Goal: Information Seeking & Learning: Check status

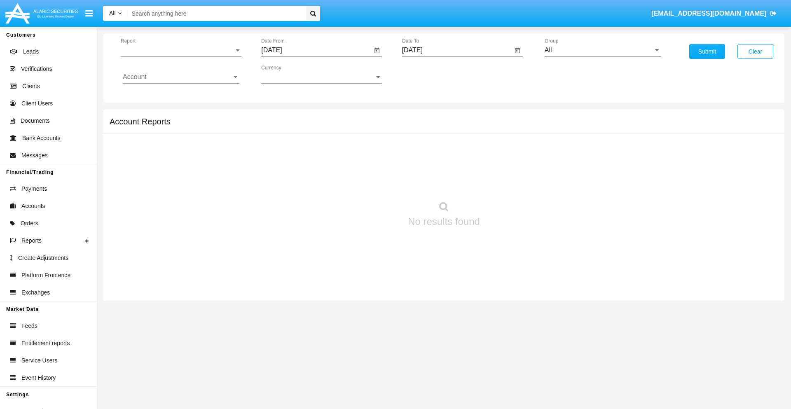
click at [181, 50] on span "Report" at bounding box center [177, 50] width 113 height 7
click at [177, 56] on span "Trades" at bounding box center [181, 57] width 117 height 20
click at [316, 50] on input "[DATE]" at bounding box center [316, 50] width 111 height 7
click at [288, 74] on span "[DATE]" at bounding box center [281, 74] width 18 height 7
click at [367, 182] on div "2025" at bounding box center [368, 182] width 26 height 15
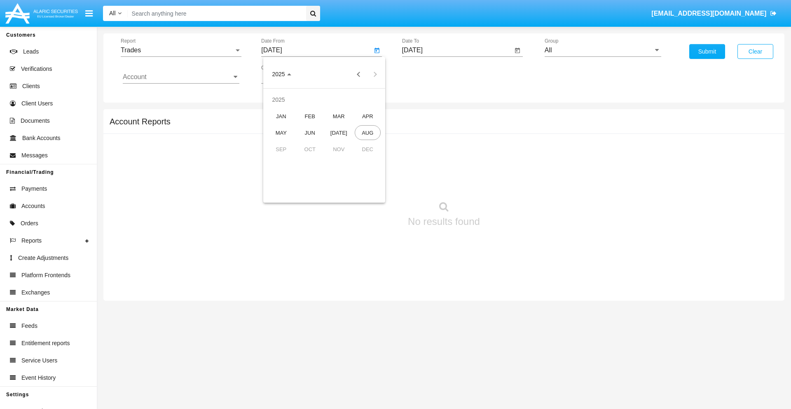
click at [281, 133] on div "MAY" at bounding box center [281, 132] width 26 height 15
click at [291, 159] on div "19" at bounding box center [291, 159] width 15 height 15
type input "05/19/25"
click at [457, 50] on input "[DATE]" at bounding box center [457, 50] width 111 height 7
click at [429, 74] on span "[DATE]" at bounding box center [422, 74] width 18 height 7
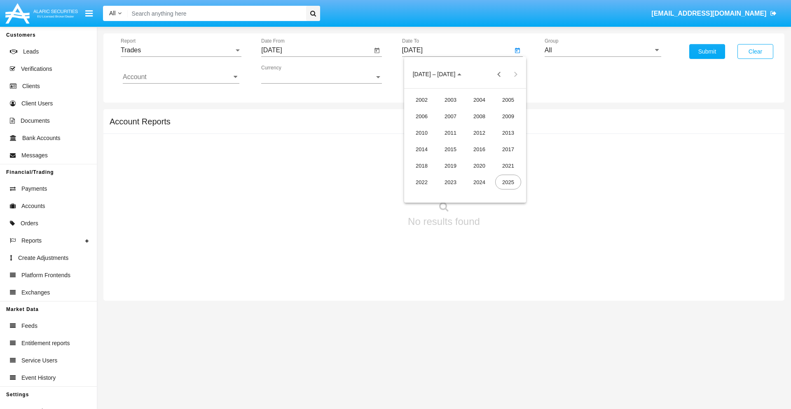
click at [508, 182] on div "2025" at bounding box center [508, 182] width 26 height 15
click at [508, 133] on div "AUG" at bounding box center [508, 132] width 26 height 15
click at [448, 159] on div "19" at bounding box center [448, 159] width 15 height 15
type input "[DATE]"
click at [602, 50] on input "All" at bounding box center [602, 50] width 117 height 7
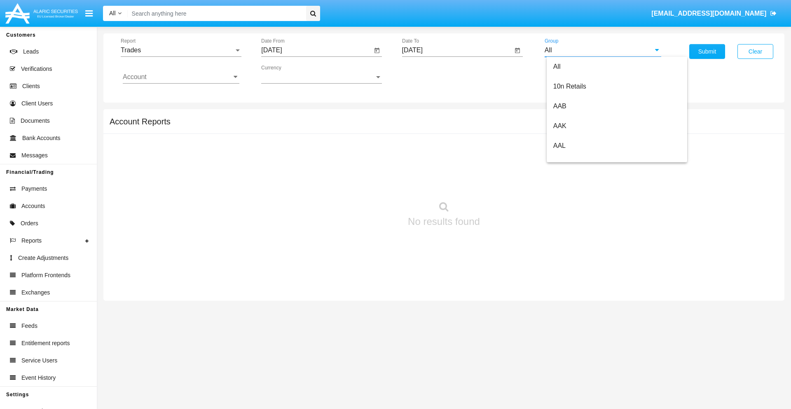
scroll to position [441, 0]
click at [579, 159] on span "Hammer Web Lite" at bounding box center [579, 158] width 53 height 7
type input "Hammer Web Lite"
click at [181, 77] on input "Account" at bounding box center [181, 76] width 117 height 7
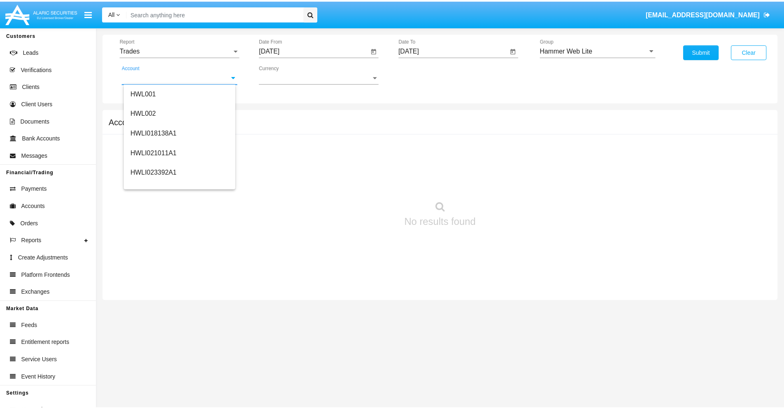
scroll to position [125, 0]
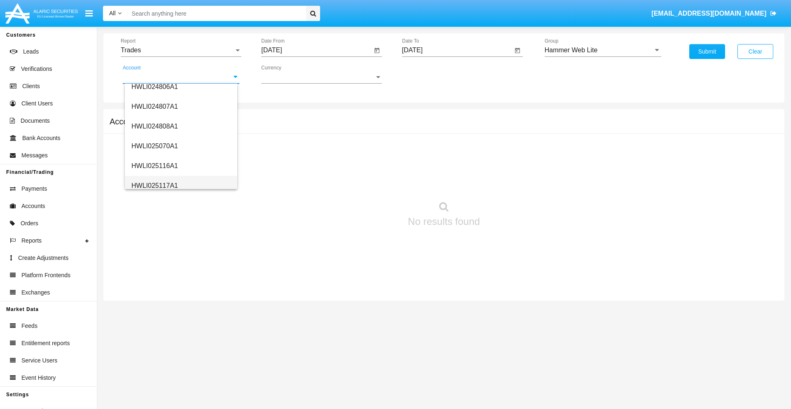
click at [154, 185] on span "HWLI025117A1" at bounding box center [154, 185] width 47 height 7
type input "HWLI025117A1"
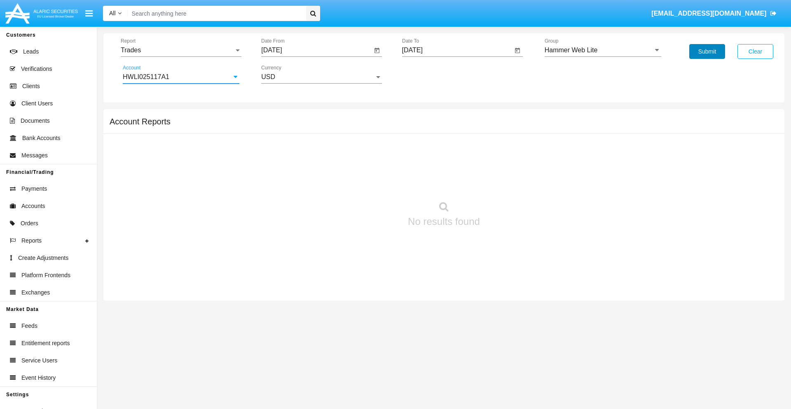
click at [707, 51] on button "Submit" at bounding box center [707, 51] width 36 height 15
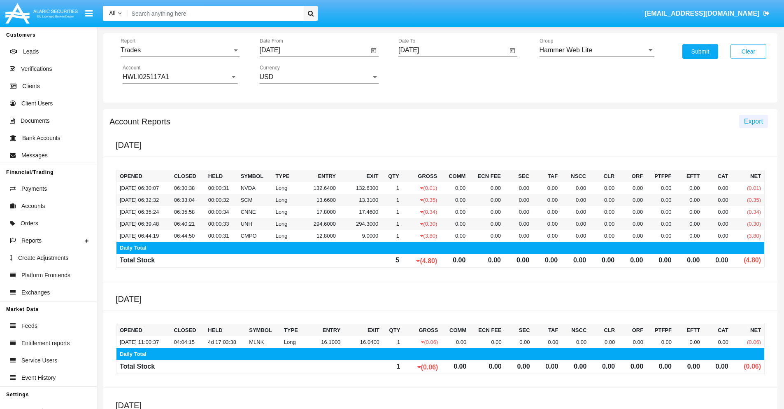
click at [754, 121] on span "Export" at bounding box center [753, 121] width 19 height 7
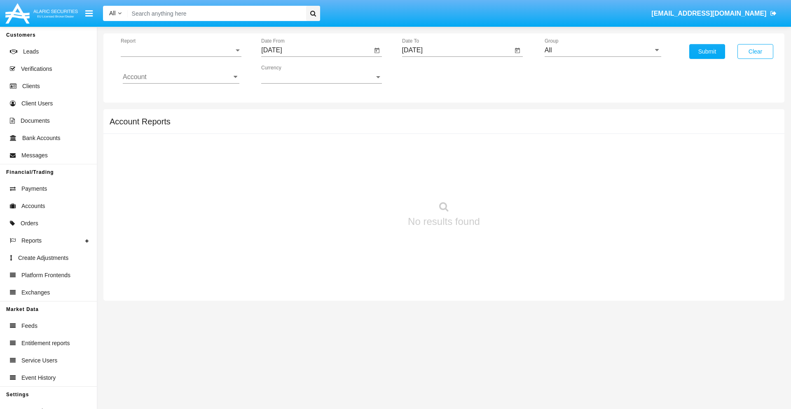
click at [181, 50] on span "Report" at bounding box center [177, 50] width 113 height 7
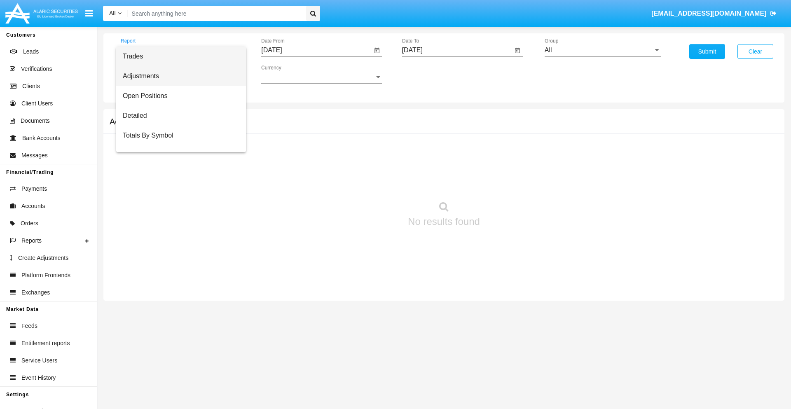
click at [177, 76] on span "Adjustments" at bounding box center [181, 76] width 117 height 20
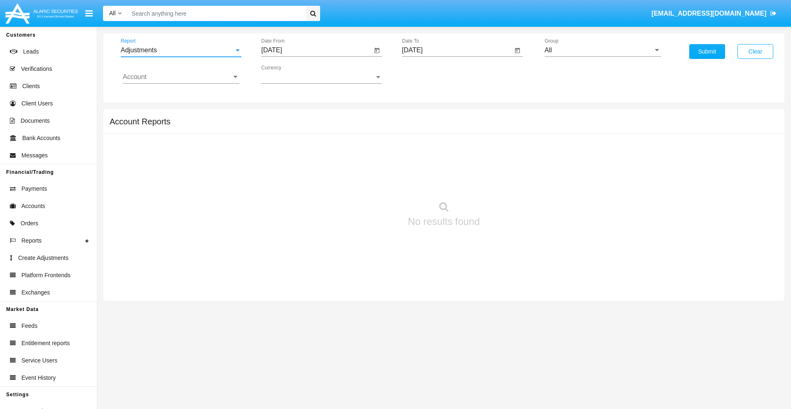
click at [316, 50] on input "[DATE]" at bounding box center [316, 50] width 111 height 7
click at [288, 74] on span "[DATE]" at bounding box center [281, 74] width 18 height 7
click at [367, 182] on div "2025" at bounding box center [368, 182] width 26 height 15
click at [338, 133] on div "[DATE]" at bounding box center [339, 132] width 26 height 15
click at [373, 159] on div "19" at bounding box center [373, 159] width 15 height 15
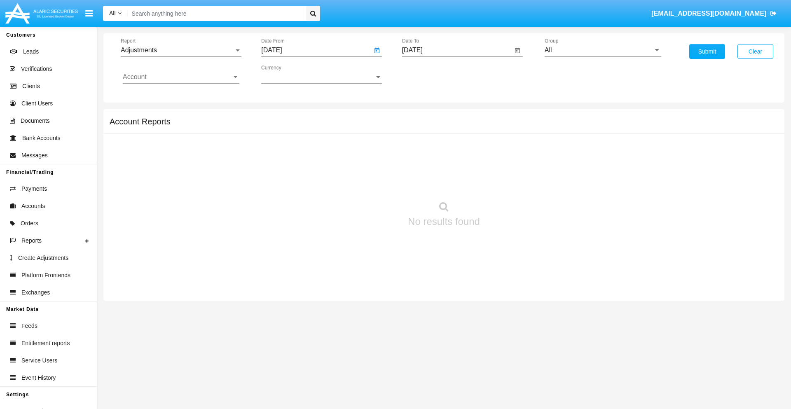
type input "07/19/25"
click at [457, 50] on input "[DATE]" at bounding box center [457, 50] width 111 height 7
click at [429, 74] on span "[DATE]" at bounding box center [422, 74] width 18 height 7
click at [508, 182] on div "2025" at bounding box center [508, 182] width 26 height 15
click at [508, 133] on div "AUG" at bounding box center [508, 132] width 26 height 15
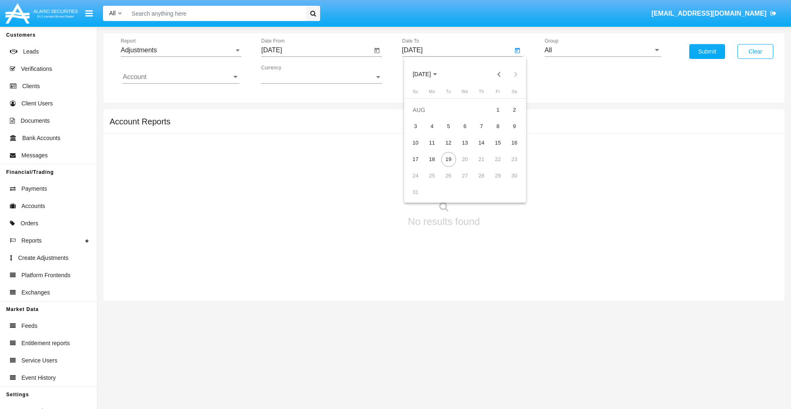
click at [448, 159] on div "19" at bounding box center [448, 159] width 15 height 15
type input "[DATE]"
click at [602, 50] on input "All" at bounding box center [602, 50] width 117 height 7
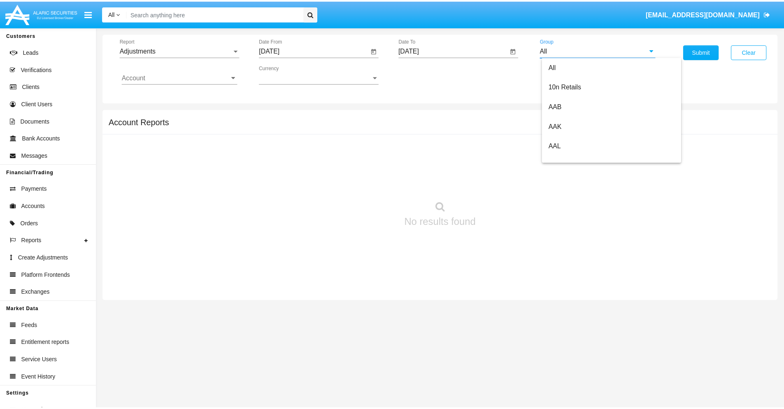
scroll to position [184, 0]
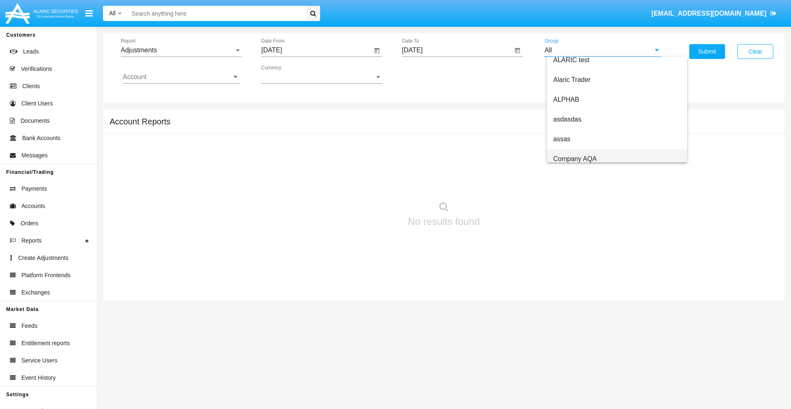
click at [574, 159] on span "Company AQA" at bounding box center [575, 158] width 44 height 7
type input "Company AQA"
click at [181, 77] on input "Account" at bounding box center [181, 76] width 117 height 7
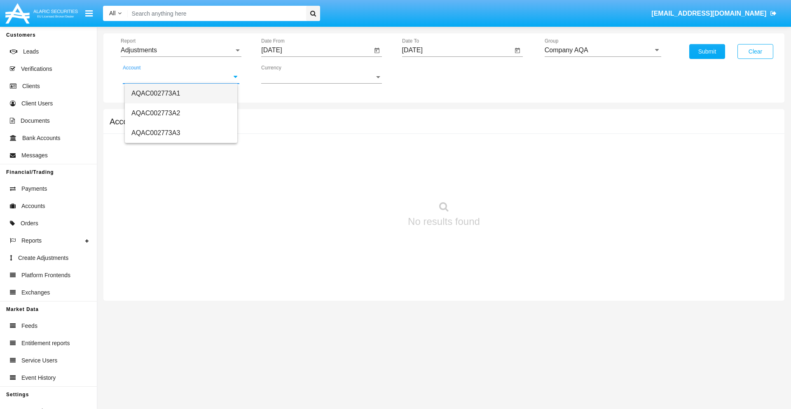
click at [156, 93] on span "AQAC002773A1" at bounding box center [155, 93] width 49 height 7
type input "AQAC002773A1"
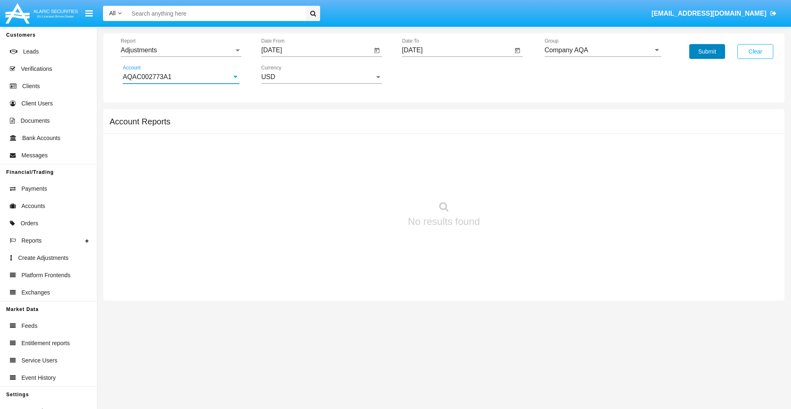
click at [707, 51] on button "Submit" at bounding box center [707, 51] width 36 height 15
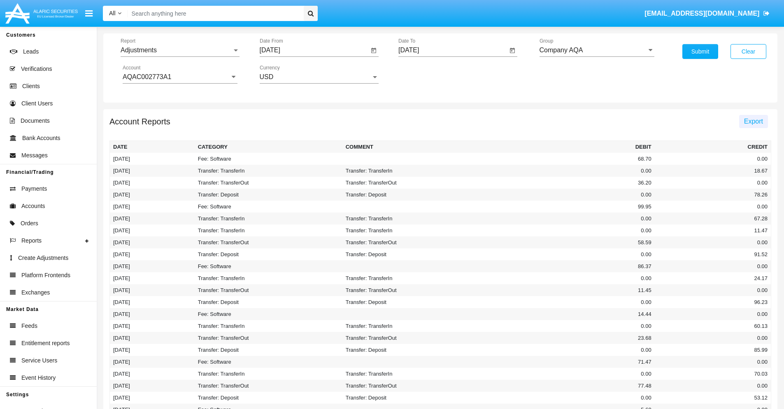
click at [754, 121] on span "Export" at bounding box center [753, 121] width 19 height 7
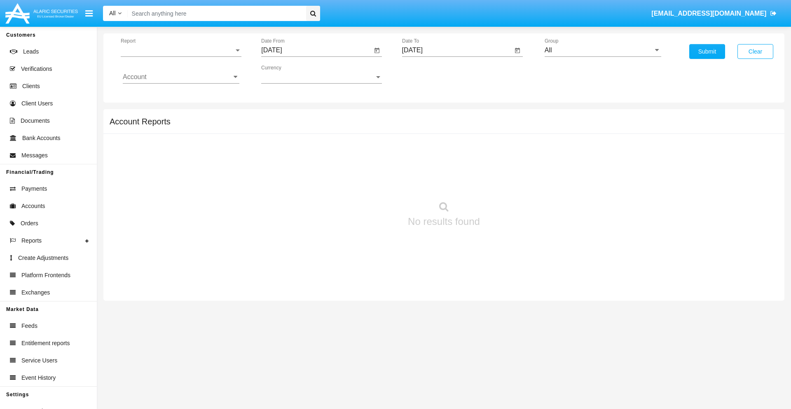
click at [181, 50] on span "Report" at bounding box center [177, 50] width 113 height 7
click at [177, 96] on span "Open Positions" at bounding box center [181, 96] width 117 height 20
click at [316, 50] on input "[DATE]" at bounding box center [316, 50] width 111 height 7
click at [288, 74] on span "[DATE]" at bounding box center [281, 74] width 18 height 7
click at [367, 182] on div "2025" at bounding box center [368, 182] width 26 height 15
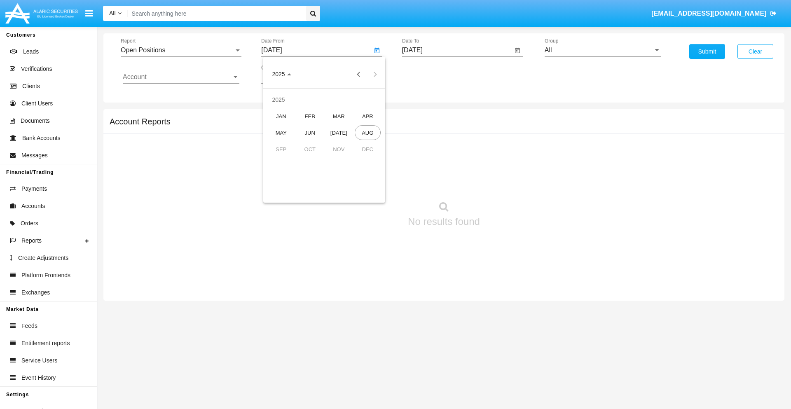
click at [338, 133] on div "[DATE]" at bounding box center [339, 132] width 26 height 15
click at [373, 159] on div "19" at bounding box center [373, 159] width 15 height 15
type input "07/19/25"
click at [457, 50] on input "[DATE]" at bounding box center [457, 50] width 111 height 7
click at [429, 74] on span "[DATE]" at bounding box center [422, 74] width 18 height 7
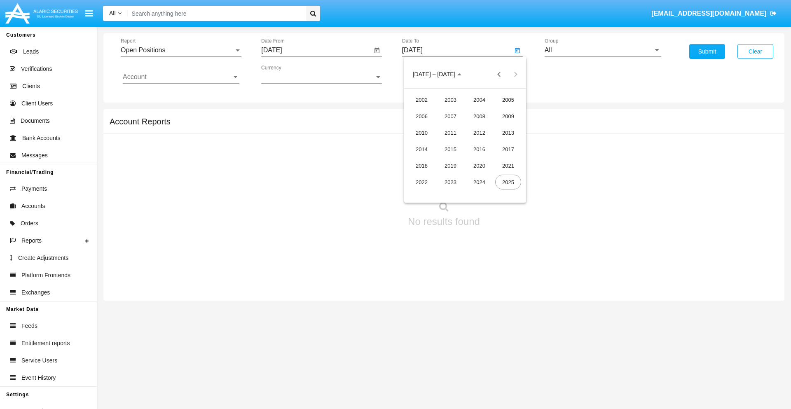
click at [508, 182] on div "2025" at bounding box center [508, 182] width 26 height 15
click at [508, 133] on div "AUG" at bounding box center [508, 132] width 26 height 15
click at [448, 159] on div "19" at bounding box center [448, 159] width 15 height 15
type input "[DATE]"
click at [602, 50] on input "All" at bounding box center [602, 50] width 117 height 7
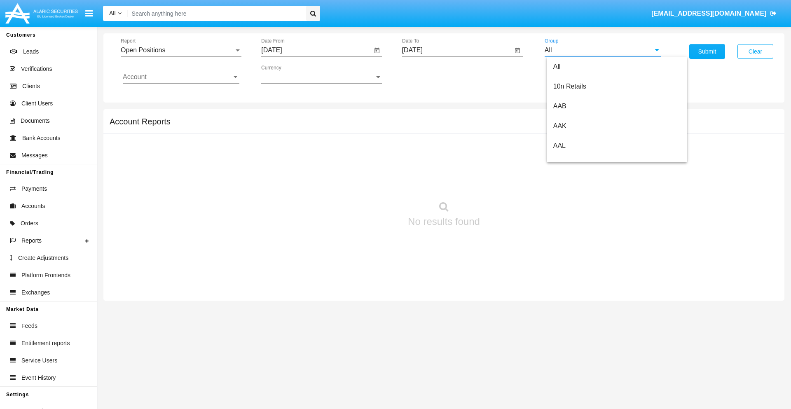
scroll to position [441, 0]
click at [579, 159] on span "Hammer Web Lite" at bounding box center [579, 158] width 53 height 7
type input "Hammer Web Lite"
click at [181, 77] on input "Account" at bounding box center [181, 76] width 117 height 7
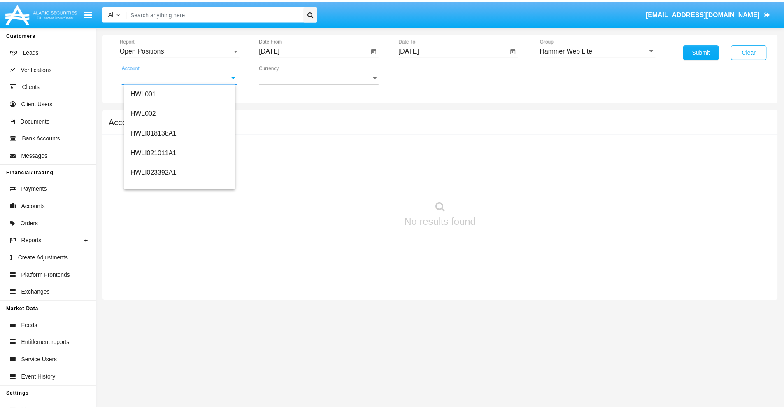
scroll to position [125, 0]
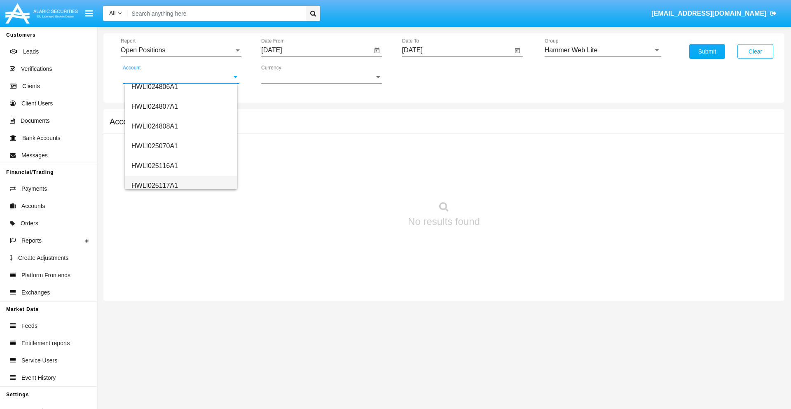
click at [154, 185] on span "HWLI025117A1" at bounding box center [154, 185] width 47 height 7
type input "HWLI025117A1"
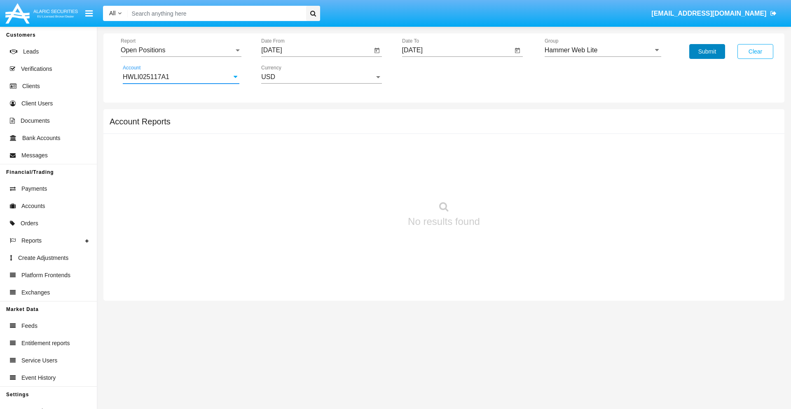
click at [707, 51] on button "Submit" at bounding box center [707, 51] width 36 height 15
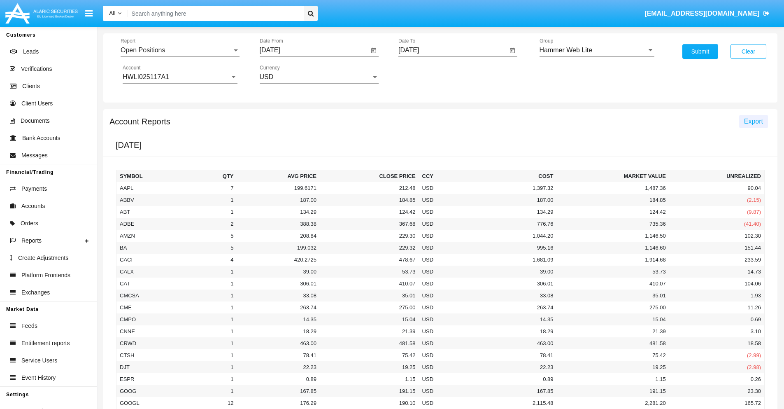
click at [754, 121] on span "Export" at bounding box center [753, 121] width 19 height 7
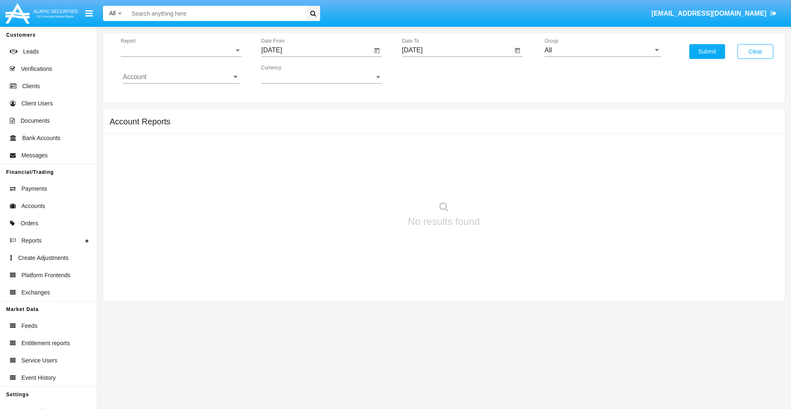
click at [181, 50] on span "Report" at bounding box center [177, 50] width 113 height 7
click at [177, 116] on span "Detailed" at bounding box center [181, 116] width 117 height 20
click at [316, 50] on input "[DATE]" at bounding box center [316, 50] width 111 height 7
click at [288, 74] on span "[DATE]" at bounding box center [281, 74] width 18 height 7
click at [367, 182] on div "2025" at bounding box center [368, 182] width 26 height 15
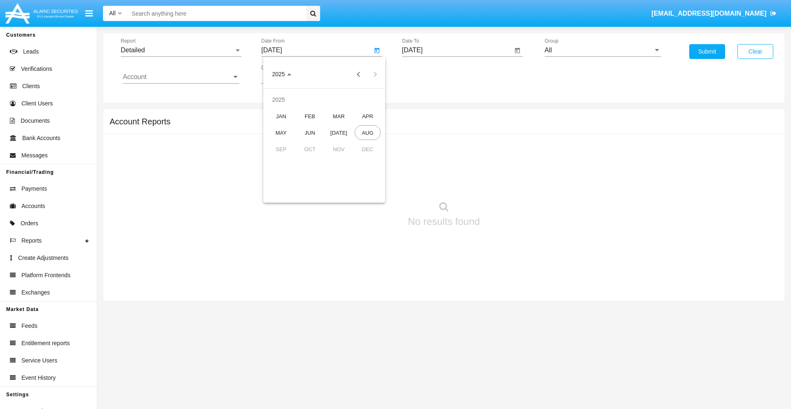
click at [367, 133] on div "AUG" at bounding box center [368, 132] width 26 height 15
click at [373, 126] on div "9" at bounding box center [373, 126] width 15 height 15
type input "08/09/25"
click at [457, 50] on input "[DATE]" at bounding box center [457, 50] width 111 height 7
click at [429, 74] on span "[DATE]" at bounding box center [422, 74] width 18 height 7
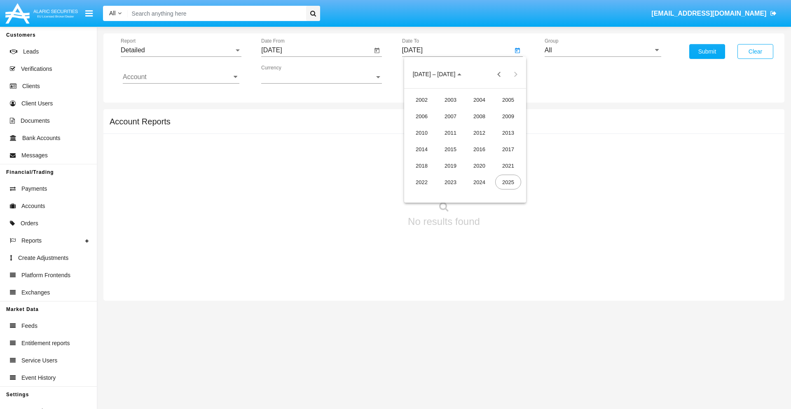
click at [508, 182] on div "2025" at bounding box center [508, 182] width 26 height 15
click at [508, 133] on div "AUG" at bounding box center [508, 132] width 26 height 15
click at [448, 159] on div "19" at bounding box center [448, 159] width 15 height 15
type input "[DATE]"
click at [602, 50] on input "All" at bounding box center [602, 50] width 117 height 7
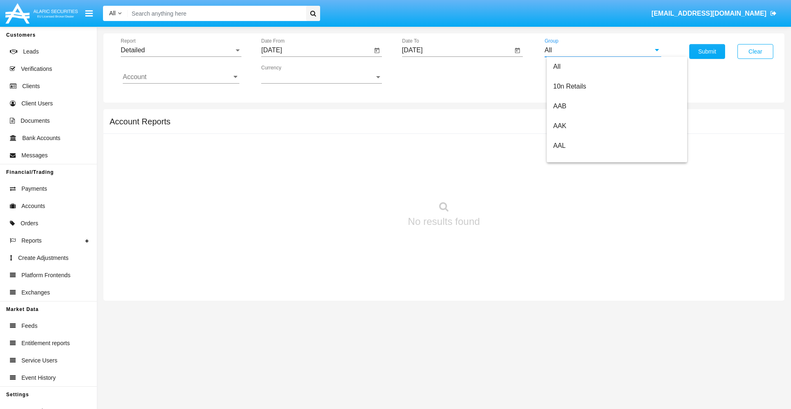
scroll to position [441, 0]
click at [579, 159] on span "Hammer Web Lite" at bounding box center [579, 158] width 53 height 7
type input "Hammer Web Lite"
click at [181, 77] on input "Account" at bounding box center [181, 76] width 117 height 7
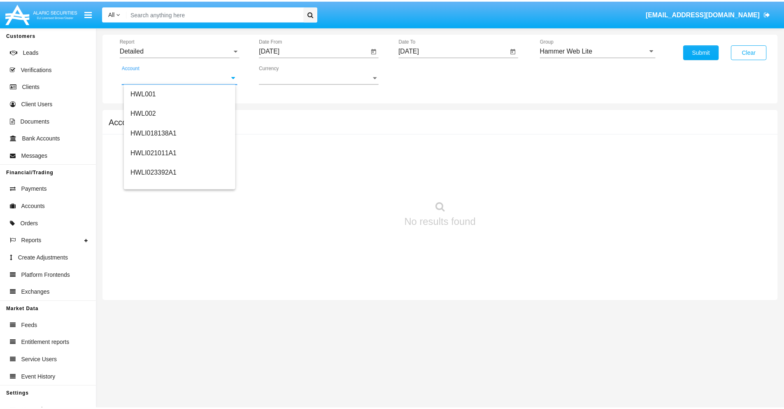
scroll to position [125, 0]
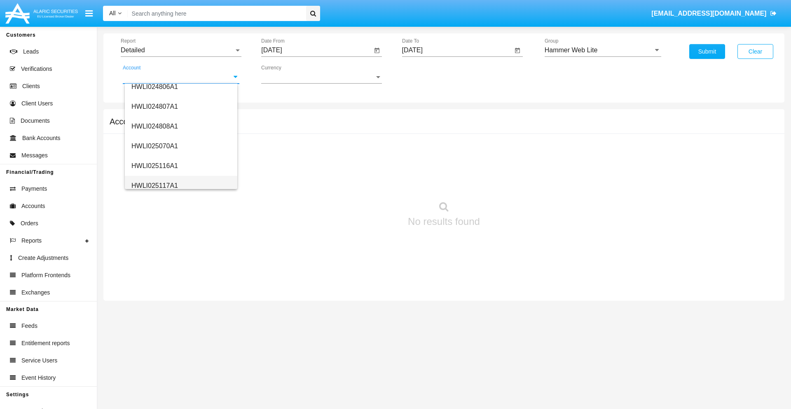
click at [154, 185] on span "HWLI025117A1" at bounding box center [154, 185] width 47 height 7
type input "HWLI025117A1"
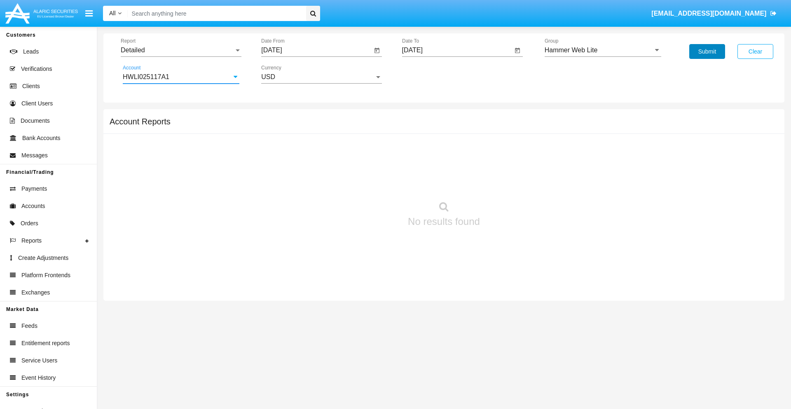
click at [707, 51] on button "Submit" at bounding box center [707, 51] width 36 height 15
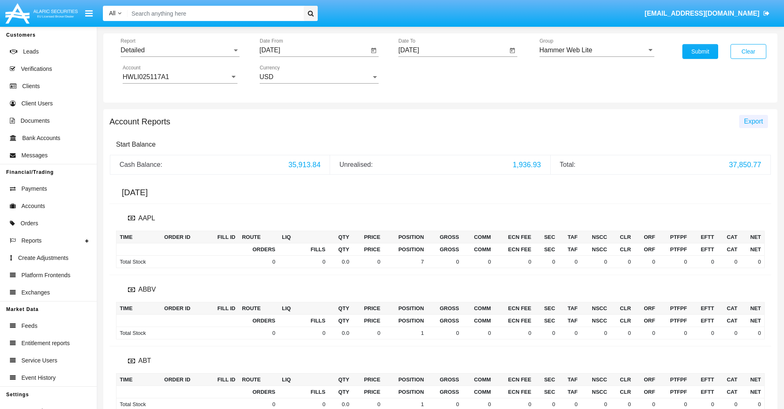
click at [754, 121] on span "Export" at bounding box center [753, 121] width 19 height 7
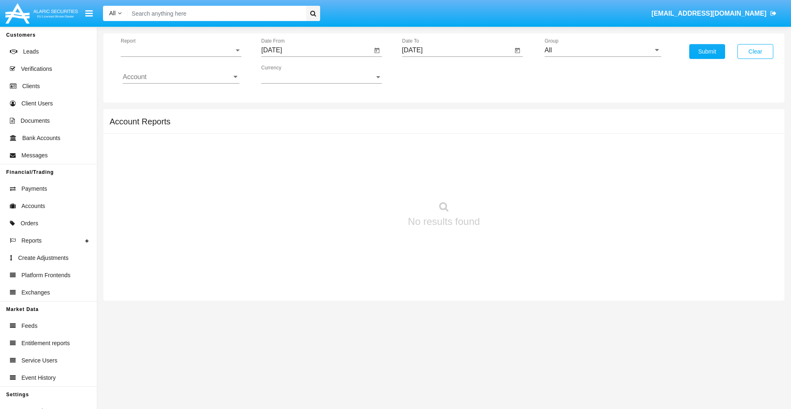
click at [181, 50] on span "Report" at bounding box center [177, 50] width 113 height 7
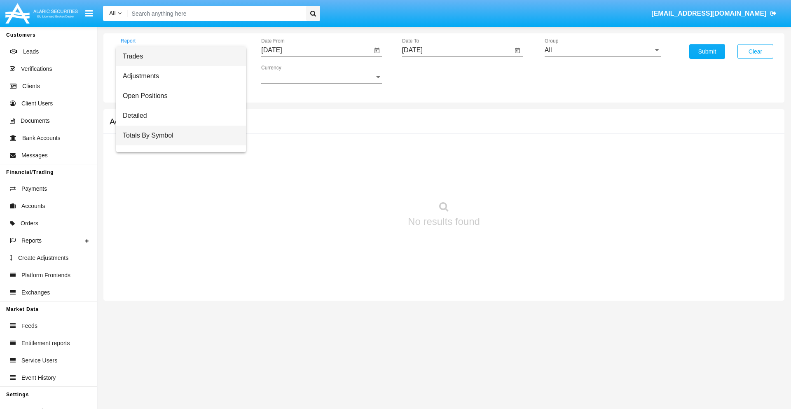
click at [177, 135] on span "Totals By Symbol" at bounding box center [181, 136] width 117 height 20
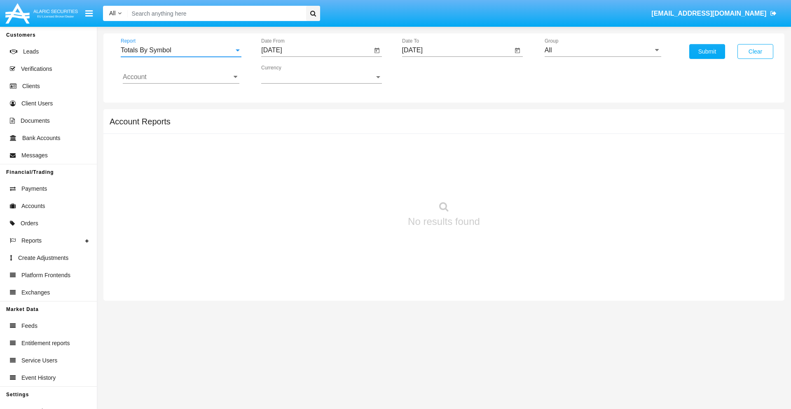
click at [316, 50] on input "[DATE]" at bounding box center [316, 50] width 111 height 7
click at [288, 74] on span "[DATE]" at bounding box center [281, 74] width 18 height 7
click at [367, 182] on div "2025" at bounding box center [368, 182] width 26 height 15
click at [338, 133] on div "[DATE]" at bounding box center [339, 132] width 26 height 15
click at [275, 175] on div "20" at bounding box center [274, 175] width 15 height 15
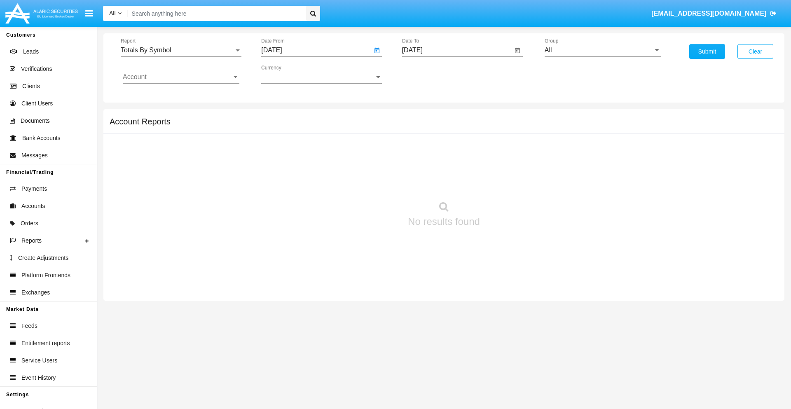
type input "07/20/25"
click at [457, 50] on input "[DATE]" at bounding box center [457, 50] width 111 height 7
click at [429, 74] on span "[DATE]" at bounding box center [422, 74] width 18 height 7
click at [508, 182] on div "2025" at bounding box center [508, 182] width 26 height 15
click at [508, 133] on div "AUG" at bounding box center [508, 132] width 26 height 15
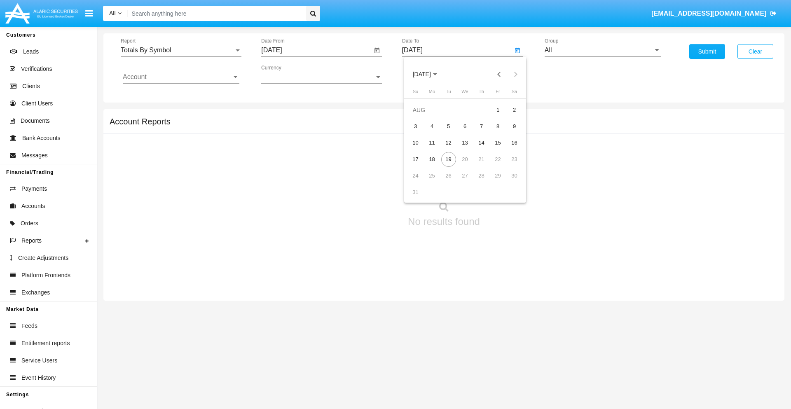
click at [448, 159] on div "19" at bounding box center [448, 159] width 15 height 15
type input "08/19/25"
click at [602, 50] on input "All" at bounding box center [602, 50] width 117 height 7
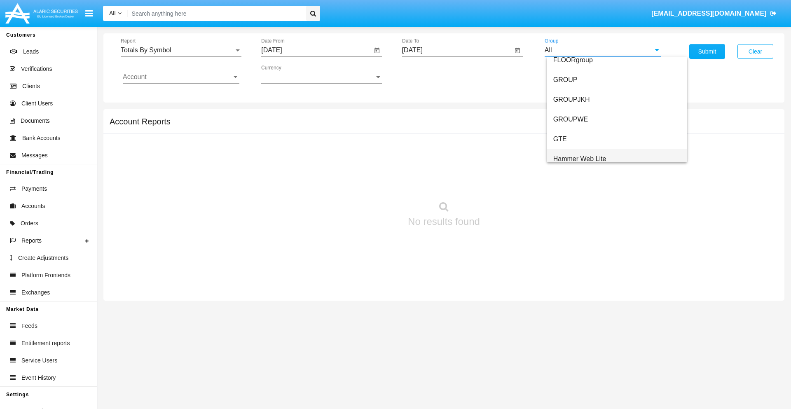
click at [579, 159] on span "Hammer Web Lite" at bounding box center [579, 158] width 53 height 7
type input "Hammer Web Lite"
click at [181, 77] on input "Account" at bounding box center [181, 76] width 117 height 7
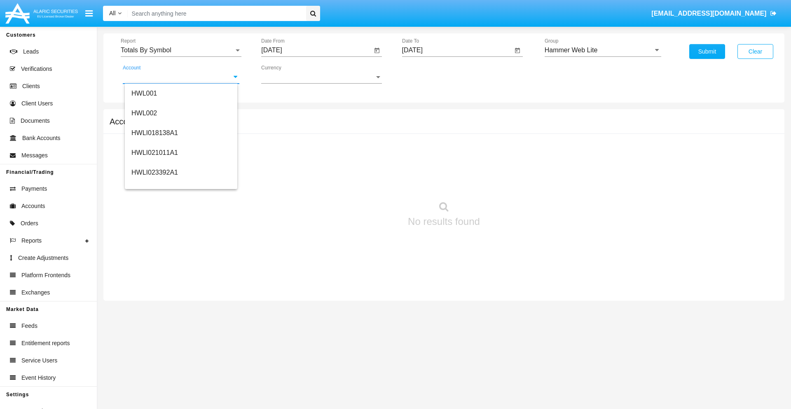
scroll to position [125, 0]
click at [154, 185] on span "HWLI025117A1" at bounding box center [154, 185] width 47 height 7
type input "HWLI025117A1"
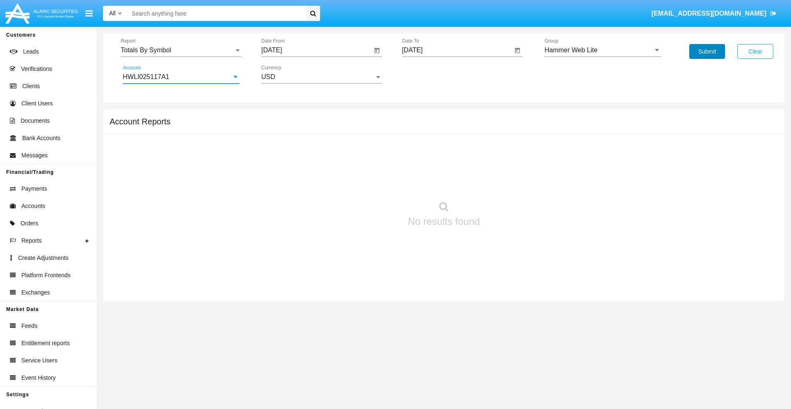
click at [707, 51] on button "Submit" at bounding box center [707, 51] width 36 height 15
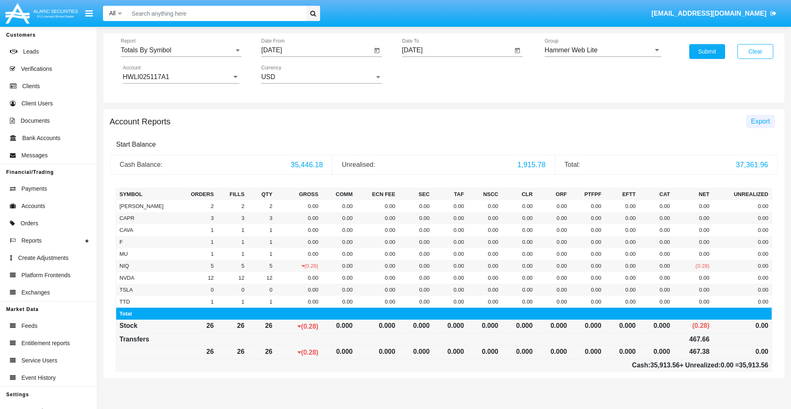
click at [760, 121] on span "Export" at bounding box center [760, 121] width 19 height 7
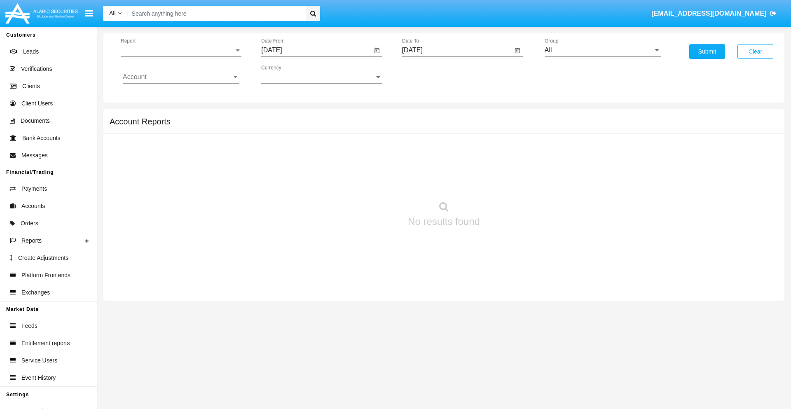
click at [181, 50] on span "Report" at bounding box center [177, 50] width 113 height 7
click at [177, 142] on span "Totals By Date" at bounding box center [181, 142] width 117 height 20
click at [316, 50] on input "[DATE]" at bounding box center [316, 50] width 111 height 7
click at [288, 74] on span "[DATE]" at bounding box center [281, 74] width 18 height 7
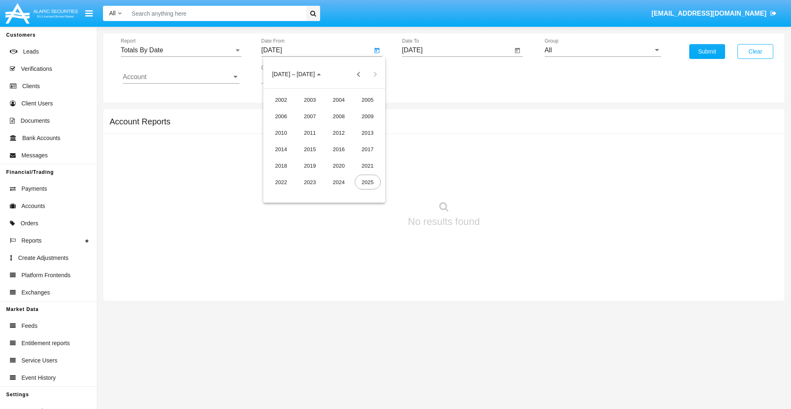
click at [367, 182] on div "2025" at bounding box center [368, 182] width 26 height 15
click at [367, 133] on div "AUG" at bounding box center [368, 132] width 26 height 15
click at [291, 126] on div "4" at bounding box center [291, 126] width 15 height 15
type input "[DATE]"
click at [457, 50] on input "[DATE]" at bounding box center [457, 50] width 111 height 7
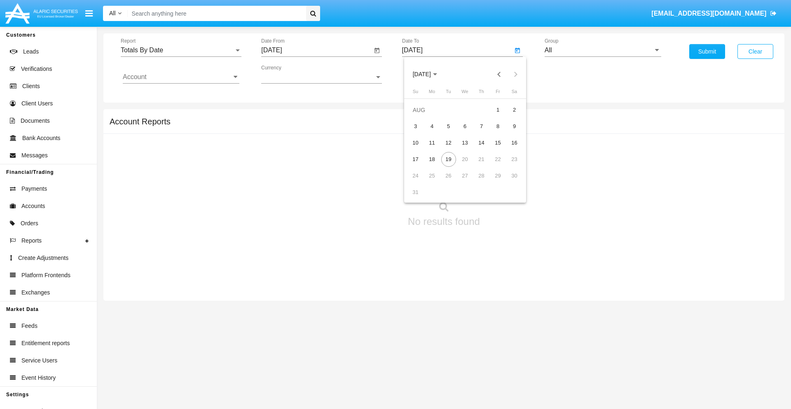
click at [429, 74] on span "[DATE]" at bounding box center [422, 74] width 18 height 7
click at [508, 182] on div "2025" at bounding box center [508, 182] width 26 height 15
click at [508, 133] on div "AUG" at bounding box center [508, 132] width 26 height 15
click at [448, 159] on div "19" at bounding box center [448, 159] width 15 height 15
type input "[DATE]"
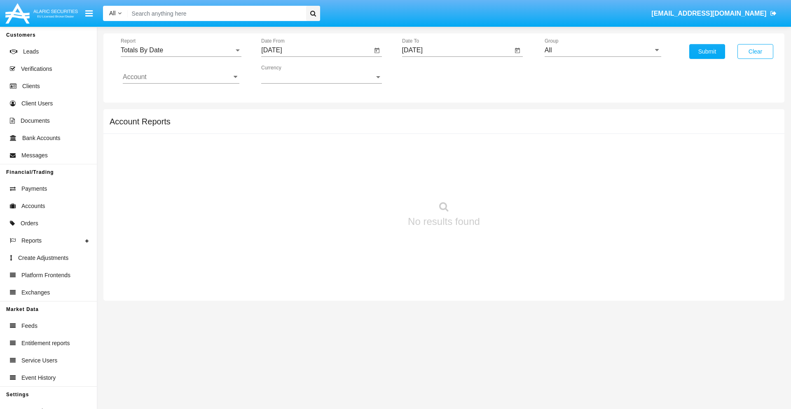
click at [602, 50] on input "All" at bounding box center [602, 50] width 117 height 7
click at [579, 159] on span "Hammer Web Lite" at bounding box center [579, 158] width 53 height 7
type input "Hammer Web Lite"
click at [181, 77] on input "Account" at bounding box center [181, 76] width 117 height 7
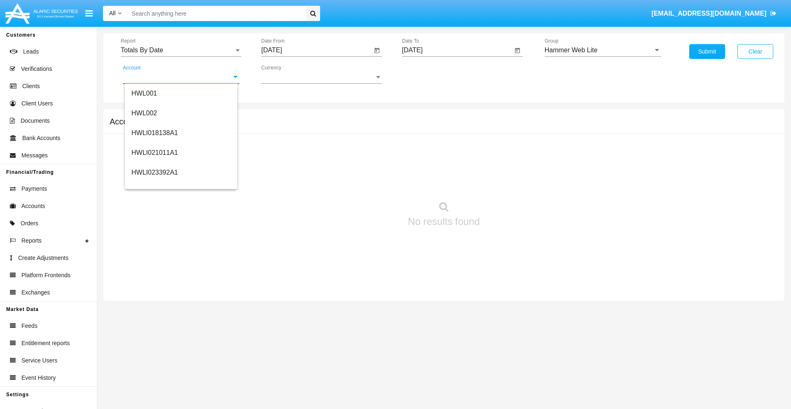
click at [154, 307] on span "HWLI025117A1" at bounding box center [154, 310] width 47 height 7
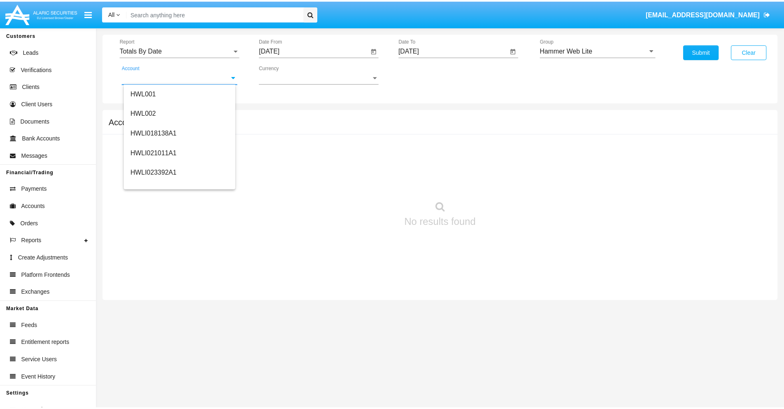
scroll to position [0, 0]
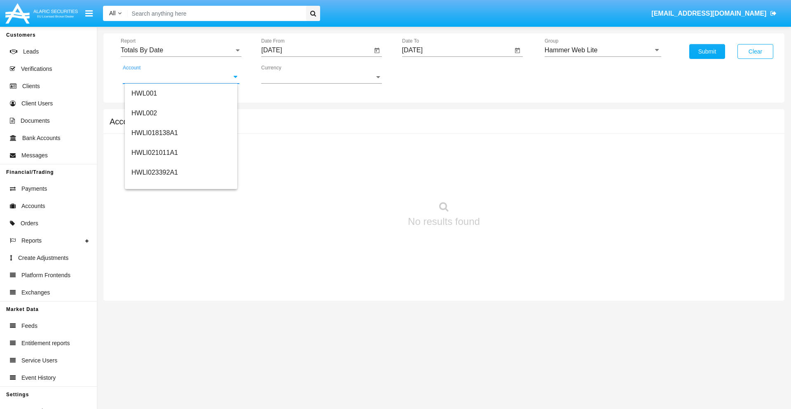
type input "HWLI025117A1"
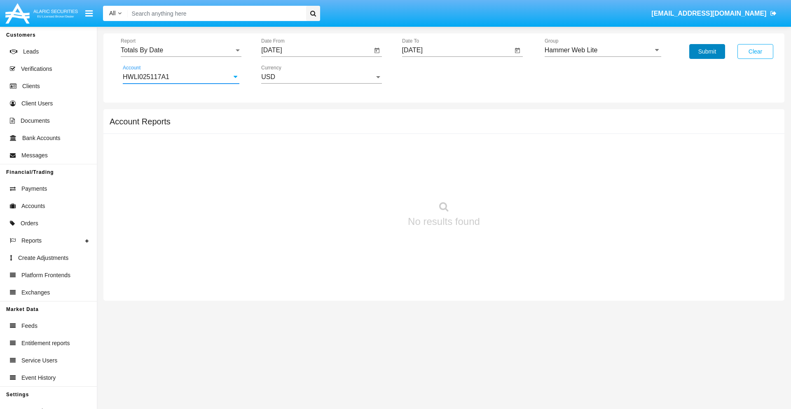
click at [707, 51] on button "Submit" at bounding box center [707, 51] width 36 height 15
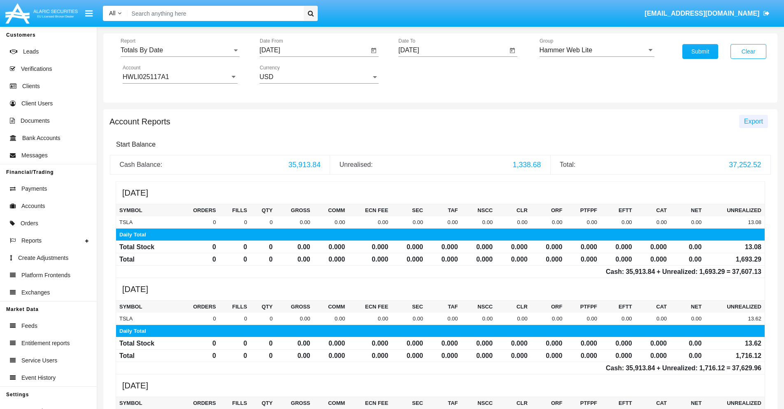
click at [754, 121] on span "Export" at bounding box center [753, 121] width 19 height 7
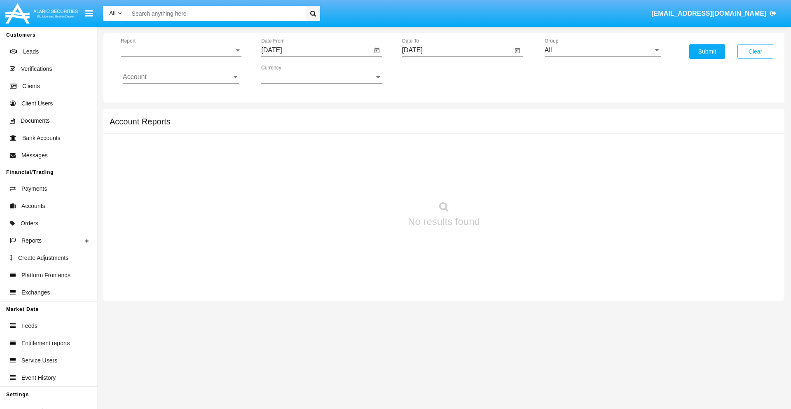
click at [181, 50] on span "Report" at bounding box center [177, 50] width 113 height 7
click at [177, 142] on span "Summary By Date" at bounding box center [181, 142] width 117 height 20
click at [316, 50] on input "[DATE]" at bounding box center [316, 50] width 111 height 7
click at [288, 74] on span "[DATE]" at bounding box center [281, 74] width 18 height 7
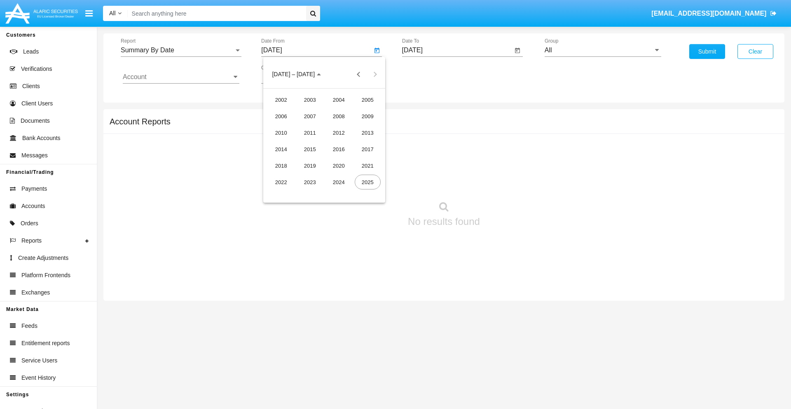
click at [367, 182] on div "2025" at bounding box center [368, 182] width 26 height 15
click at [367, 133] on div "AUG" at bounding box center [368, 132] width 26 height 15
click at [291, 126] on div "4" at bounding box center [291, 126] width 15 height 15
type input "[DATE]"
click at [457, 50] on input "[DATE]" at bounding box center [457, 50] width 111 height 7
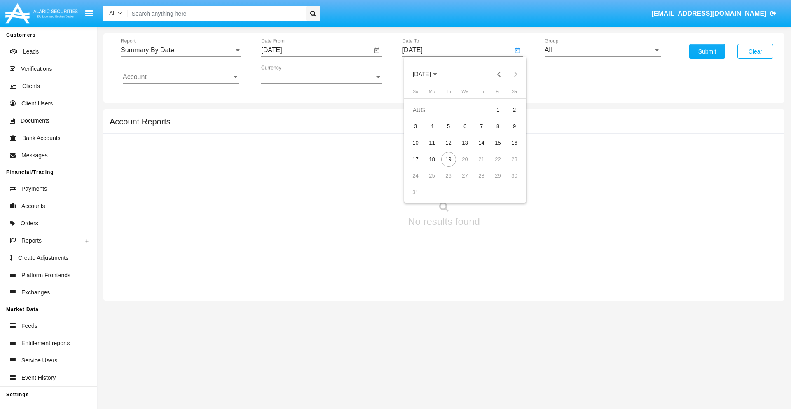
click at [429, 74] on span "[DATE]" at bounding box center [422, 74] width 18 height 7
click at [508, 182] on div "2025" at bounding box center [508, 182] width 26 height 15
click at [508, 133] on div "AUG" at bounding box center [508, 132] width 26 height 15
click at [448, 159] on div "19" at bounding box center [448, 159] width 15 height 15
type input "08/19/25"
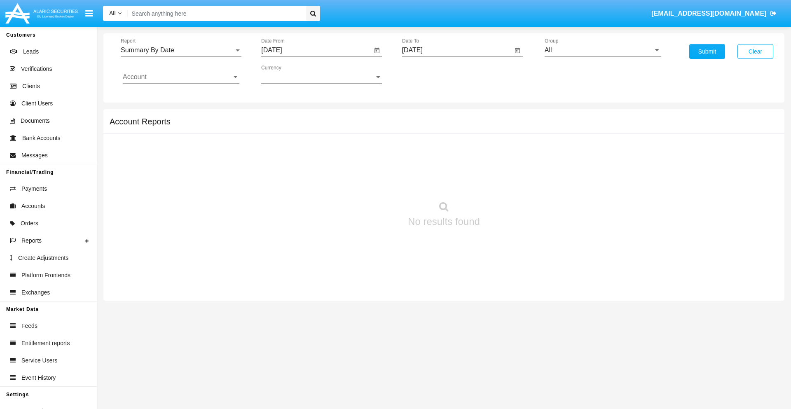
click at [602, 50] on input "All" at bounding box center [602, 50] width 117 height 7
click at [579, 159] on span "Hammer Web Lite" at bounding box center [579, 158] width 53 height 7
type input "Hammer Web Lite"
click at [181, 77] on input "Account" at bounding box center [181, 76] width 117 height 7
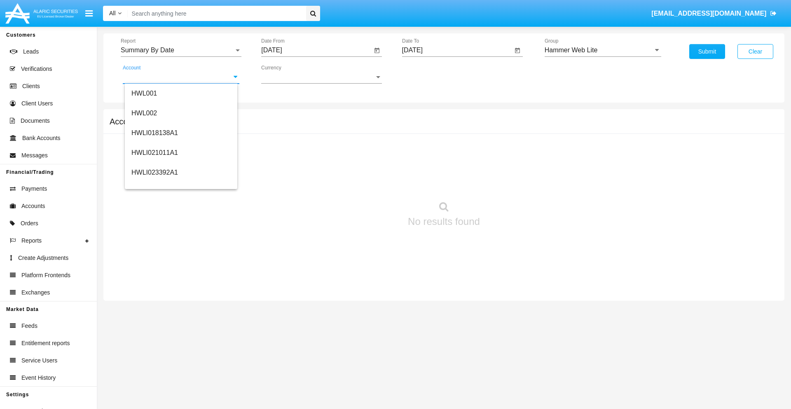
click at [154, 307] on span "HWLI025117A1" at bounding box center [154, 310] width 47 height 7
type input "HWLI025117A1"
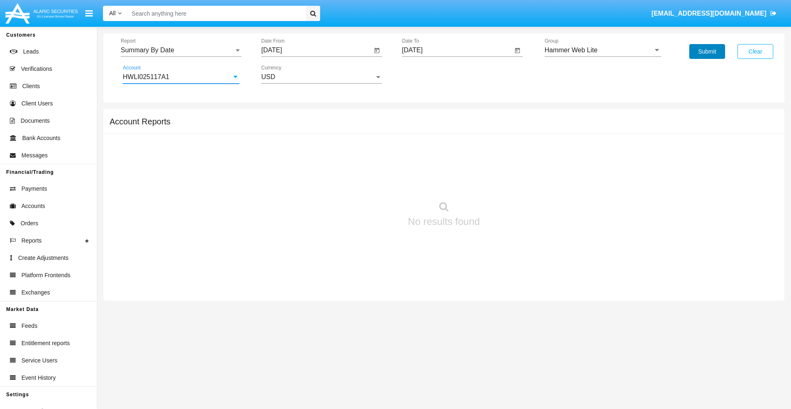
click at [707, 51] on button "Submit" at bounding box center [707, 51] width 36 height 15
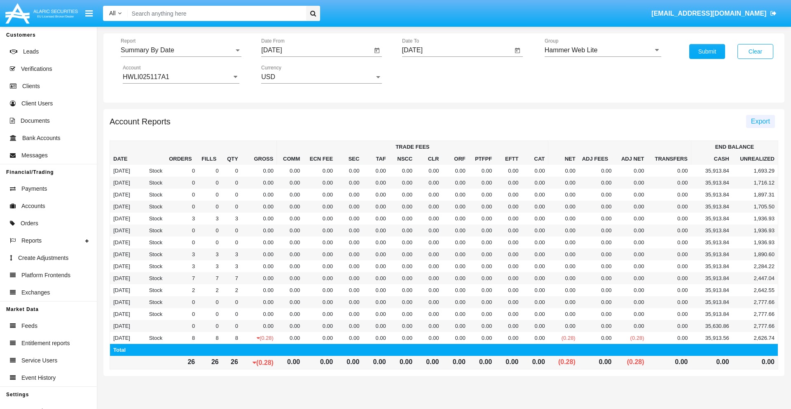
click at [760, 121] on span "Export" at bounding box center [760, 121] width 19 height 7
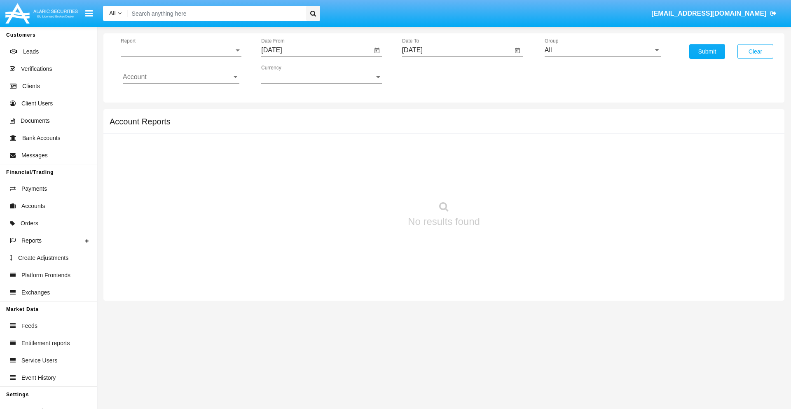
click at [181, 50] on span "Report" at bounding box center [177, 50] width 113 height 7
click at [177, 142] on span "Fees By Destination" at bounding box center [181, 142] width 117 height 20
click at [316, 50] on input "[DATE]" at bounding box center [316, 50] width 111 height 7
click at [288, 74] on span "[DATE]" at bounding box center [281, 74] width 18 height 7
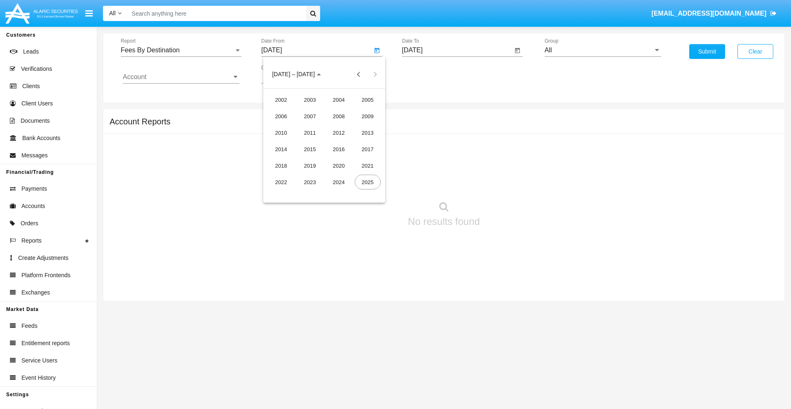
click at [367, 182] on div "2025" at bounding box center [368, 182] width 26 height 15
click at [281, 133] on div "MAY" at bounding box center [281, 132] width 26 height 15
click at [291, 159] on div "19" at bounding box center [291, 159] width 15 height 15
type input "05/19/25"
click at [457, 50] on input "[DATE]" at bounding box center [457, 50] width 111 height 7
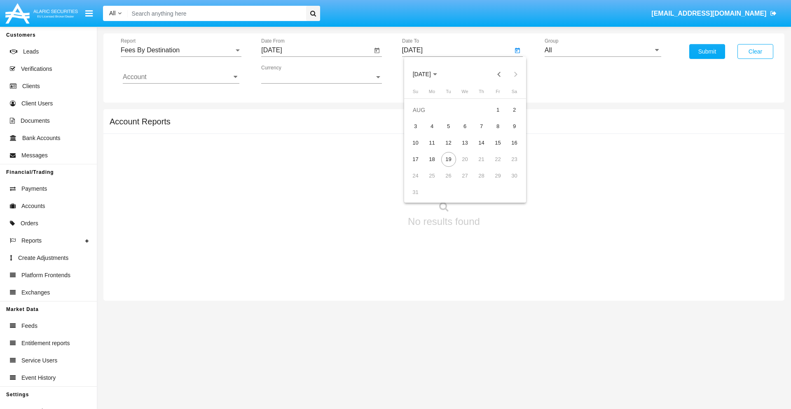
click at [429, 74] on span "[DATE]" at bounding box center [422, 74] width 18 height 7
click at [508, 182] on div "2025" at bounding box center [508, 182] width 26 height 15
click at [508, 133] on div "AUG" at bounding box center [508, 132] width 26 height 15
click at [448, 159] on div "19" at bounding box center [448, 159] width 15 height 15
type input "08/19/25"
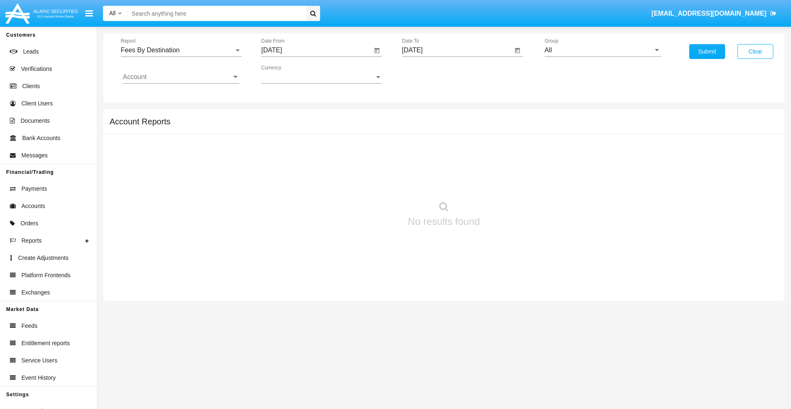
click at [602, 50] on input "All" at bounding box center [602, 50] width 117 height 7
click at [579, 159] on span "Hammer Web Lite" at bounding box center [579, 158] width 53 height 7
type input "Hammer Web Lite"
click at [181, 77] on input "Account" at bounding box center [181, 76] width 117 height 7
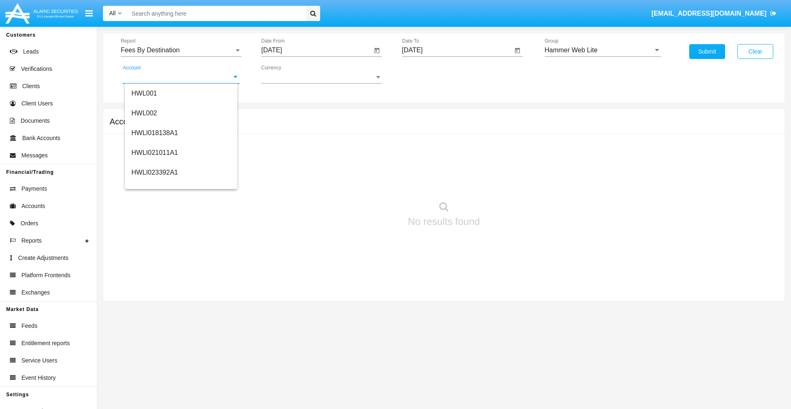
scroll to position [125, 0]
click at [154, 185] on span "HWLI025117A1" at bounding box center [154, 185] width 47 height 7
type input "HWLI025117A1"
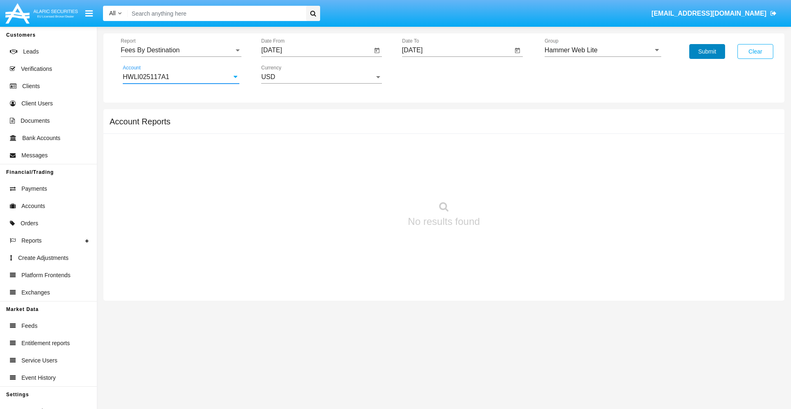
click at [707, 51] on button "Submit" at bounding box center [707, 51] width 36 height 15
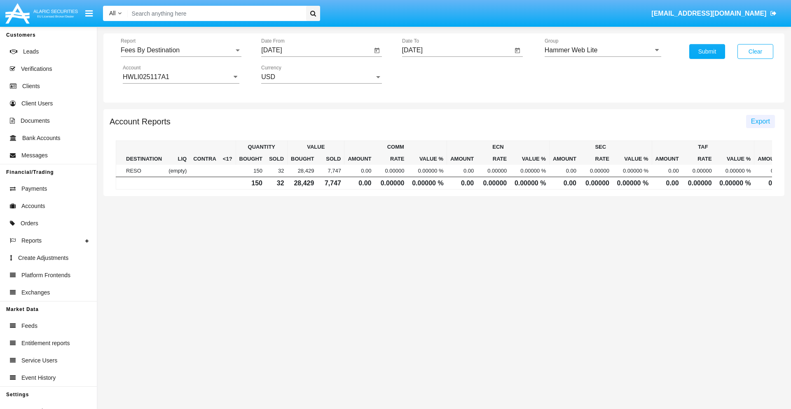
click at [760, 121] on span "Export" at bounding box center [760, 121] width 19 height 7
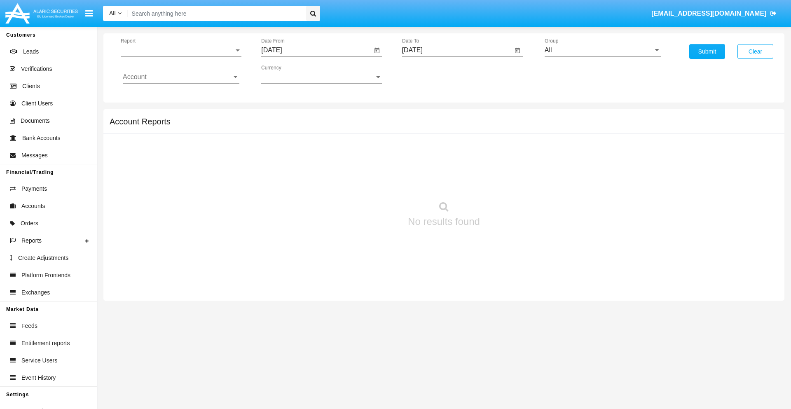
click at [181, 50] on span "Report" at bounding box center [177, 50] width 113 height 7
click at [177, 56] on span "Trades" at bounding box center [181, 57] width 117 height 20
click at [316, 50] on input "[DATE]" at bounding box center [316, 50] width 111 height 7
click at [288, 74] on span "[DATE]" at bounding box center [281, 74] width 18 height 7
click at [310, 166] on div "2019" at bounding box center [310, 165] width 26 height 15
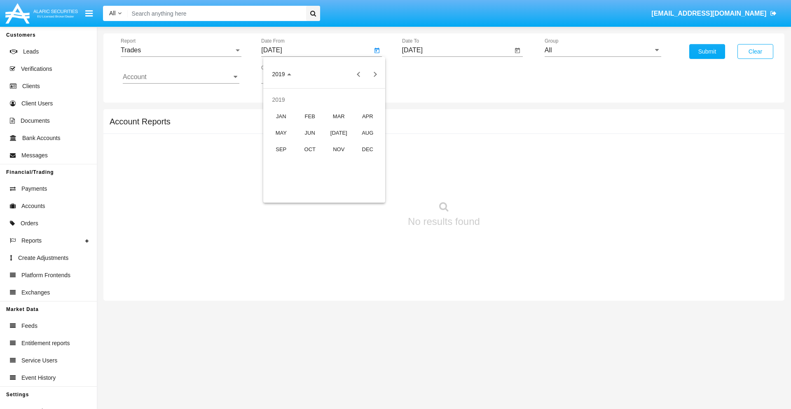
click at [281, 116] on div "JAN" at bounding box center [281, 116] width 26 height 15
click at [308, 126] on div "1" at bounding box center [307, 126] width 15 height 15
type input "[DATE]"
click at [457, 50] on input "[DATE]" at bounding box center [457, 50] width 111 height 7
click at [429, 74] on span "[DATE]" at bounding box center [422, 74] width 18 height 7
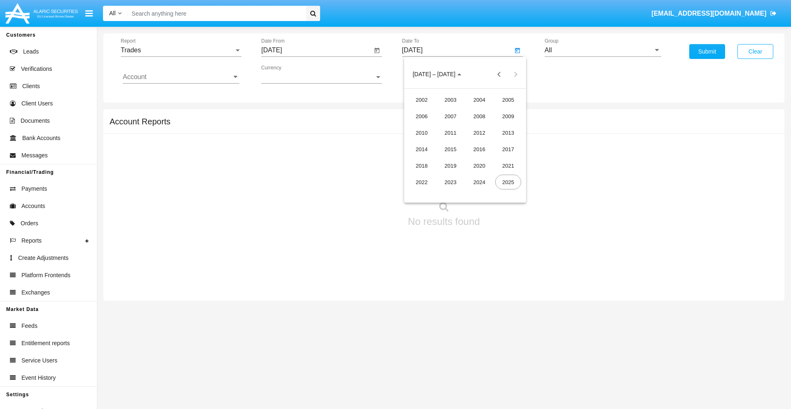
click at [450, 166] on div "2019" at bounding box center [450, 165] width 26 height 15
click at [421, 116] on div "JAN" at bounding box center [421, 116] width 26 height 15
click at [448, 126] on div "1" at bounding box center [448, 126] width 15 height 15
type input "[DATE]"
click at [181, 77] on input "Account" at bounding box center [181, 76] width 117 height 7
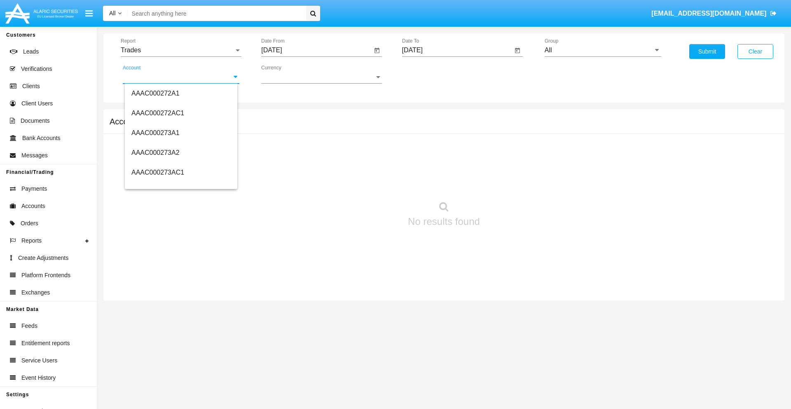
scroll to position [78079, 0]
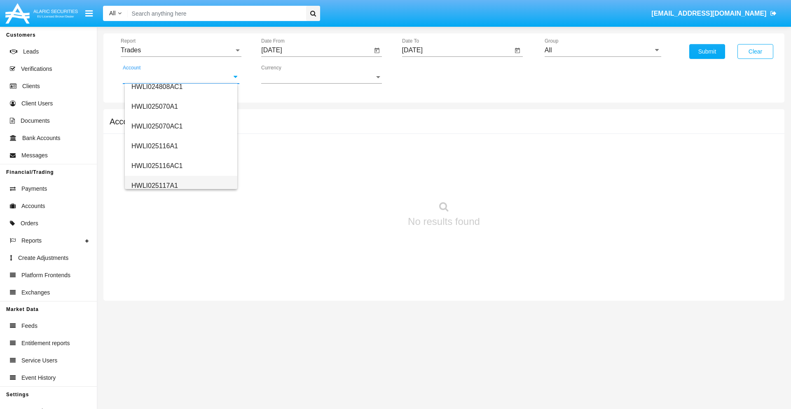
click at [154, 185] on span "HWLI025117A1" at bounding box center [154, 185] width 47 height 7
type input "HWLI025117A1"
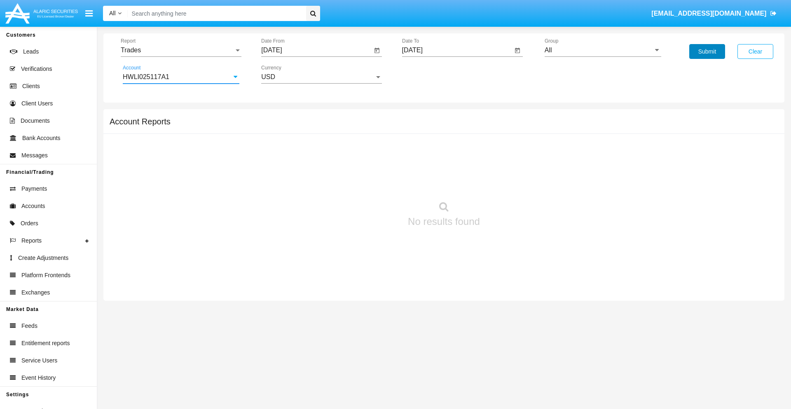
click at [707, 51] on button "Submit" at bounding box center [707, 51] width 36 height 15
click at [181, 50] on span "Report" at bounding box center [177, 50] width 113 height 7
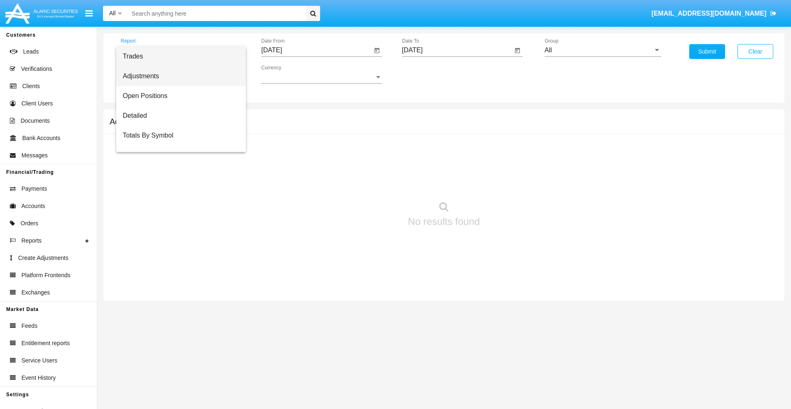
click at [177, 76] on span "Adjustments" at bounding box center [181, 76] width 117 height 20
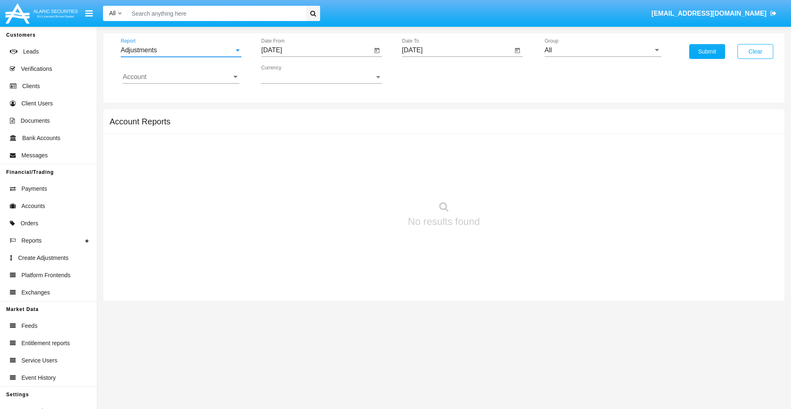
click at [316, 50] on input "[DATE]" at bounding box center [316, 50] width 111 height 7
click at [288, 74] on span "[DATE]" at bounding box center [281, 74] width 18 height 7
click at [310, 166] on div "2019" at bounding box center [310, 165] width 26 height 15
click at [281, 116] on div "JAN" at bounding box center [281, 116] width 26 height 15
click at [308, 126] on div "1" at bounding box center [307, 126] width 15 height 15
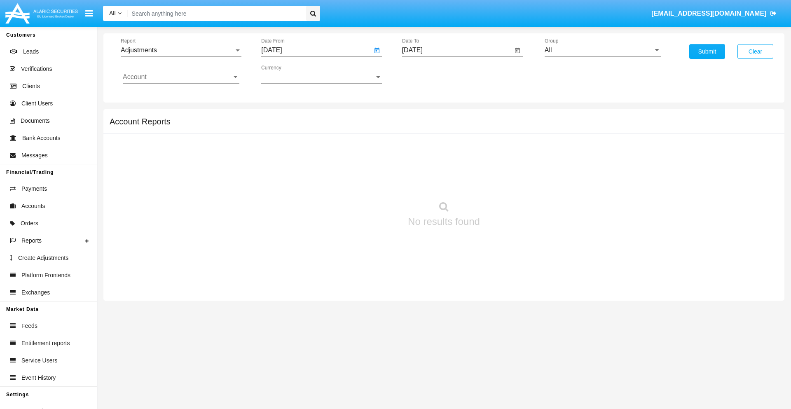
type input "[DATE]"
click at [457, 50] on input "[DATE]" at bounding box center [457, 50] width 111 height 7
click at [429, 74] on span "[DATE]" at bounding box center [422, 74] width 18 height 7
click at [450, 166] on div "2019" at bounding box center [450, 165] width 26 height 15
click at [421, 116] on div "JAN" at bounding box center [421, 116] width 26 height 15
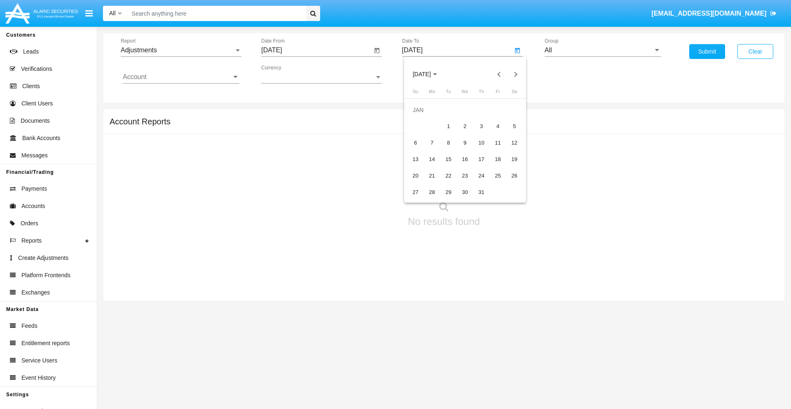
click at [448, 126] on div "1" at bounding box center [448, 126] width 15 height 15
type input "[DATE]"
click at [181, 77] on input "Account" at bounding box center [181, 76] width 117 height 7
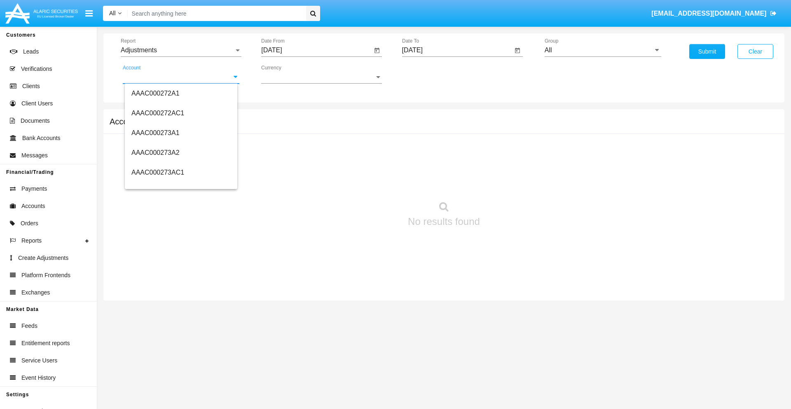
scroll to position [78079, 0]
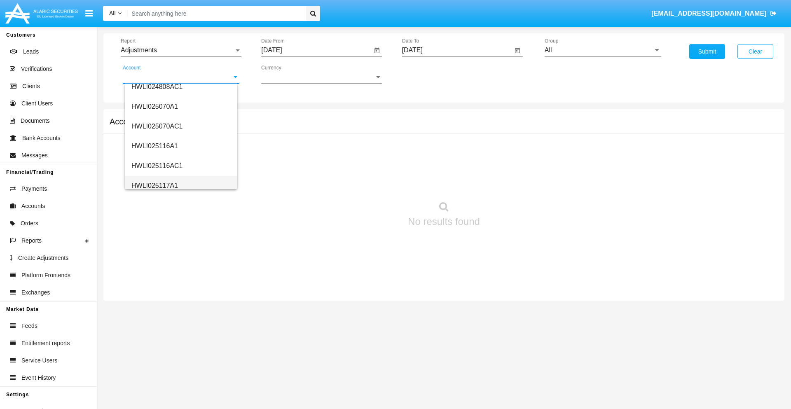
click at [154, 185] on span "HWLI025117A1" at bounding box center [154, 185] width 47 height 7
type input "HWLI025117A1"
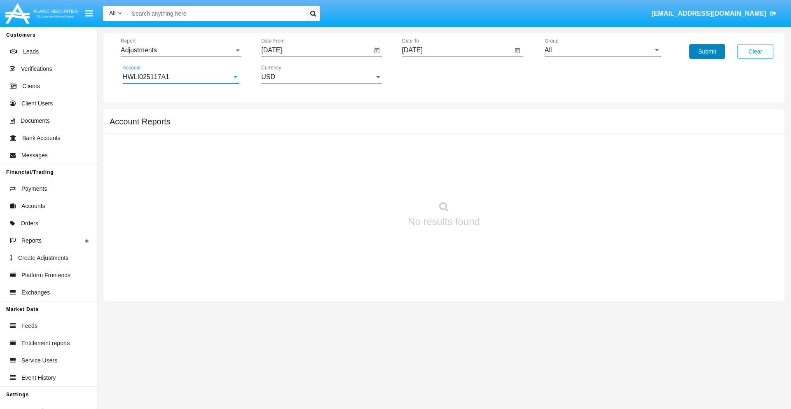
click at [707, 51] on button "Submit" at bounding box center [707, 51] width 36 height 15
click at [181, 50] on span "Report" at bounding box center [177, 50] width 113 height 7
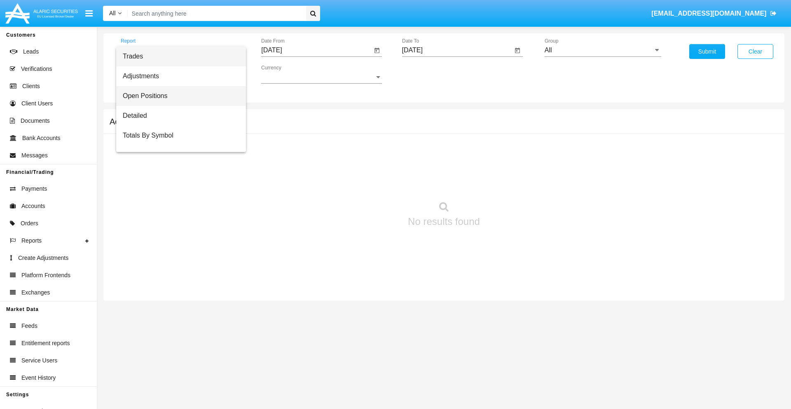
click at [177, 96] on span "Open Positions" at bounding box center [181, 96] width 117 height 20
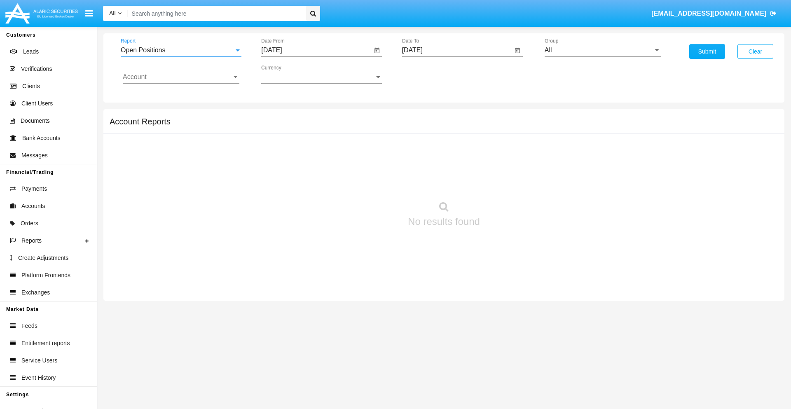
click at [316, 50] on input "[DATE]" at bounding box center [316, 50] width 111 height 7
click at [288, 74] on span "[DATE]" at bounding box center [281, 74] width 18 height 7
click at [310, 166] on div "2019" at bounding box center [310, 165] width 26 height 15
click at [281, 116] on div "JAN" at bounding box center [281, 116] width 26 height 15
click at [308, 126] on div "1" at bounding box center [307, 126] width 15 height 15
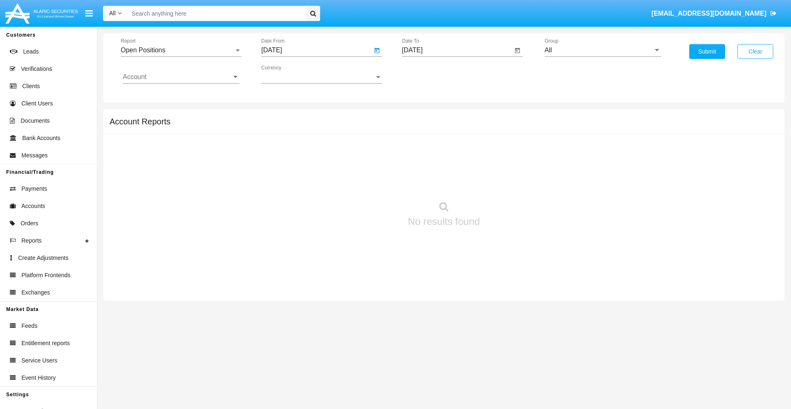
type input "[DATE]"
click at [457, 50] on input "[DATE]" at bounding box center [457, 50] width 111 height 7
click at [429, 74] on span "[DATE]" at bounding box center [422, 74] width 18 height 7
click at [450, 166] on div "2019" at bounding box center [450, 165] width 26 height 15
click at [421, 116] on div "JAN" at bounding box center [421, 116] width 26 height 15
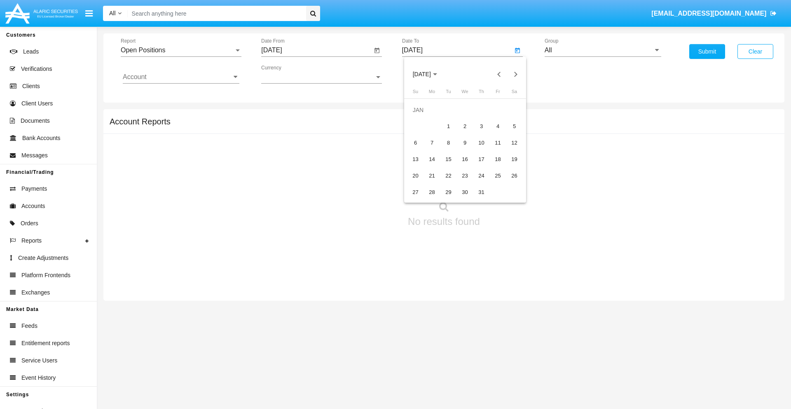
click at [448, 126] on div "1" at bounding box center [448, 126] width 15 height 15
type input "[DATE]"
click at [181, 77] on input "Account" at bounding box center [181, 76] width 117 height 7
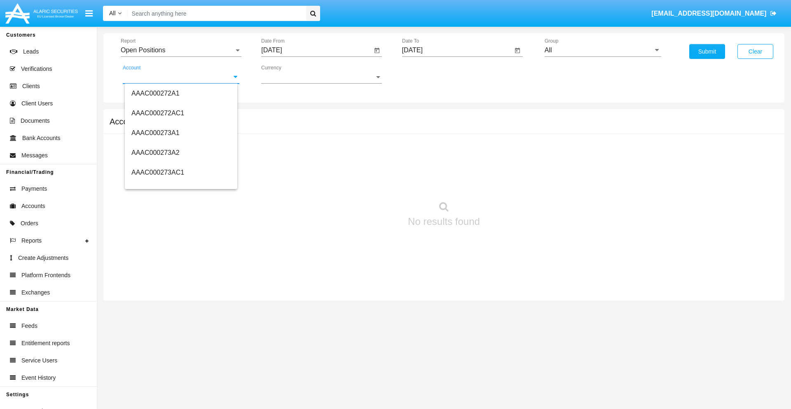
scroll to position [78079, 0]
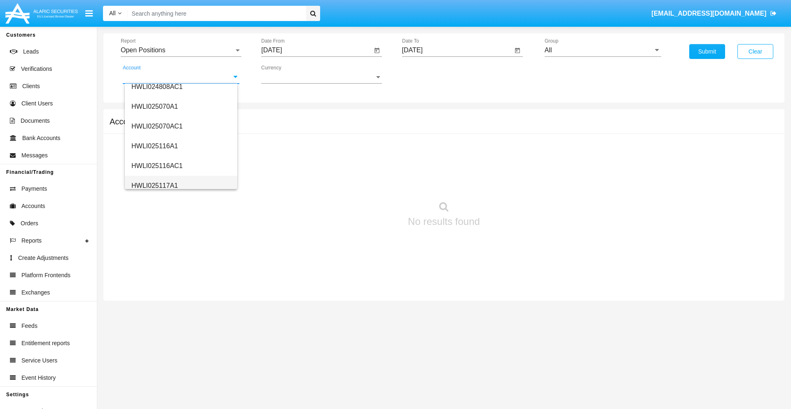
click at [154, 185] on span "HWLI025117A1" at bounding box center [154, 185] width 47 height 7
type input "HWLI025117A1"
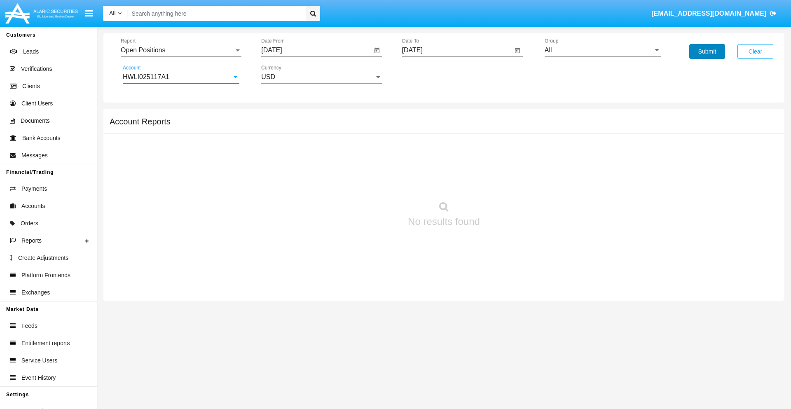
click at [707, 51] on button "Submit" at bounding box center [707, 51] width 36 height 15
click at [181, 50] on span "Report" at bounding box center [177, 50] width 113 height 7
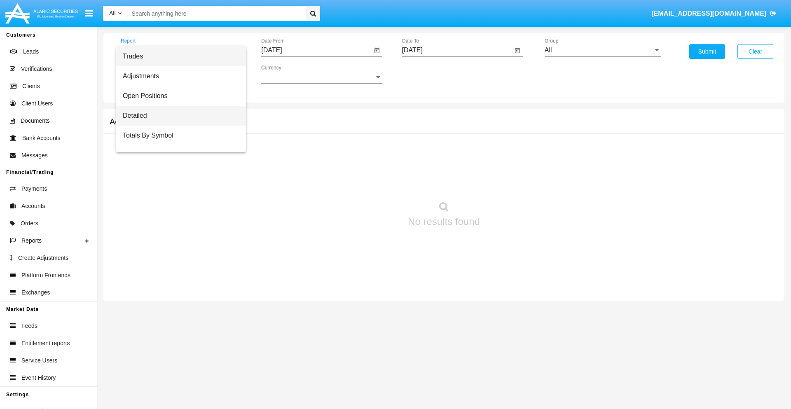
click at [177, 116] on span "Detailed" at bounding box center [181, 116] width 117 height 20
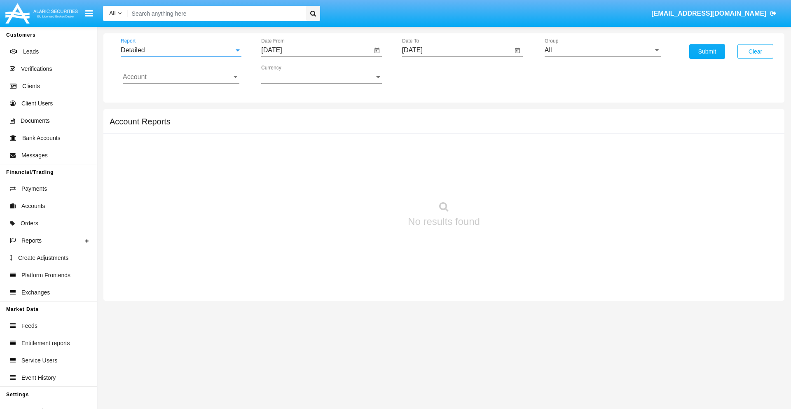
click at [316, 50] on input "[DATE]" at bounding box center [316, 50] width 111 height 7
click at [288, 74] on span "[DATE]" at bounding box center [281, 74] width 18 height 7
click at [310, 166] on div "2019" at bounding box center [310, 165] width 26 height 15
click at [281, 116] on div "JAN" at bounding box center [281, 116] width 26 height 15
click at [308, 126] on div "1" at bounding box center [307, 126] width 15 height 15
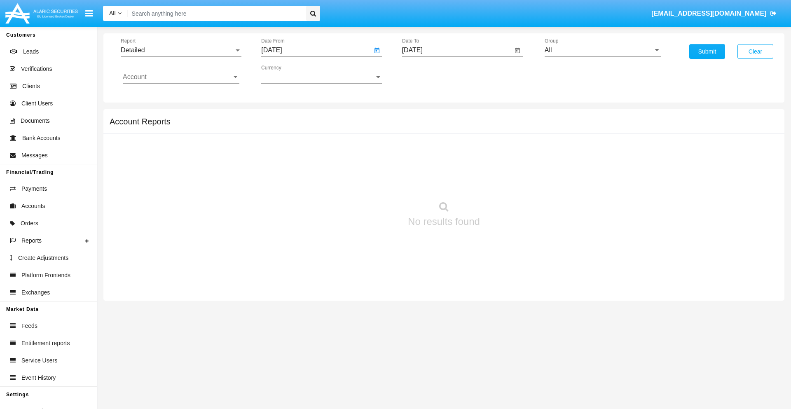
type input "[DATE]"
click at [457, 50] on input "[DATE]" at bounding box center [457, 50] width 111 height 7
click at [429, 74] on span "[DATE]" at bounding box center [422, 74] width 18 height 7
click at [450, 166] on div "2019" at bounding box center [450, 165] width 26 height 15
click at [421, 116] on div "JAN" at bounding box center [421, 116] width 26 height 15
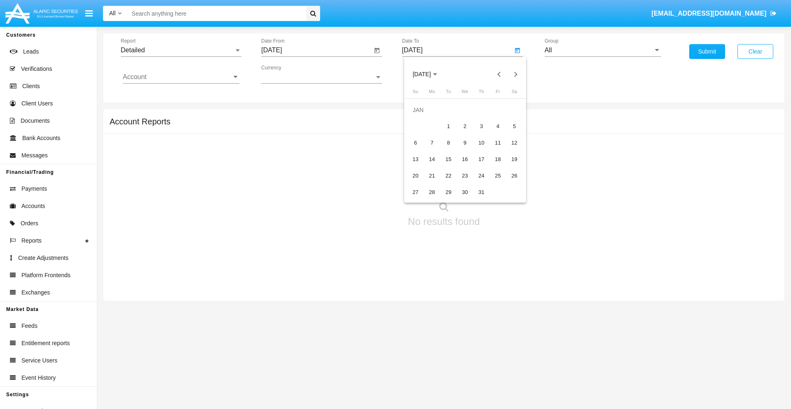
click at [448, 126] on div "1" at bounding box center [448, 126] width 15 height 15
type input "[DATE]"
click at [181, 77] on input "Account" at bounding box center [181, 76] width 117 height 7
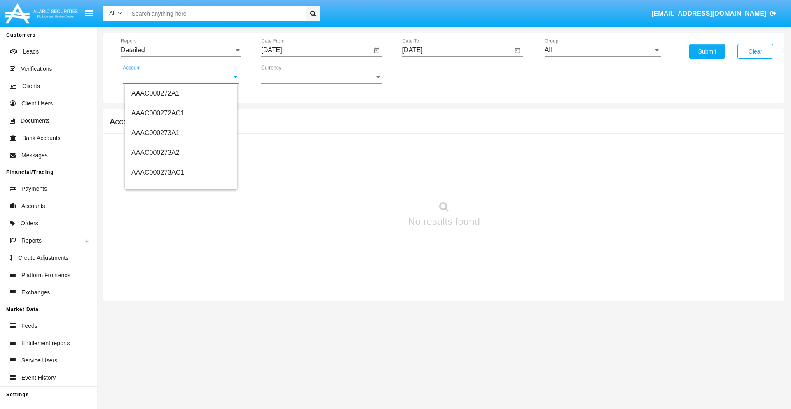
scroll to position [78079, 0]
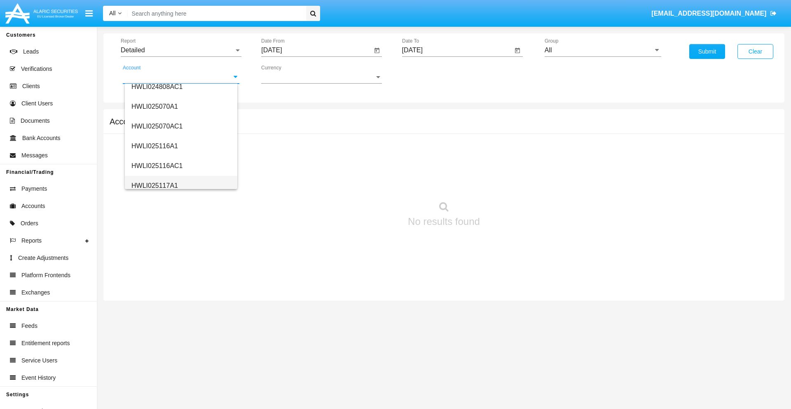
click at [154, 185] on span "HWLI025117A1" at bounding box center [154, 185] width 47 height 7
type input "HWLI025117A1"
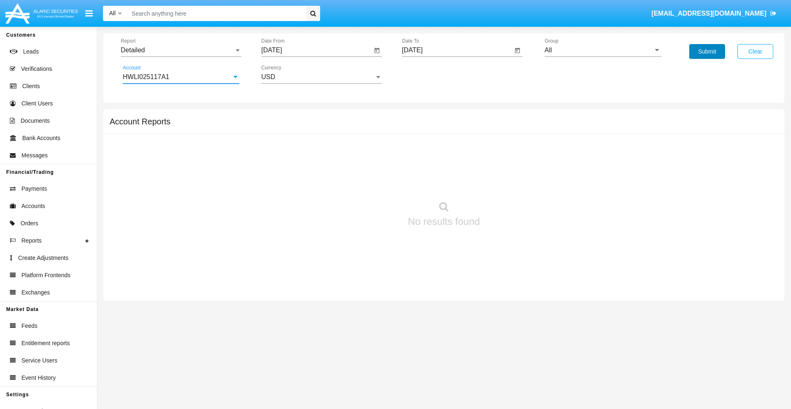
click at [707, 51] on button "Submit" at bounding box center [707, 51] width 36 height 15
click at [181, 50] on span "Report" at bounding box center [177, 50] width 113 height 7
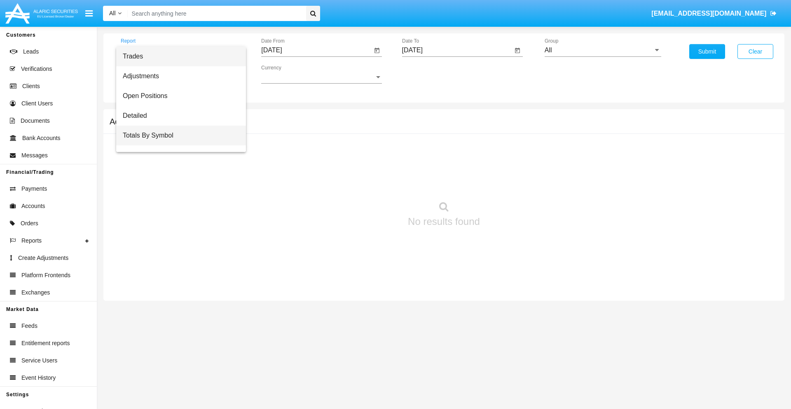
click at [177, 135] on span "Totals By Symbol" at bounding box center [181, 136] width 117 height 20
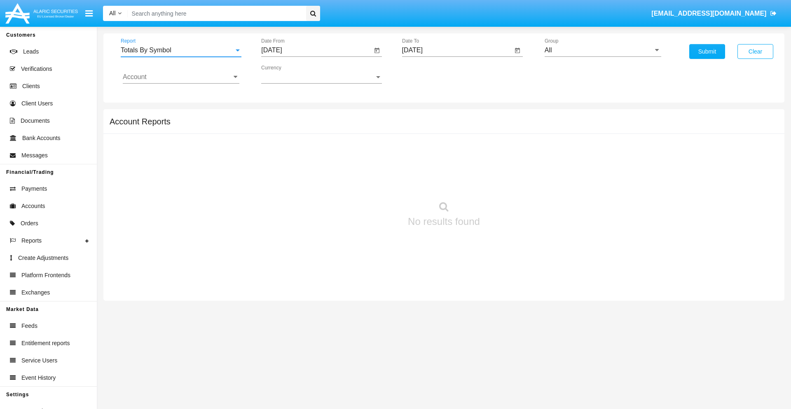
click at [316, 50] on input "[DATE]" at bounding box center [316, 50] width 111 height 7
click at [288, 74] on span "[DATE]" at bounding box center [281, 74] width 18 height 7
click at [310, 166] on div "2019" at bounding box center [310, 165] width 26 height 15
click at [281, 116] on div "JAN" at bounding box center [281, 116] width 26 height 15
click at [308, 126] on div "1" at bounding box center [307, 126] width 15 height 15
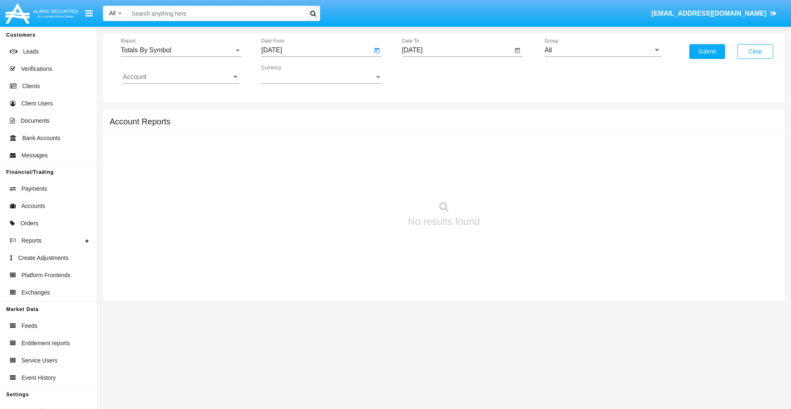
type input "[DATE]"
click at [457, 50] on input "[DATE]" at bounding box center [457, 50] width 111 height 7
click at [429, 74] on span "[DATE]" at bounding box center [422, 74] width 18 height 7
click at [450, 166] on div "2019" at bounding box center [450, 165] width 26 height 15
click at [421, 116] on div "JAN" at bounding box center [421, 116] width 26 height 15
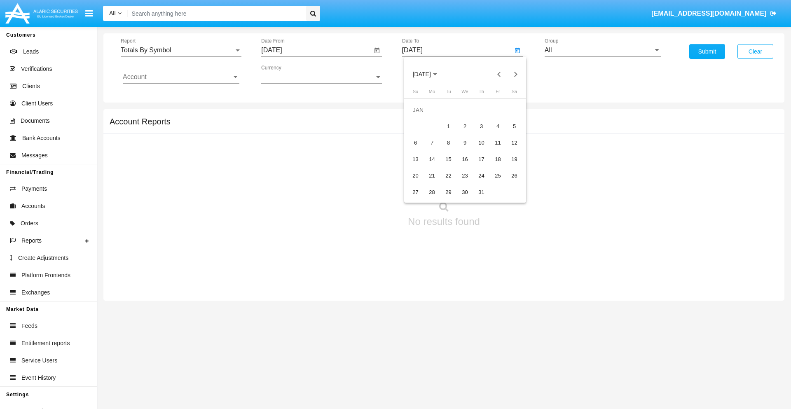
click at [448, 126] on div "1" at bounding box center [448, 126] width 15 height 15
type input "[DATE]"
click at [181, 77] on input "Account" at bounding box center [181, 76] width 117 height 7
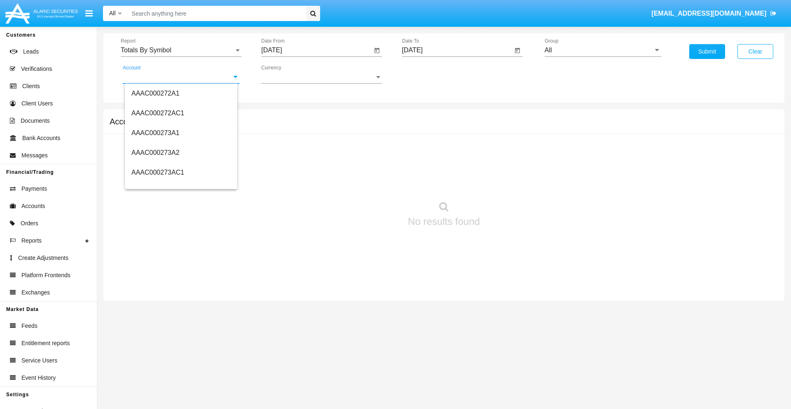
scroll to position [78079, 0]
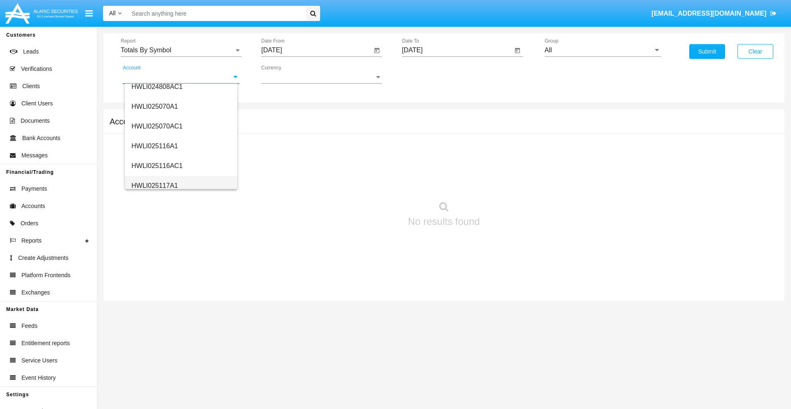
click at [154, 185] on span "HWLI025117A1" at bounding box center [154, 185] width 47 height 7
type input "HWLI025117A1"
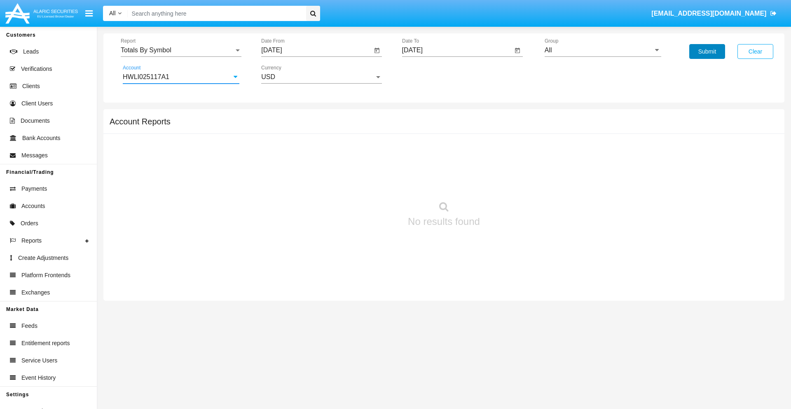
click at [707, 51] on button "Submit" at bounding box center [707, 51] width 36 height 15
click at [181, 50] on span "Report" at bounding box center [177, 50] width 113 height 7
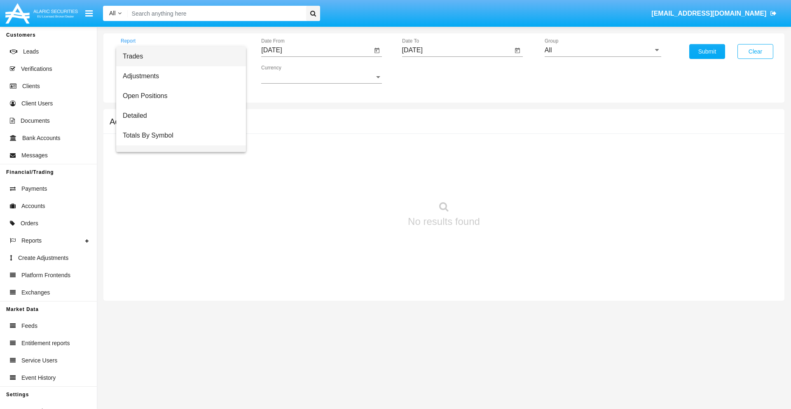
click at [177, 145] on span "Totals By Date" at bounding box center [181, 155] width 117 height 20
click at [316, 50] on input "[DATE]" at bounding box center [316, 50] width 111 height 7
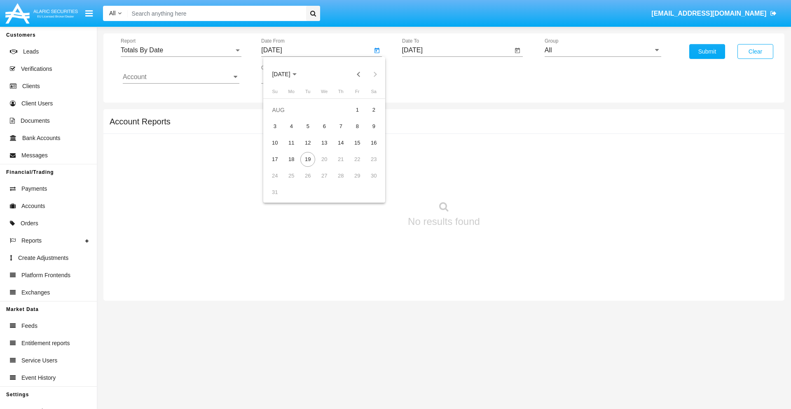
click at [288, 74] on span "[DATE]" at bounding box center [281, 74] width 18 height 7
click at [310, 166] on div "2019" at bounding box center [310, 165] width 26 height 15
click at [281, 116] on div "JAN" at bounding box center [281, 116] width 26 height 15
click at [308, 126] on div "1" at bounding box center [307, 126] width 15 height 15
type input "[DATE]"
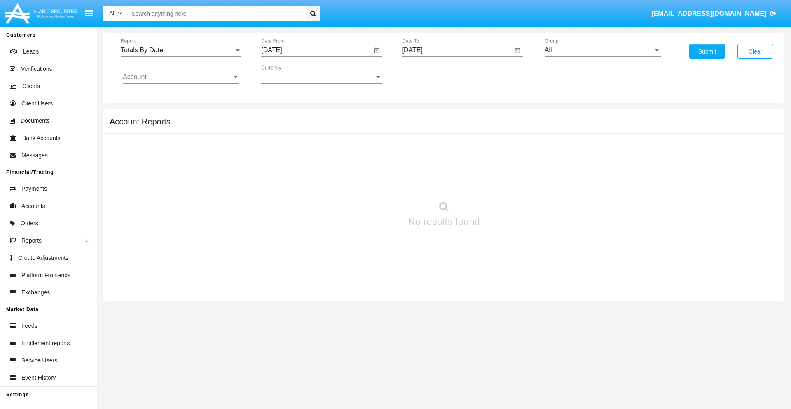
click at [457, 50] on input "[DATE]" at bounding box center [457, 50] width 111 height 7
click at [429, 74] on span "[DATE]" at bounding box center [422, 74] width 18 height 7
click at [450, 166] on div "2019" at bounding box center [450, 165] width 26 height 15
click at [421, 116] on div "JAN" at bounding box center [421, 116] width 26 height 15
click at [448, 126] on div "1" at bounding box center [448, 126] width 15 height 15
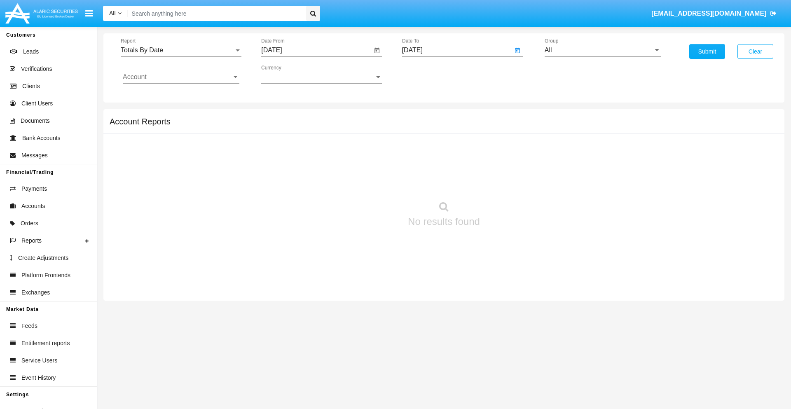
type input "[DATE]"
click at [181, 77] on input "Account" at bounding box center [181, 76] width 117 height 7
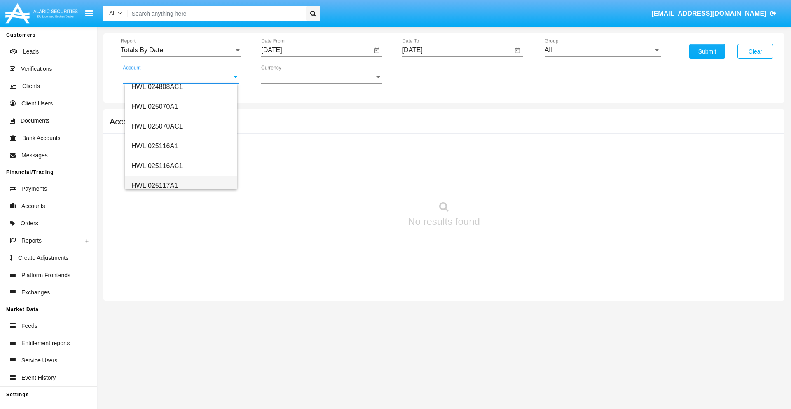
click at [154, 185] on span "HWLI025117A1" at bounding box center [154, 185] width 47 height 7
type input "HWLI025117A1"
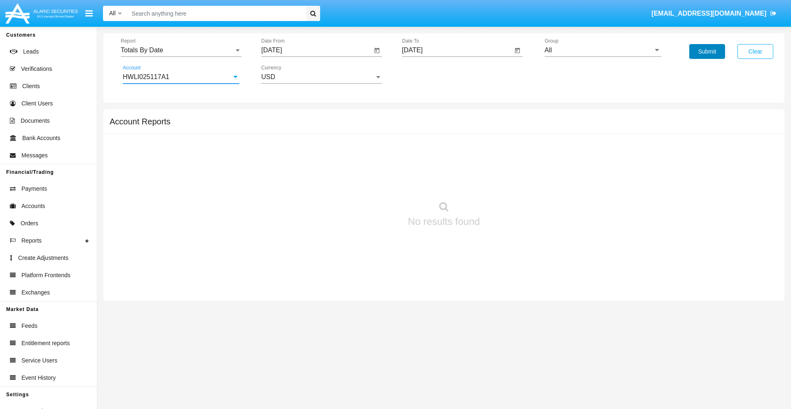
click at [707, 51] on button "Submit" at bounding box center [707, 51] width 36 height 15
click at [181, 50] on span "Report" at bounding box center [177, 50] width 113 height 7
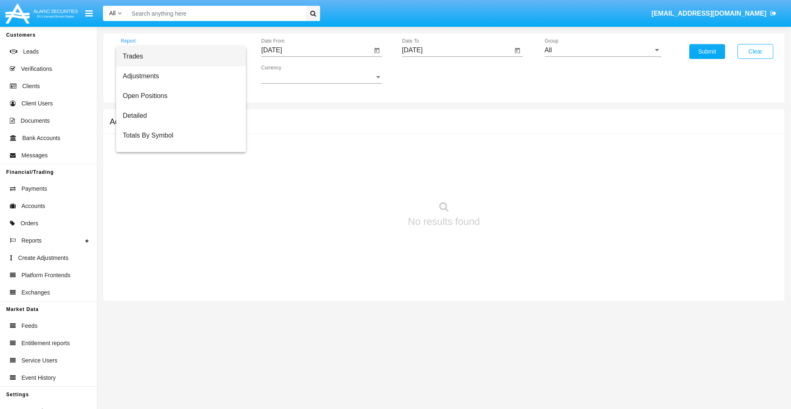
scroll to position [33, 0]
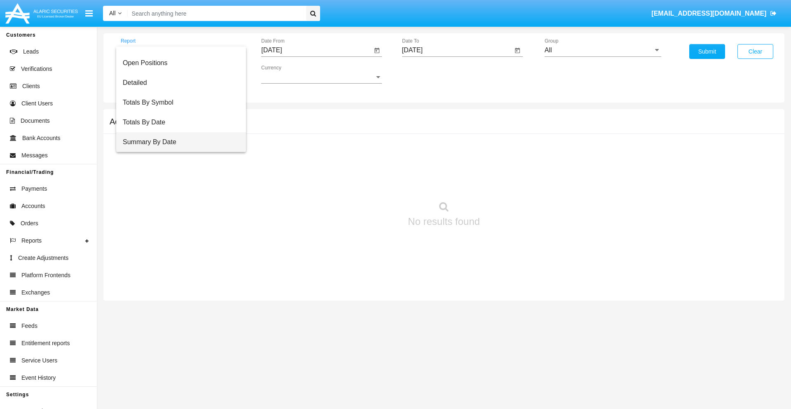
click at [177, 142] on span "Summary By Date" at bounding box center [181, 142] width 117 height 20
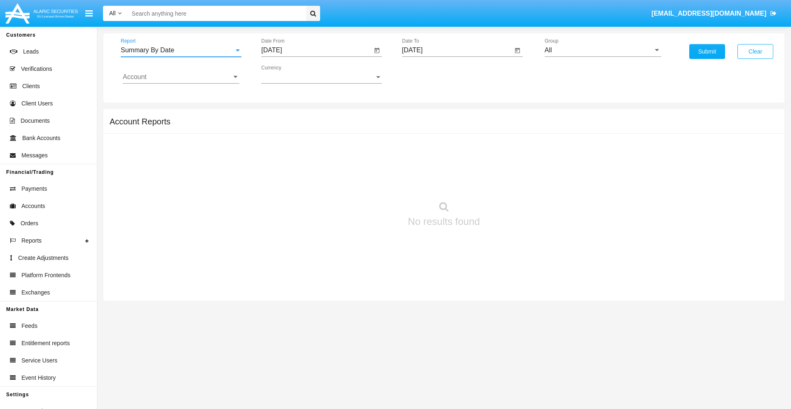
click at [316, 50] on input "[DATE]" at bounding box center [316, 50] width 111 height 7
click at [288, 74] on span "[DATE]" at bounding box center [281, 74] width 18 height 7
click at [310, 166] on div "2019" at bounding box center [310, 165] width 26 height 15
click at [281, 116] on div "JAN" at bounding box center [281, 116] width 26 height 15
click at [308, 126] on div "1" at bounding box center [307, 126] width 15 height 15
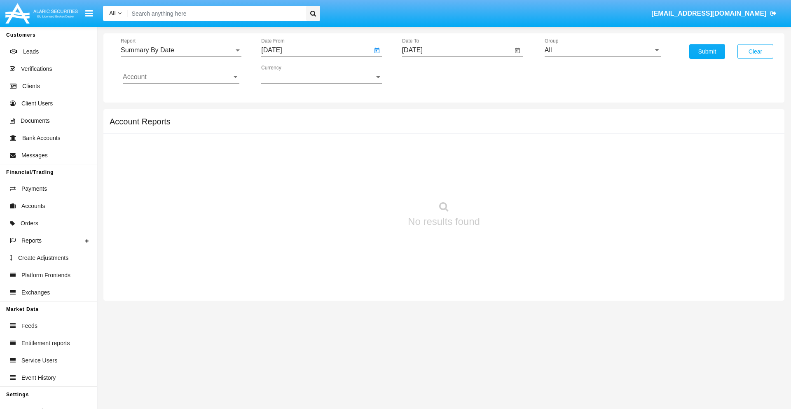
type input "01/01/19"
click at [457, 50] on input "[DATE]" at bounding box center [457, 50] width 111 height 7
click at [429, 74] on span "[DATE]" at bounding box center [422, 74] width 18 height 7
click at [450, 166] on div "2019" at bounding box center [450, 165] width 26 height 15
click at [421, 116] on div "JAN" at bounding box center [421, 116] width 26 height 15
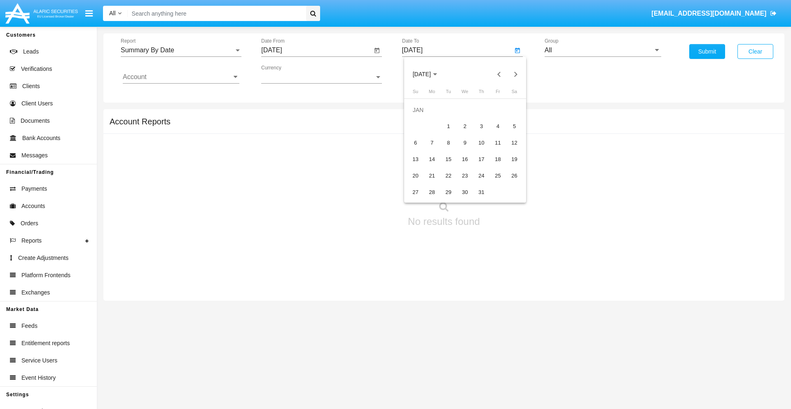
click at [448, 126] on div "1" at bounding box center [448, 126] width 15 height 15
type input "01/01/19"
click at [181, 77] on input "Account" at bounding box center [181, 76] width 117 height 7
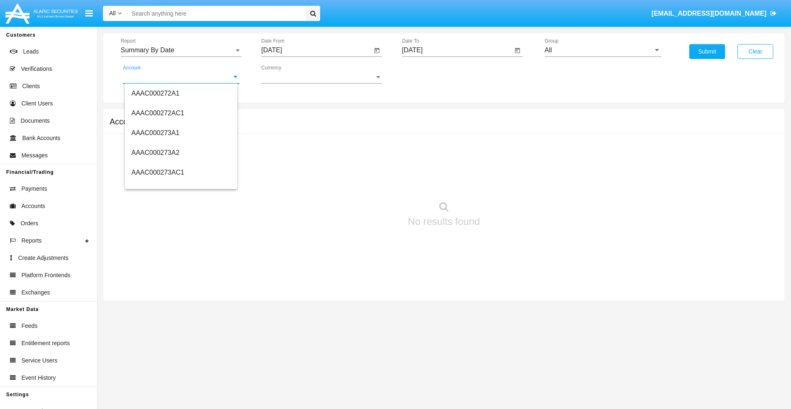
scroll to position [78079, 0]
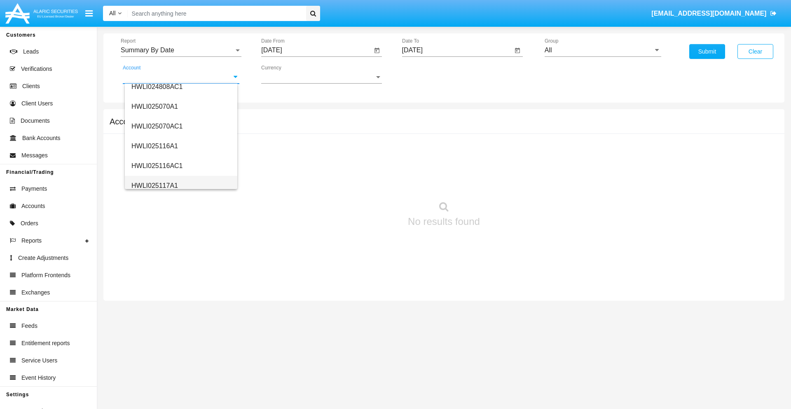
click at [154, 185] on span "HWLI025117A1" at bounding box center [154, 185] width 47 height 7
type input "HWLI025117A1"
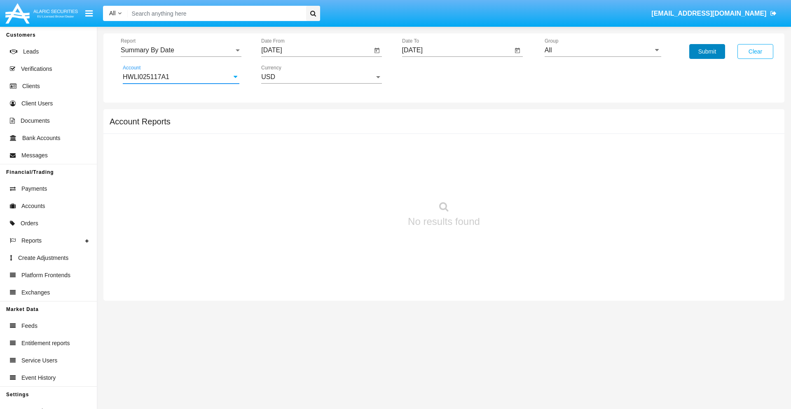
click at [707, 51] on button "Submit" at bounding box center [707, 51] width 36 height 15
click at [181, 50] on span "Report" at bounding box center [177, 50] width 113 height 7
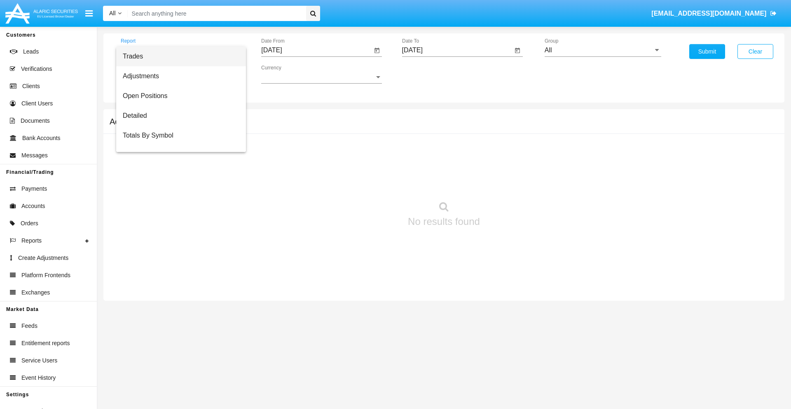
click at [177, 185] on span "Fees By Destination" at bounding box center [181, 195] width 117 height 20
click at [316, 50] on input "[DATE]" at bounding box center [316, 50] width 111 height 7
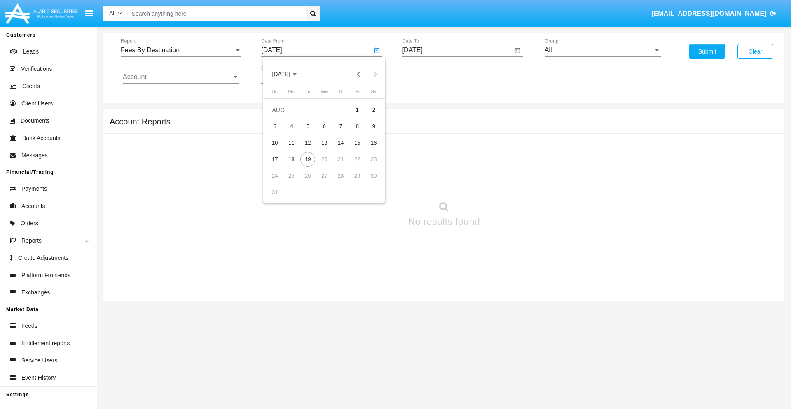
click at [288, 74] on span "[DATE]" at bounding box center [281, 74] width 18 height 7
click at [310, 166] on div "2019" at bounding box center [310, 165] width 26 height 15
click at [281, 116] on div "JAN" at bounding box center [281, 116] width 26 height 15
click at [308, 126] on div "1" at bounding box center [307, 126] width 15 height 15
type input "[DATE]"
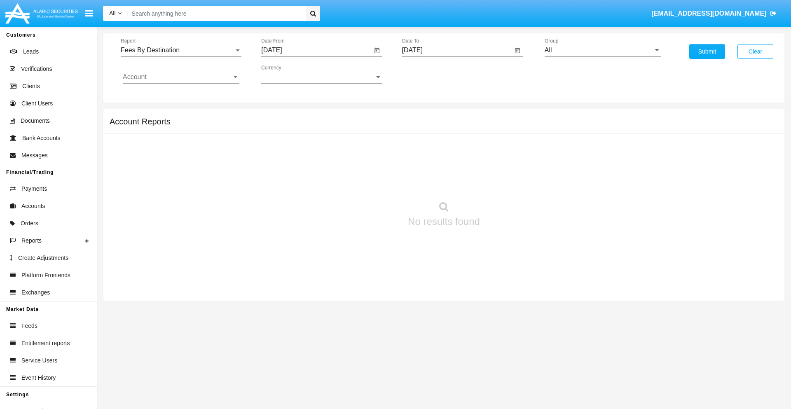
click at [457, 50] on input "[DATE]" at bounding box center [457, 50] width 111 height 7
click at [429, 74] on span "[DATE]" at bounding box center [422, 74] width 18 height 7
click at [450, 166] on div "2019" at bounding box center [450, 165] width 26 height 15
click at [421, 116] on div "JAN" at bounding box center [421, 116] width 26 height 15
click at [448, 126] on div "1" at bounding box center [448, 126] width 15 height 15
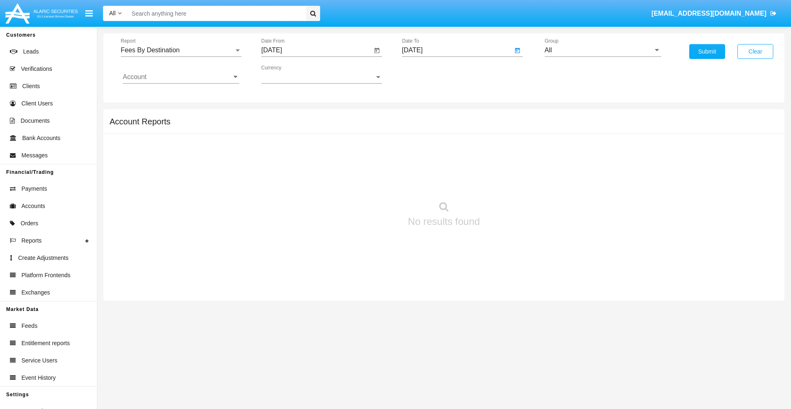
type input "[DATE]"
click at [181, 77] on input "Account" at bounding box center [181, 76] width 117 height 7
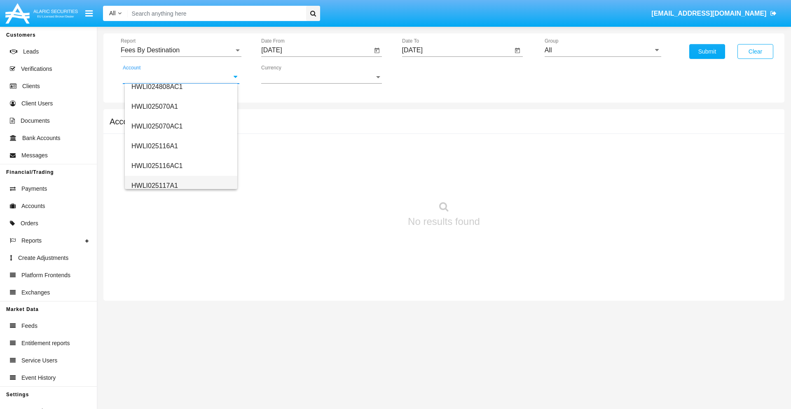
click at [154, 185] on span "HWLI025117A1" at bounding box center [154, 185] width 47 height 7
type input "HWLI025117A1"
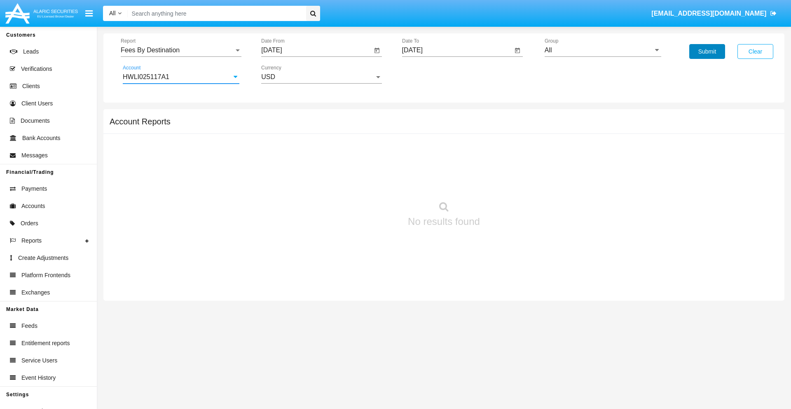
click at [707, 51] on button "Submit" at bounding box center [707, 51] width 36 height 15
click at [181, 50] on span "Report" at bounding box center [177, 50] width 113 height 7
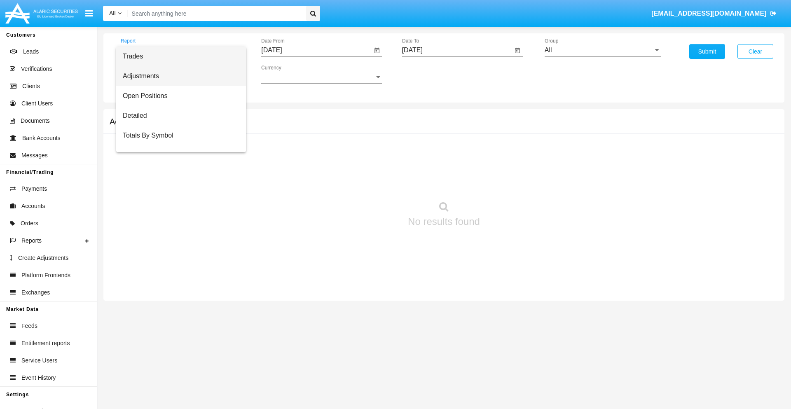
click at [177, 76] on span "Adjustments" at bounding box center [181, 76] width 117 height 20
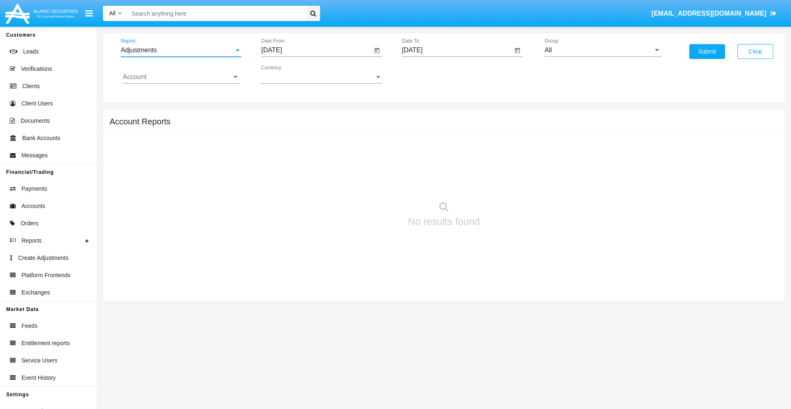
click at [316, 50] on input "[DATE]" at bounding box center [316, 50] width 111 height 7
click at [288, 74] on span "[DATE]" at bounding box center [281, 74] width 18 height 7
click at [367, 182] on div "2025" at bounding box center [368, 182] width 26 height 15
click at [338, 133] on div "[DATE]" at bounding box center [339, 132] width 26 height 15
click at [373, 159] on div "19" at bounding box center [373, 159] width 15 height 15
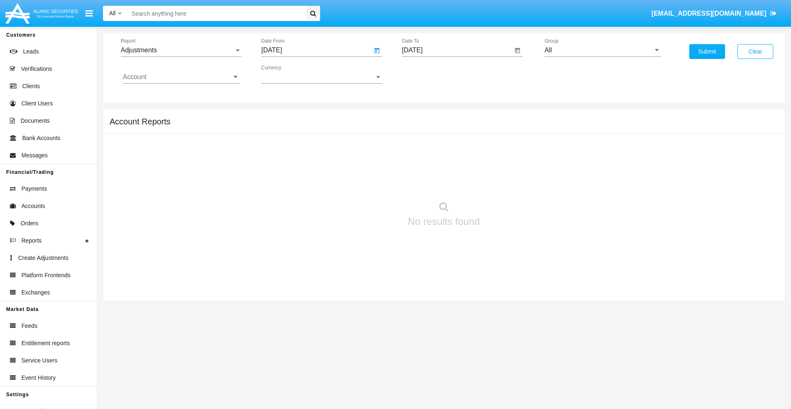
type input "[DATE]"
click at [457, 50] on input "[DATE]" at bounding box center [457, 50] width 111 height 7
click at [429, 74] on span "[DATE]" at bounding box center [422, 74] width 18 height 7
click at [508, 182] on div "2025" at bounding box center [508, 182] width 26 height 15
click at [508, 133] on div "AUG" at bounding box center [508, 132] width 26 height 15
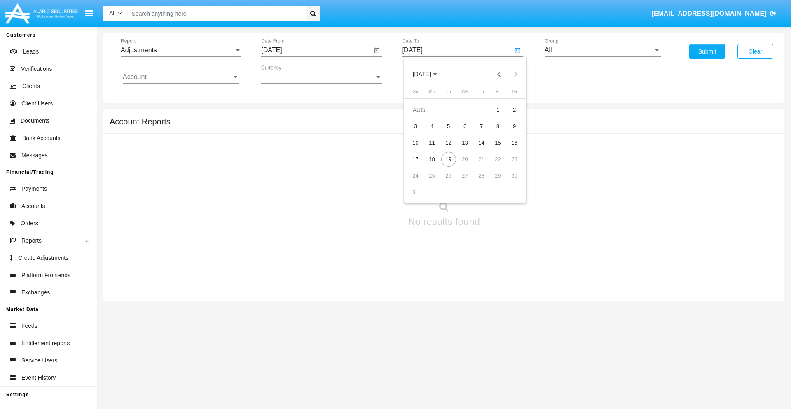
click at [448, 159] on div "19" at bounding box center [448, 159] width 15 height 15
type input "[DATE]"
click at [602, 50] on input "All" at bounding box center [602, 50] width 117 height 7
click at [574, 340] on span "Company AQA" at bounding box center [575, 343] width 44 height 7
type input "Company AQA"
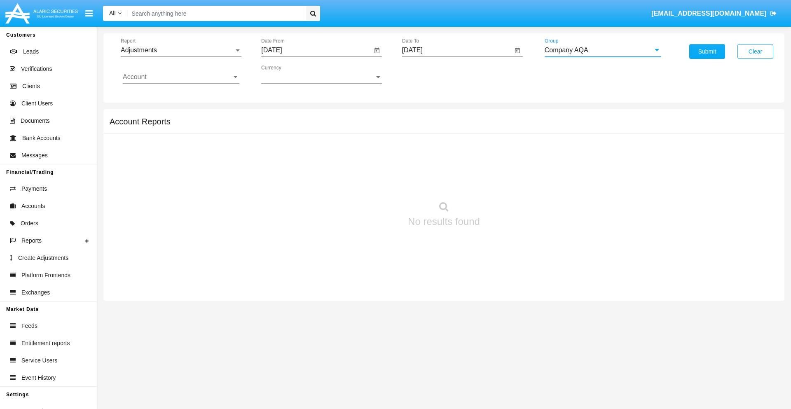
click at [181, 77] on input "Account" at bounding box center [181, 76] width 117 height 7
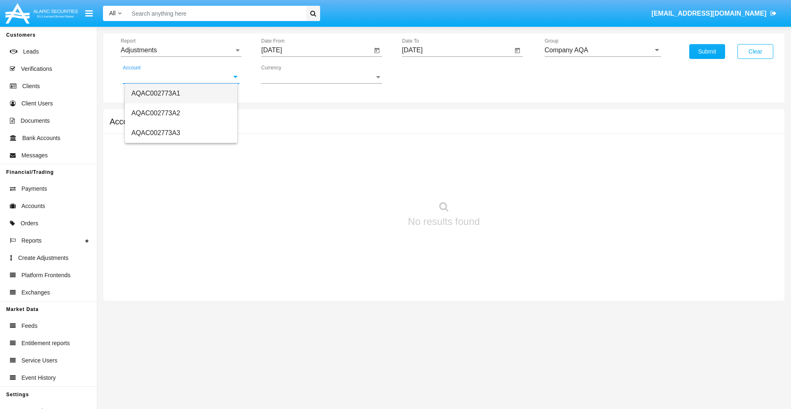
click at [156, 93] on span "AQAC002773A1" at bounding box center [155, 93] width 49 height 7
type input "AQAC002773A1"
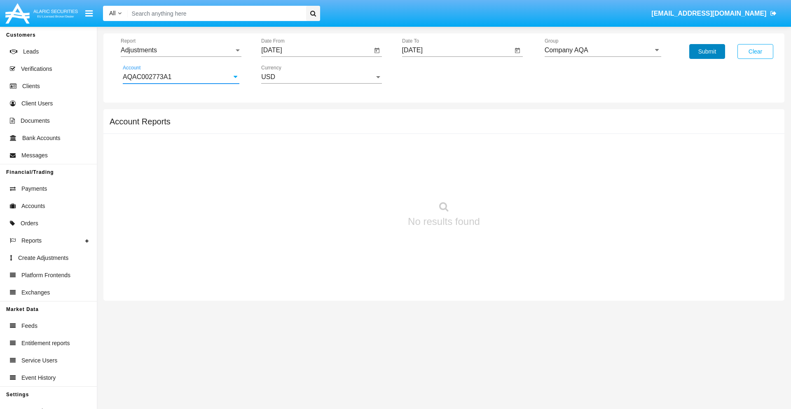
click at [707, 51] on button "Submit" at bounding box center [707, 51] width 36 height 15
click at [181, 50] on span "Report" at bounding box center [177, 50] width 113 height 7
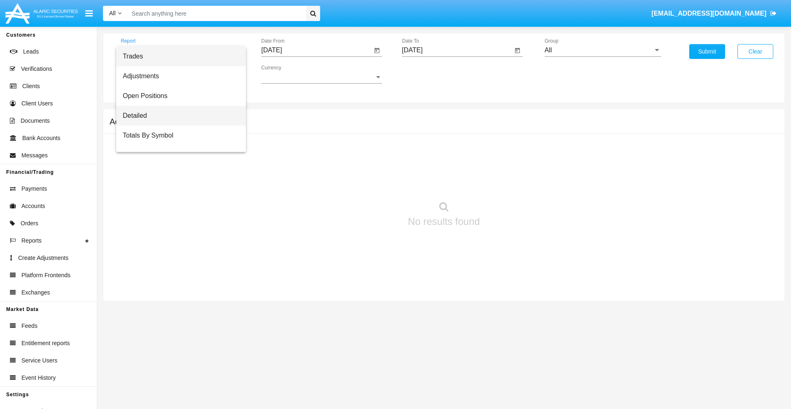
click at [177, 116] on span "Detailed" at bounding box center [181, 116] width 117 height 20
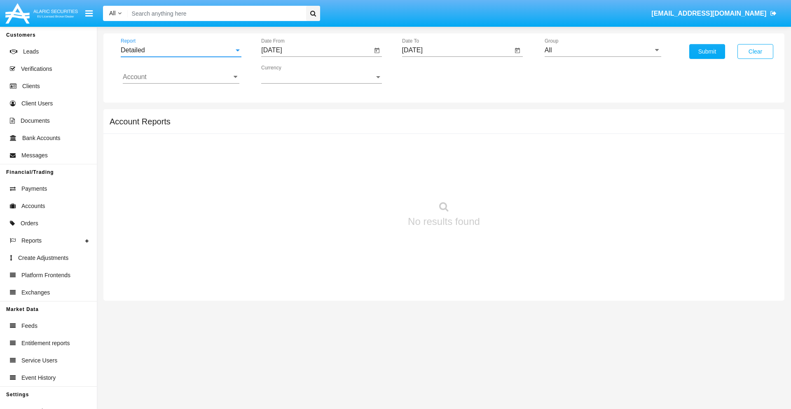
click at [316, 50] on input "[DATE]" at bounding box center [316, 50] width 111 height 7
click at [288, 74] on span "[DATE]" at bounding box center [281, 74] width 18 height 7
click at [367, 182] on div "2025" at bounding box center [368, 182] width 26 height 15
click at [367, 133] on div "AUG" at bounding box center [368, 132] width 26 height 15
click at [373, 126] on div "9" at bounding box center [373, 126] width 15 height 15
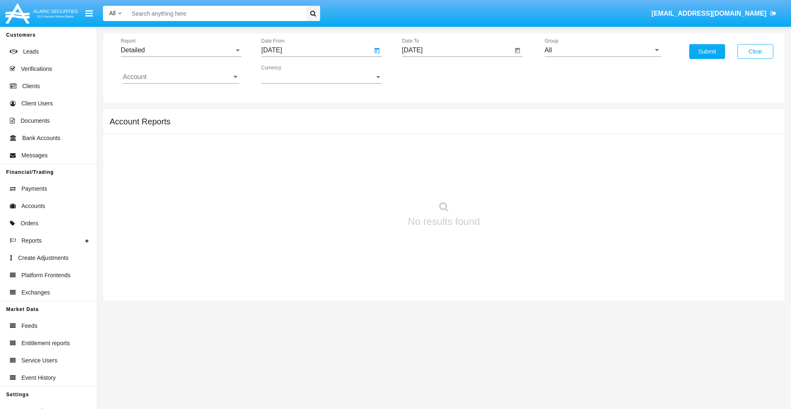
type input "[DATE]"
click at [457, 50] on input "[DATE]" at bounding box center [457, 50] width 111 height 7
click at [429, 74] on span "[DATE]" at bounding box center [422, 74] width 18 height 7
click at [508, 182] on div "2025" at bounding box center [508, 182] width 26 height 15
click at [508, 133] on div "AUG" at bounding box center [508, 132] width 26 height 15
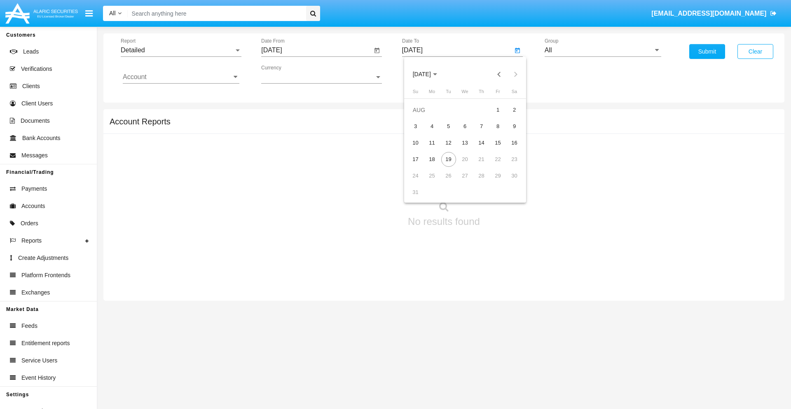
click at [448, 159] on div "19" at bounding box center [448, 159] width 15 height 15
type input "[DATE]"
click at [602, 50] on input "All" at bounding box center [602, 50] width 117 height 7
type input "Hammer Web Lite"
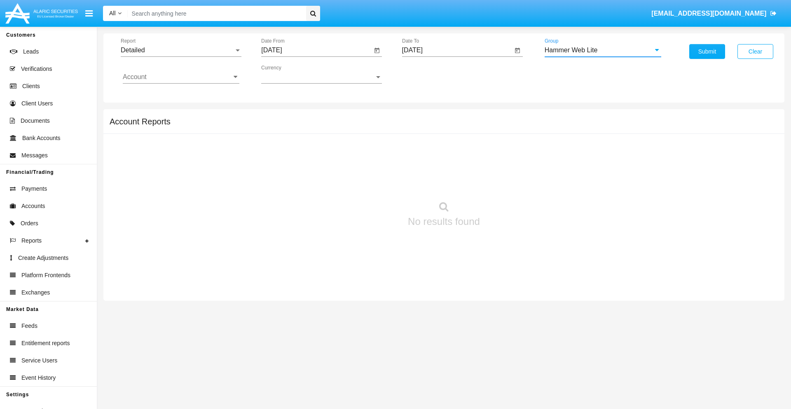
click at [181, 77] on input "Account" at bounding box center [181, 76] width 117 height 7
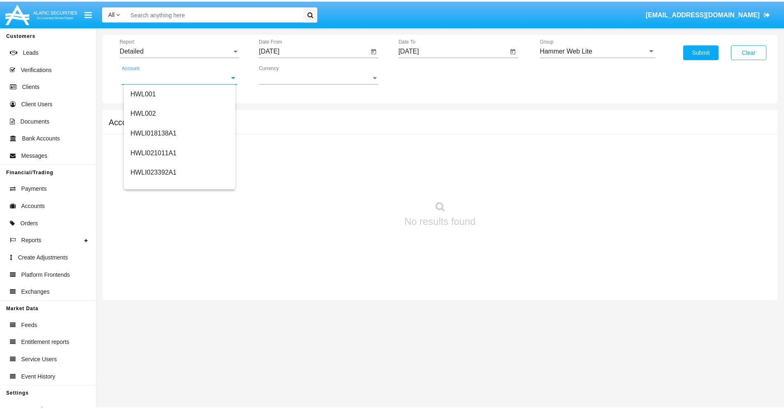
scroll to position [125, 0]
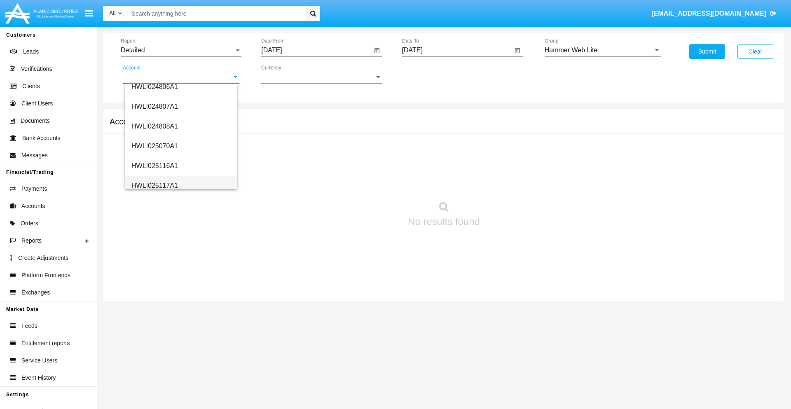
click at [154, 185] on span "HWLI025117A1" at bounding box center [154, 185] width 47 height 7
type input "HWLI025117A1"
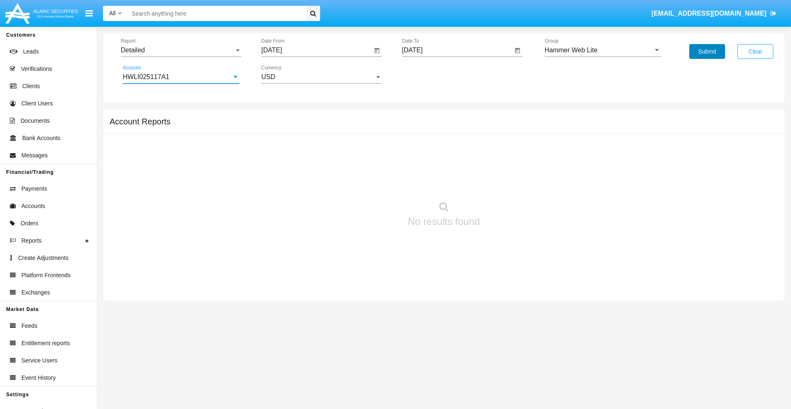
click at [707, 51] on button "Submit" at bounding box center [707, 51] width 36 height 15
click at [181, 50] on span "Report" at bounding box center [177, 50] width 113 height 7
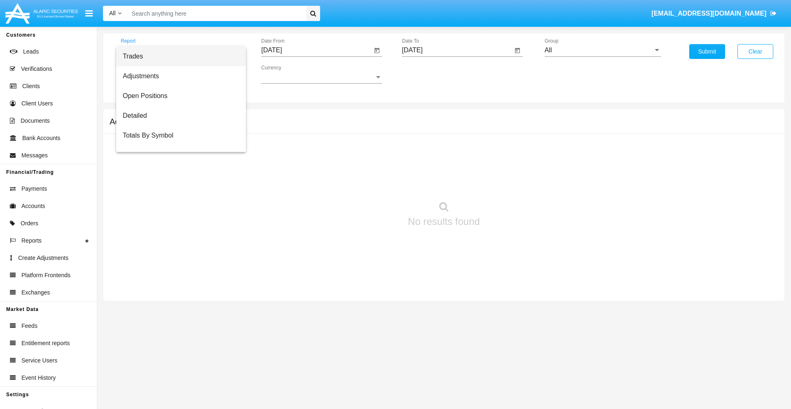
scroll to position [53, 0]
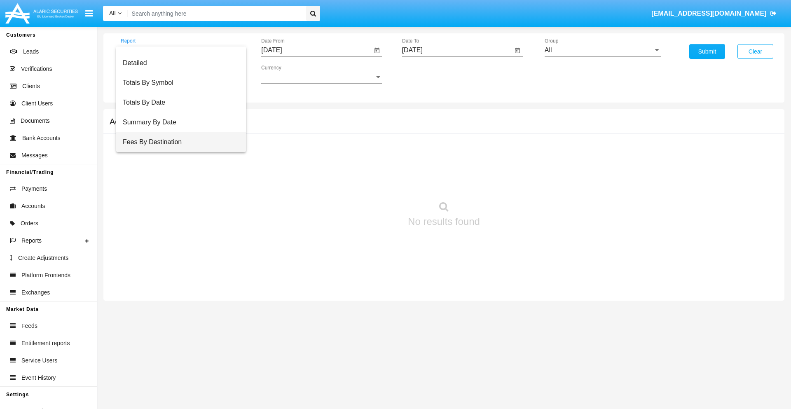
click at [177, 142] on span "Fees By Destination" at bounding box center [181, 142] width 117 height 20
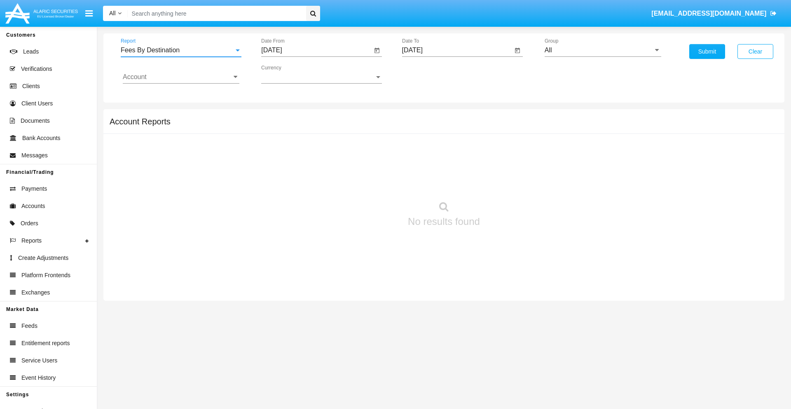
click at [316, 50] on input "[DATE]" at bounding box center [316, 50] width 111 height 7
click at [288, 74] on span "[DATE]" at bounding box center [281, 74] width 18 height 7
click at [367, 182] on div "2025" at bounding box center [368, 182] width 26 height 15
click at [281, 133] on div "MAY" at bounding box center [281, 132] width 26 height 15
click at [291, 159] on div "19" at bounding box center [291, 159] width 15 height 15
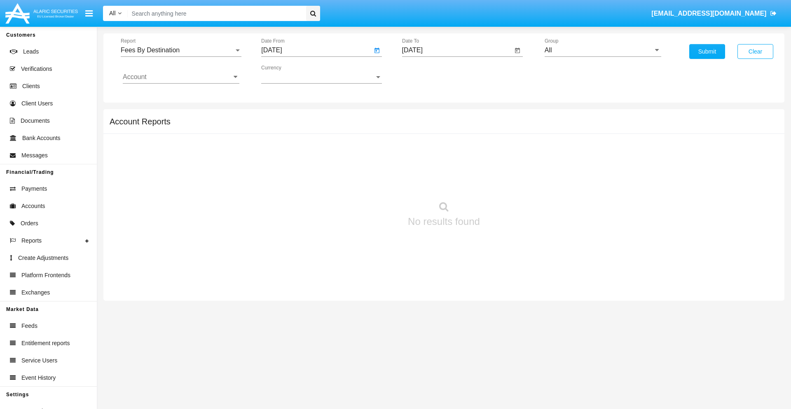
type input "05/19/25"
click at [457, 50] on input "[DATE]" at bounding box center [457, 50] width 111 height 7
click at [429, 74] on span "[DATE]" at bounding box center [422, 74] width 18 height 7
click at [508, 182] on div "2025" at bounding box center [508, 182] width 26 height 15
click at [508, 133] on div "AUG" at bounding box center [508, 132] width 26 height 15
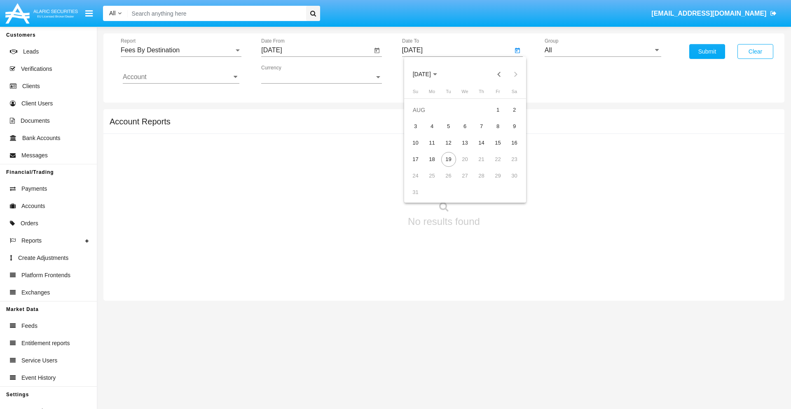
click at [448, 159] on div "19" at bounding box center [448, 159] width 15 height 15
type input "[DATE]"
click at [602, 50] on input "All" at bounding box center [602, 50] width 117 height 7
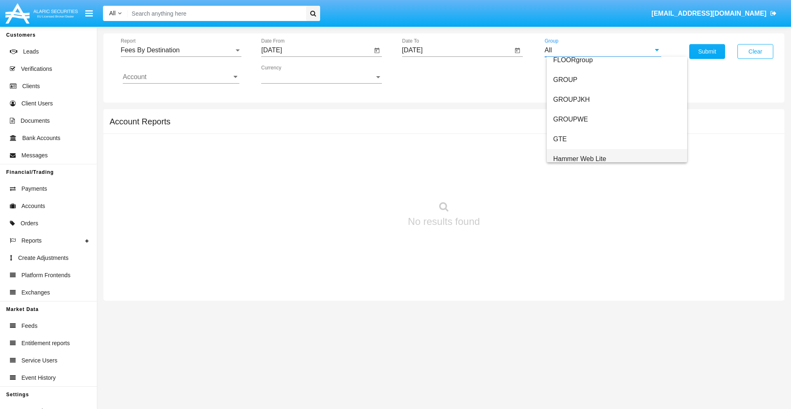
click at [579, 159] on span "Hammer Web Lite" at bounding box center [579, 158] width 53 height 7
type input "Hammer Web Lite"
click at [181, 77] on input "Account" at bounding box center [181, 76] width 117 height 7
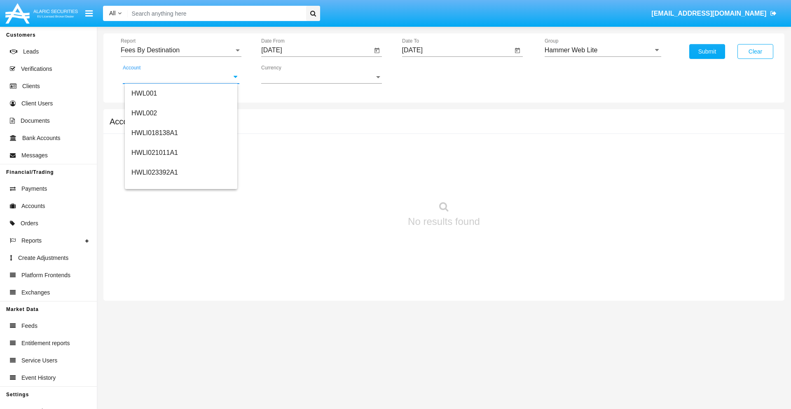
click at [154, 307] on span "HWLI025117A1" at bounding box center [154, 310] width 47 height 7
type input "HWLI025117A1"
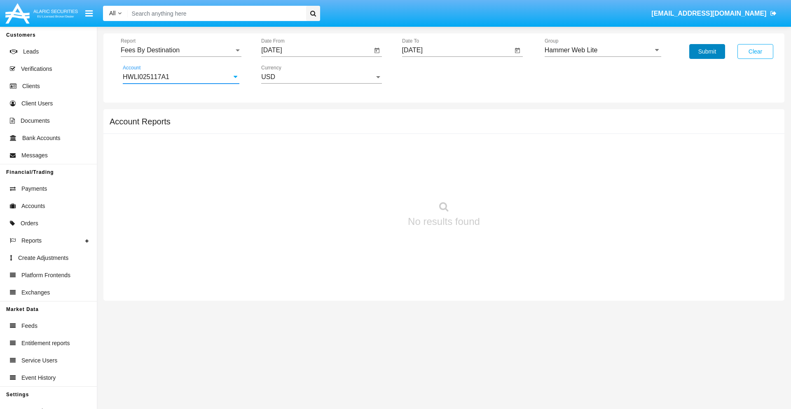
click at [707, 51] on button "Submit" at bounding box center [707, 51] width 36 height 15
click at [181, 50] on span "Report" at bounding box center [177, 50] width 113 height 7
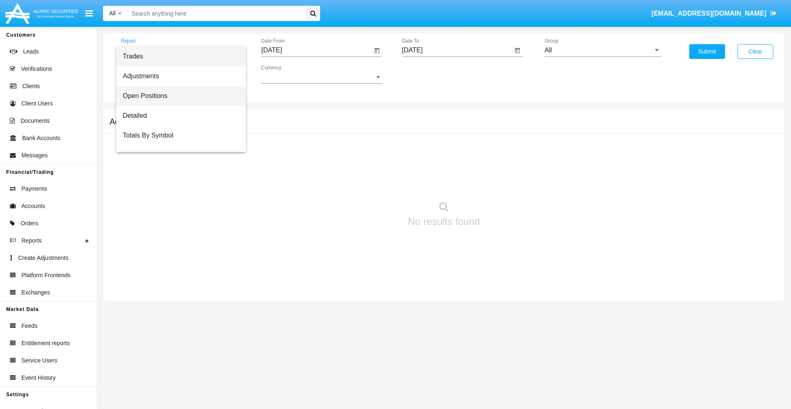
click at [177, 96] on span "Open Positions" at bounding box center [181, 96] width 117 height 20
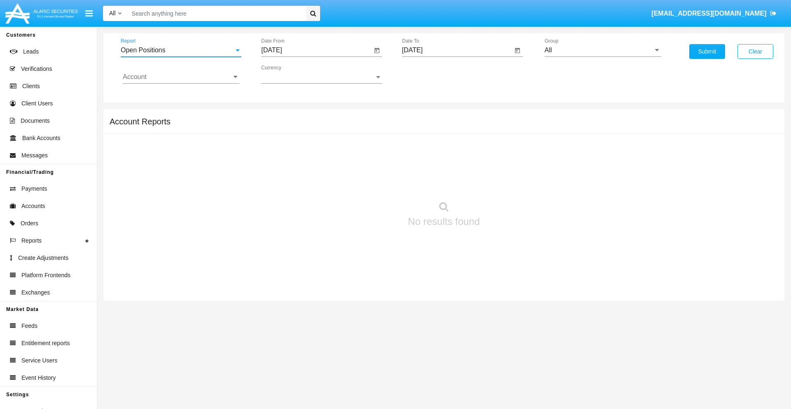
click at [316, 50] on input "[DATE]" at bounding box center [316, 50] width 111 height 7
click at [288, 74] on span "[DATE]" at bounding box center [281, 74] width 18 height 7
click at [367, 182] on div "2025" at bounding box center [368, 182] width 26 height 15
click at [338, 133] on div "[DATE]" at bounding box center [339, 132] width 26 height 15
click at [373, 159] on div "19" at bounding box center [373, 159] width 15 height 15
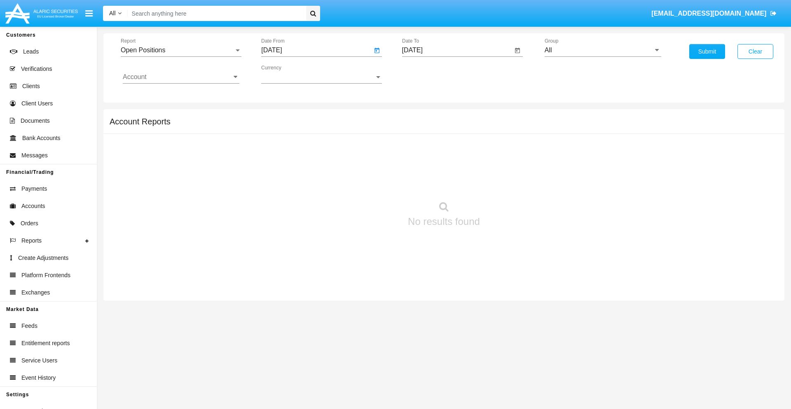
type input "[DATE]"
click at [457, 50] on input "[DATE]" at bounding box center [457, 50] width 111 height 7
click at [429, 74] on span "[DATE]" at bounding box center [422, 74] width 18 height 7
click at [508, 182] on div "2025" at bounding box center [508, 182] width 26 height 15
click at [508, 133] on div "AUG" at bounding box center [508, 132] width 26 height 15
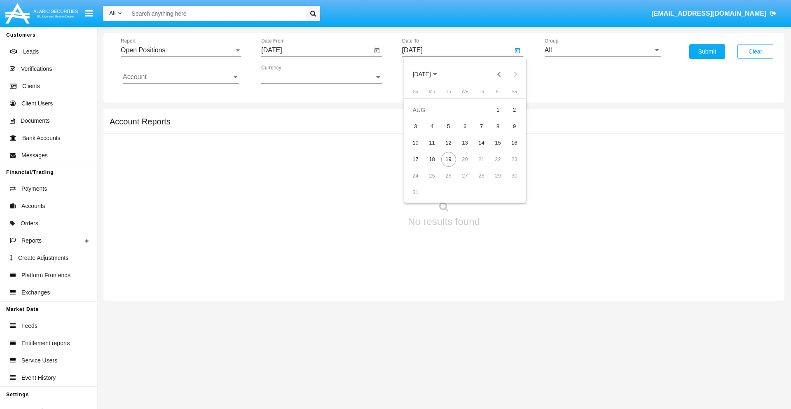
click at [448, 159] on div "19" at bounding box center [448, 159] width 15 height 15
type input "[DATE]"
click at [602, 50] on input "All" at bounding box center [602, 50] width 117 height 7
type input "Hammer Web Lite"
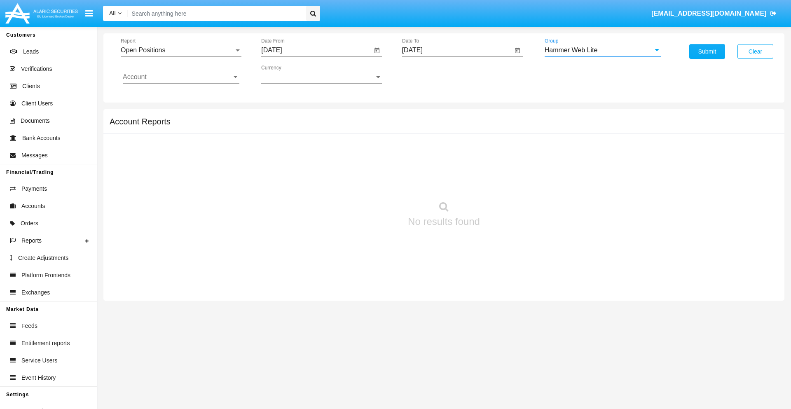
click at [181, 77] on input "Account" at bounding box center [181, 76] width 117 height 7
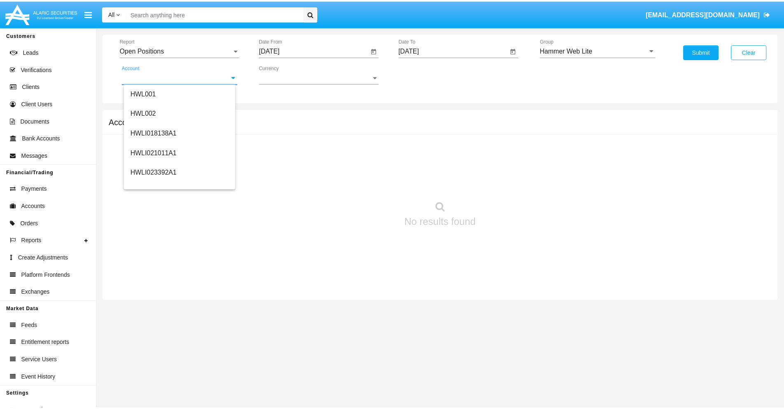
scroll to position [125, 0]
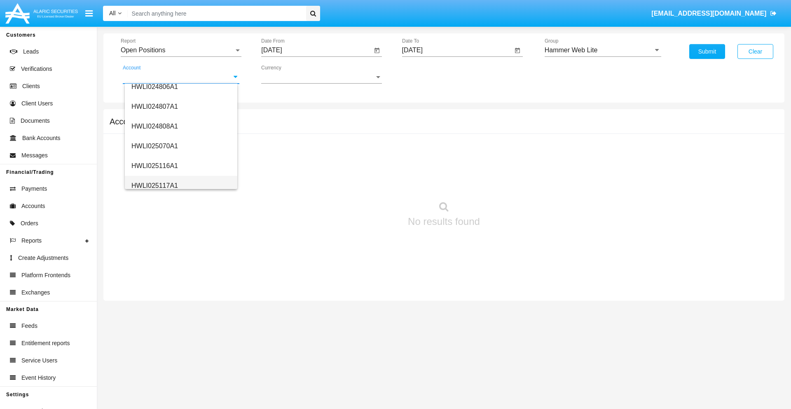
click at [154, 185] on span "HWLI025117A1" at bounding box center [154, 185] width 47 height 7
type input "HWLI025117A1"
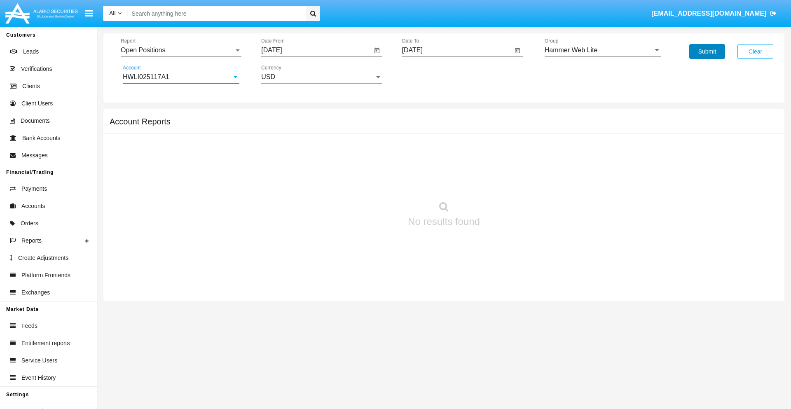
click at [707, 51] on button "Submit" at bounding box center [707, 51] width 36 height 15
click at [181, 50] on span "Report" at bounding box center [177, 50] width 113 height 7
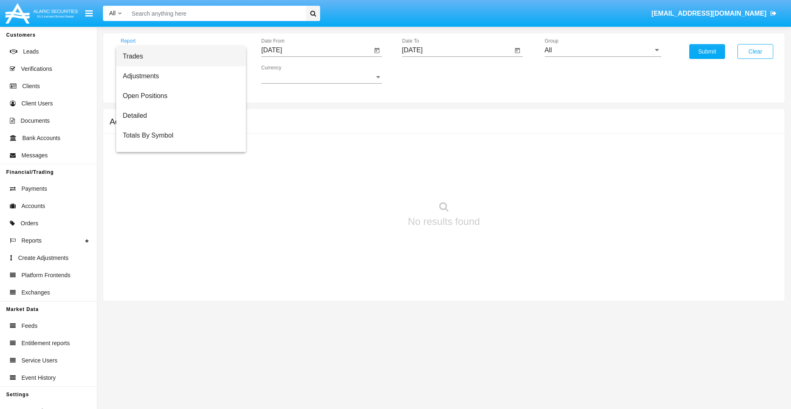
click at [177, 165] on span "Summary By Date" at bounding box center [181, 175] width 117 height 20
click at [316, 50] on input "[DATE]" at bounding box center [316, 50] width 111 height 7
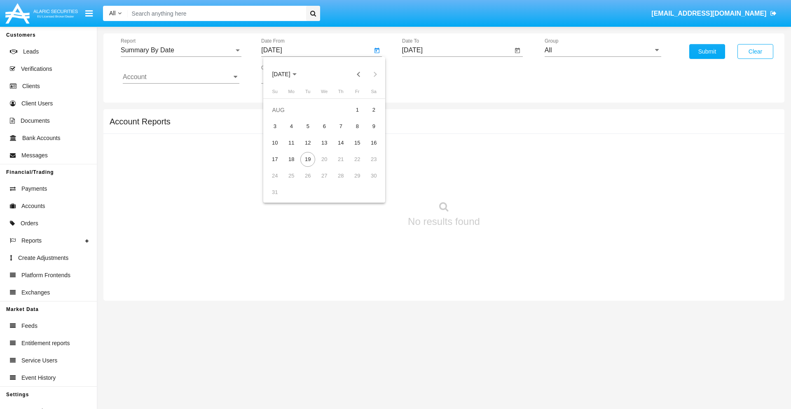
click at [288, 74] on span "[DATE]" at bounding box center [281, 74] width 18 height 7
click at [367, 182] on div "2025" at bounding box center [368, 182] width 26 height 15
click at [367, 133] on div "AUG" at bounding box center [368, 132] width 26 height 15
click at [291, 126] on div "4" at bounding box center [291, 126] width 15 height 15
type input "[DATE]"
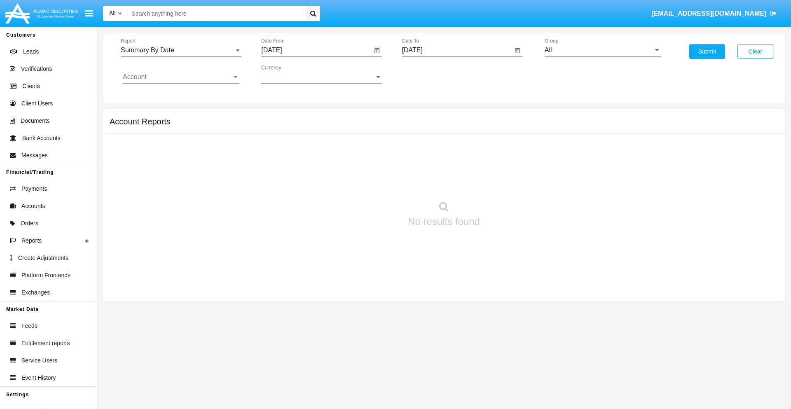
click at [457, 50] on input "[DATE]" at bounding box center [457, 50] width 111 height 7
click at [429, 74] on span "[DATE]" at bounding box center [422, 74] width 18 height 7
click at [508, 182] on div "2025" at bounding box center [508, 182] width 26 height 15
click at [508, 133] on div "AUG" at bounding box center [508, 132] width 26 height 15
click at [448, 159] on div "19" at bounding box center [448, 159] width 15 height 15
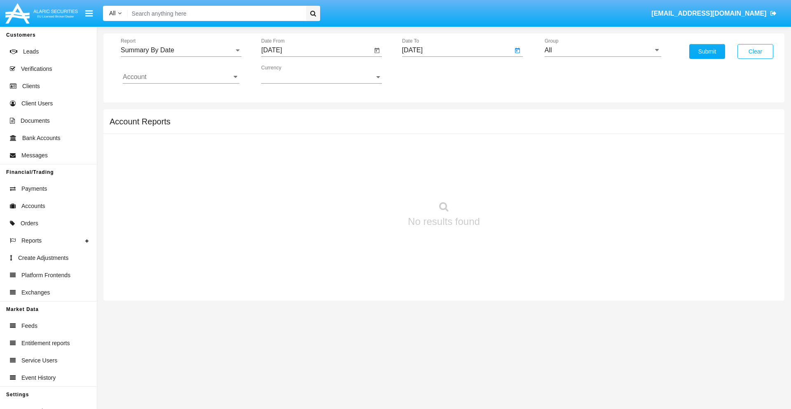
type input "[DATE]"
click at [602, 50] on input "All" at bounding box center [602, 50] width 117 height 7
click at [579, 159] on span "Hammer Web Lite" at bounding box center [579, 158] width 53 height 7
type input "Hammer Web Lite"
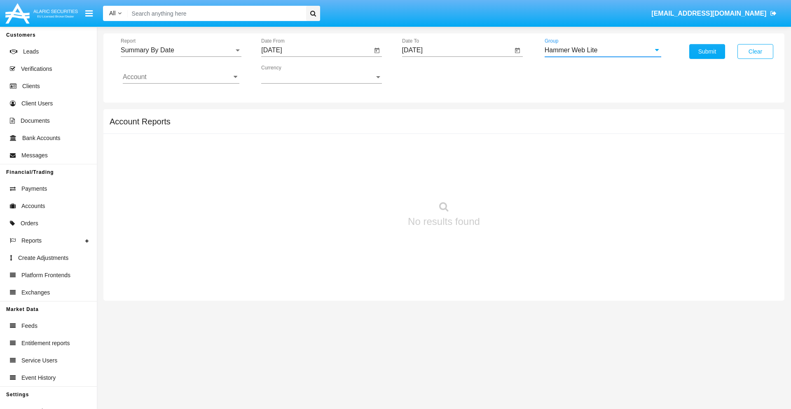
click at [181, 77] on input "Account" at bounding box center [181, 76] width 117 height 7
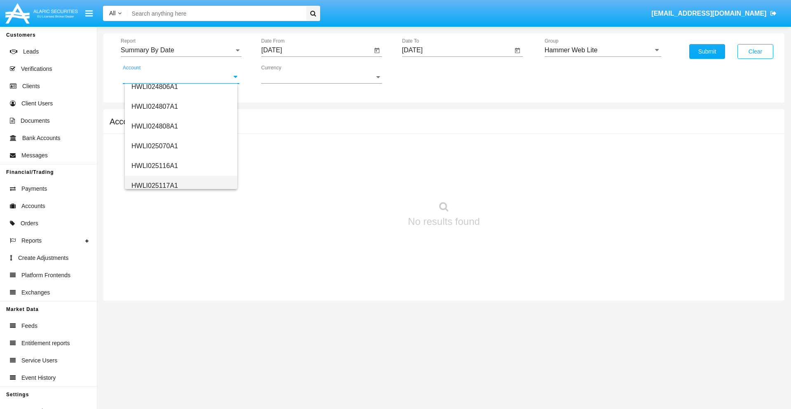
click at [154, 185] on span "HWLI025117A1" at bounding box center [154, 185] width 47 height 7
type input "HWLI025117A1"
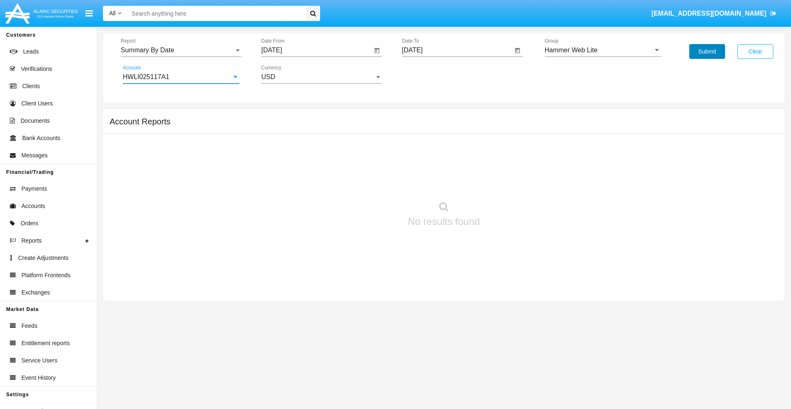
click at [707, 51] on button "Submit" at bounding box center [707, 51] width 36 height 15
click at [181, 50] on span "Report" at bounding box center [177, 50] width 113 height 7
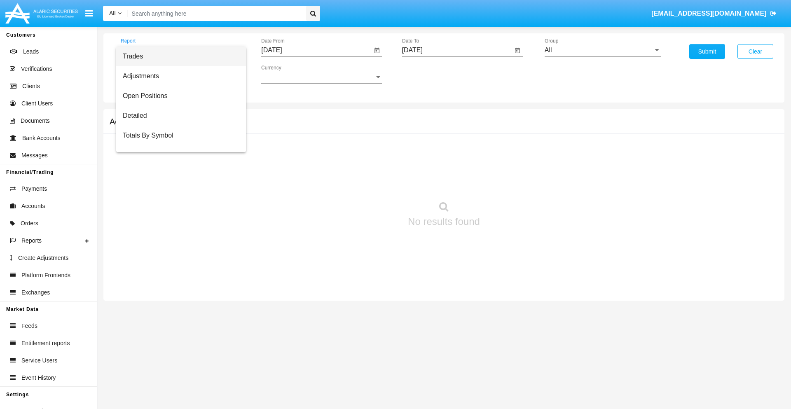
scroll to position [13, 0]
click at [177, 142] on span "Totals By Date" at bounding box center [181, 142] width 117 height 20
click at [316, 50] on input "[DATE]" at bounding box center [316, 50] width 111 height 7
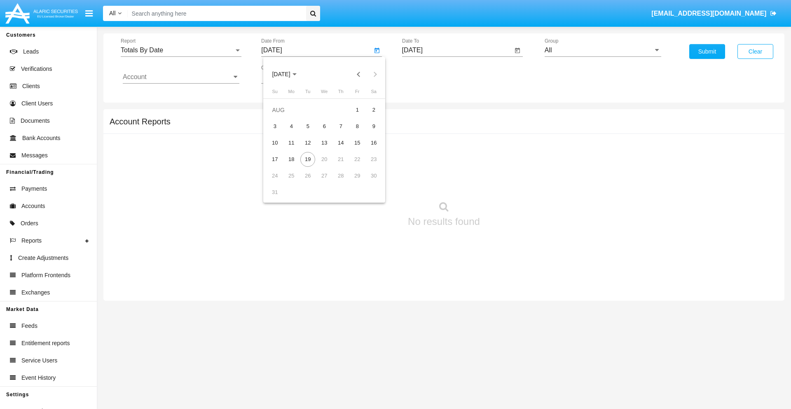
click at [288, 74] on span "[DATE]" at bounding box center [281, 74] width 18 height 7
click at [367, 182] on div "2025" at bounding box center [368, 182] width 26 height 15
click at [367, 133] on div "AUG" at bounding box center [368, 132] width 26 height 15
click at [291, 126] on div "4" at bounding box center [291, 126] width 15 height 15
type input "[DATE]"
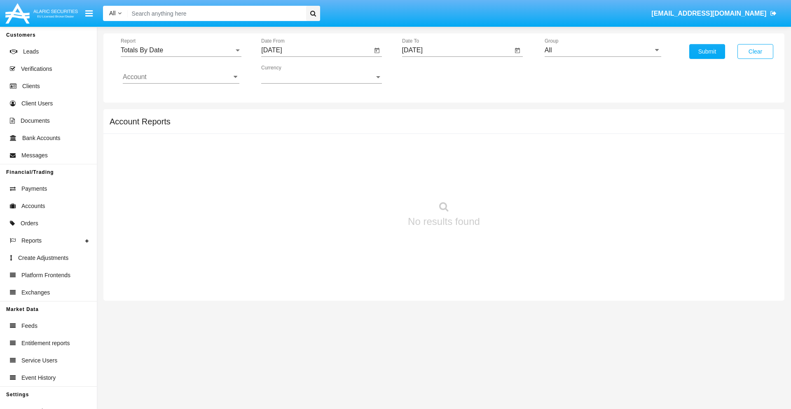
click at [457, 50] on input "[DATE]" at bounding box center [457, 50] width 111 height 7
click at [429, 74] on span "[DATE]" at bounding box center [422, 74] width 18 height 7
click at [508, 182] on div "2025" at bounding box center [508, 182] width 26 height 15
click at [508, 133] on div "AUG" at bounding box center [508, 132] width 26 height 15
click at [448, 159] on div "19" at bounding box center [448, 159] width 15 height 15
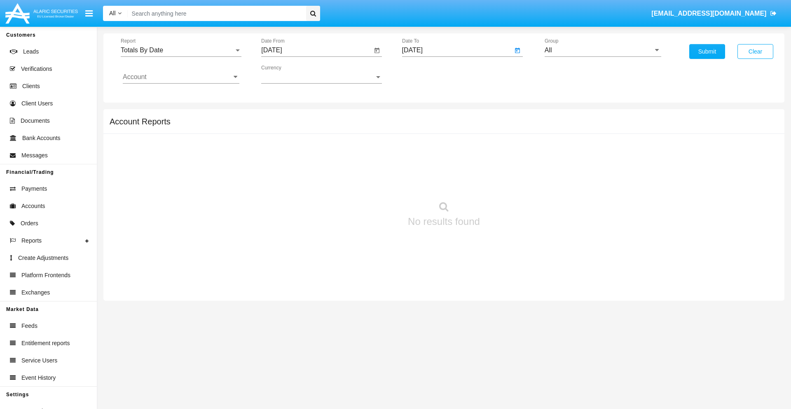
type input "[DATE]"
click at [602, 50] on input "All" at bounding box center [602, 50] width 117 height 7
type input "Hammer Web Lite"
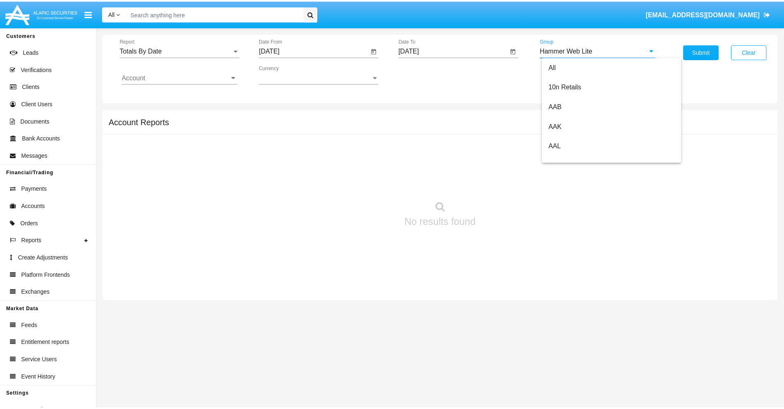
scroll to position [0, 0]
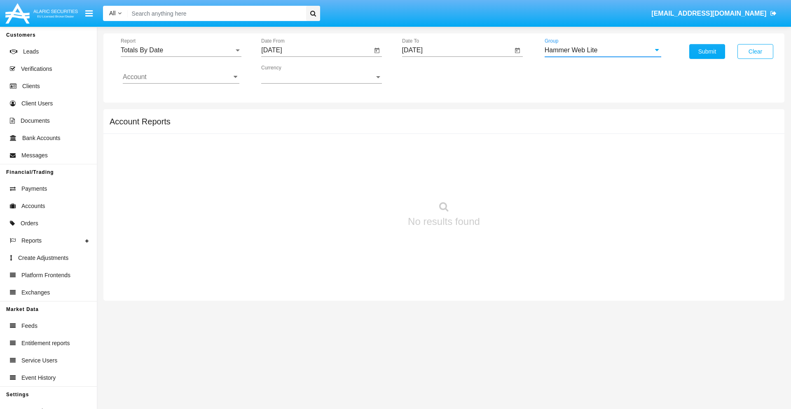
click at [181, 77] on input "Account" at bounding box center [181, 76] width 117 height 7
click at [154, 307] on span "HWLI025117A1" at bounding box center [154, 310] width 47 height 7
type input "HWLI025117A1"
click at [707, 51] on button "Submit" at bounding box center [707, 51] width 36 height 15
click at [181, 50] on span "Report" at bounding box center [177, 50] width 113 height 7
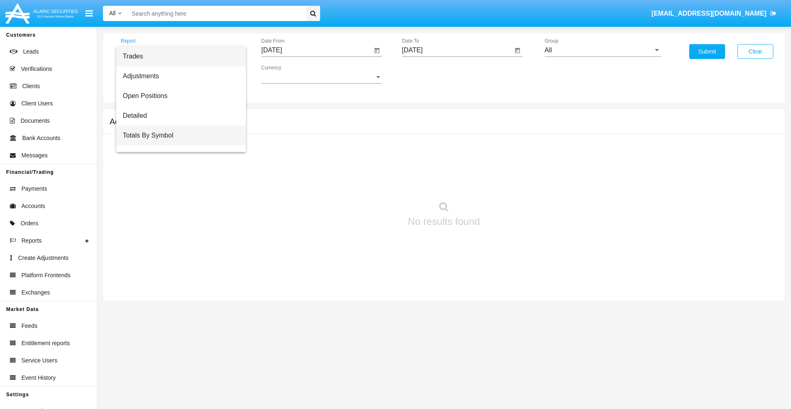
click at [177, 135] on span "Totals By Symbol" at bounding box center [181, 136] width 117 height 20
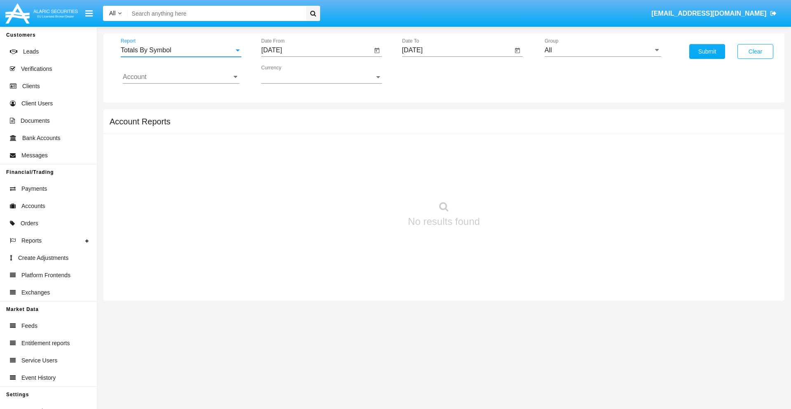
click at [316, 50] on input "[DATE]" at bounding box center [316, 50] width 111 height 7
click at [288, 74] on span "[DATE]" at bounding box center [281, 74] width 18 height 7
click at [367, 182] on div "2025" at bounding box center [368, 182] width 26 height 15
click at [338, 133] on div "[DATE]" at bounding box center [339, 132] width 26 height 15
click at [275, 175] on div "20" at bounding box center [274, 175] width 15 height 15
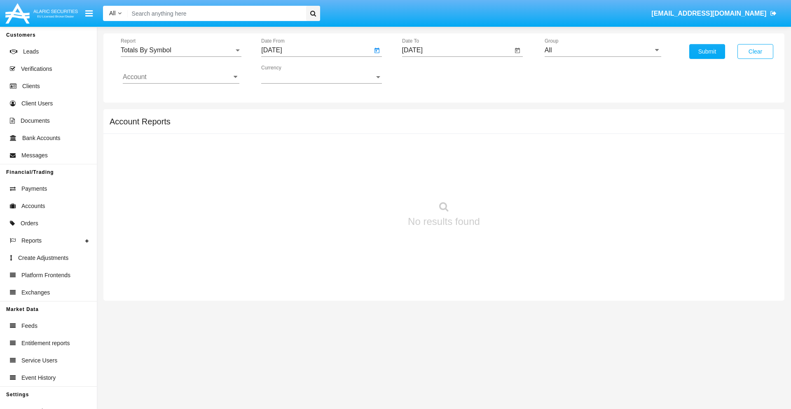
type input "07/20/25"
click at [457, 50] on input "[DATE]" at bounding box center [457, 50] width 111 height 7
click at [429, 74] on span "[DATE]" at bounding box center [422, 74] width 18 height 7
click at [508, 182] on div "2025" at bounding box center [508, 182] width 26 height 15
click at [508, 133] on div "AUG" at bounding box center [508, 132] width 26 height 15
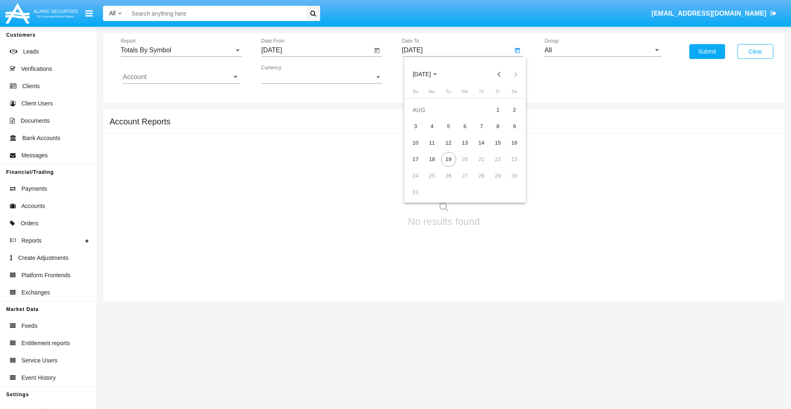
click at [448, 159] on div "19" at bounding box center [448, 159] width 15 height 15
type input "[DATE]"
click at [602, 50] on input "All" at bounding box center [602, 50] width 117 height 7
type input "Hammer Web Lite"
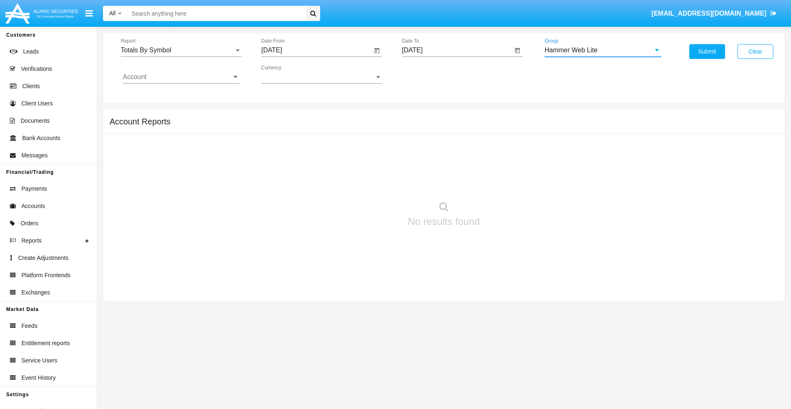
click at [181, 77] on input "Account" at bounding box center [181, 76] width 117 height 7
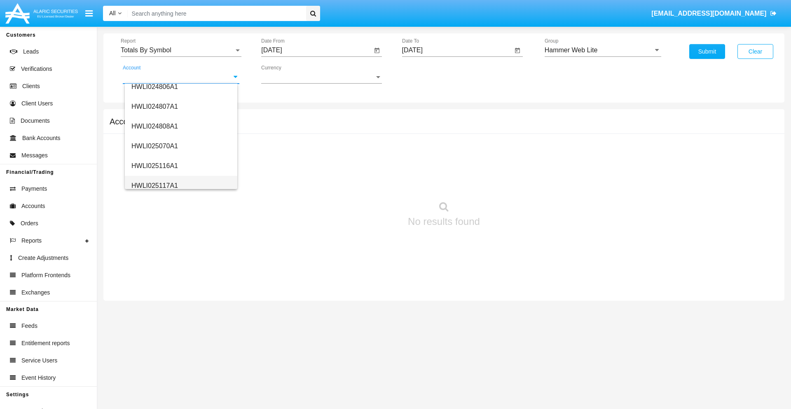
click at [154, 185] on span "HWLI025117A1" at bounding box center [154, 185] width 47 height 7
type input "HWLI025117A1"
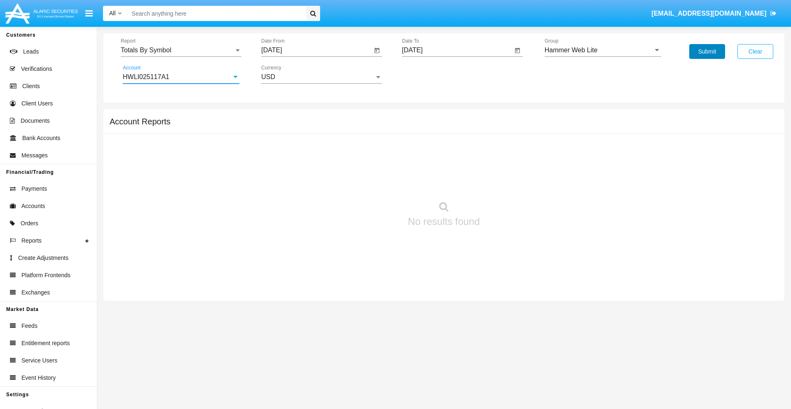
click at [707, 51] on button "Submit" at bounding box center [707, 51] width 36 height 15
click at [181, 50] on span "Report" at bounding box center [177, 50] width 113 height 7
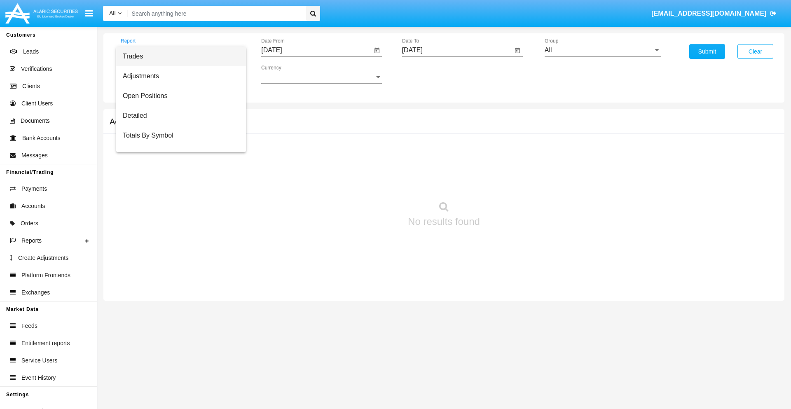
click at [177, 56] on span "Trades" at bounding box center [181, 57] width 117 height 20
click at [316, 50] on input "[DATE]" at bounding box center [316, 50] width 111 height 7
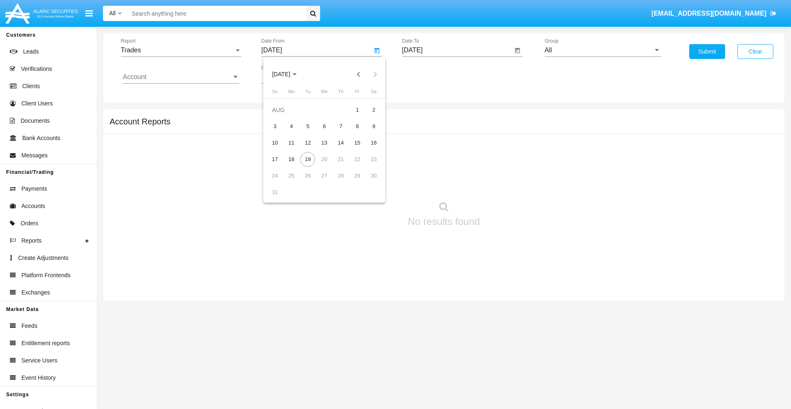
click at [288, 74] on span "[DATE]" at bounding box center [281, 74] width 18 height 7
click at [367, 182] on div "2025" at bounding box center [368, 182] width 26 height 15
click at [281, 133] on div "MAY" at bounding box center [281, 132] width 26 height 15
click at [291, 159] on div "19" at bounding box center [291, 159] width 15 height 15
type input "[DATE]"
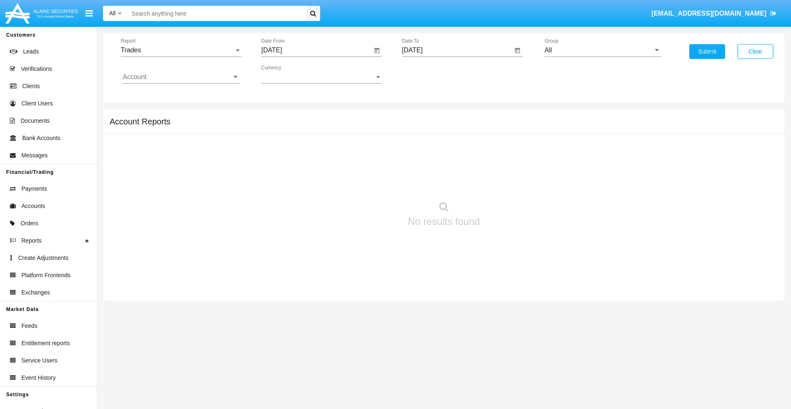
click at [457, 50] on input "[DATE]" at bounding box center [457, 50] width 111 height 7
click at [429, 74] on span "AUG 2025" at bounding box center [422, 74] width 18 height 7
click at [508, 182] on div "2025" at bounding box center [508, 182] width 26 height 15
click at [508, 133] on div "AUG" at bounding box center [508, 132] width 26 height 15
click at [448, 159] on div "19" at bounding box center [448, 159] width 15 height 15
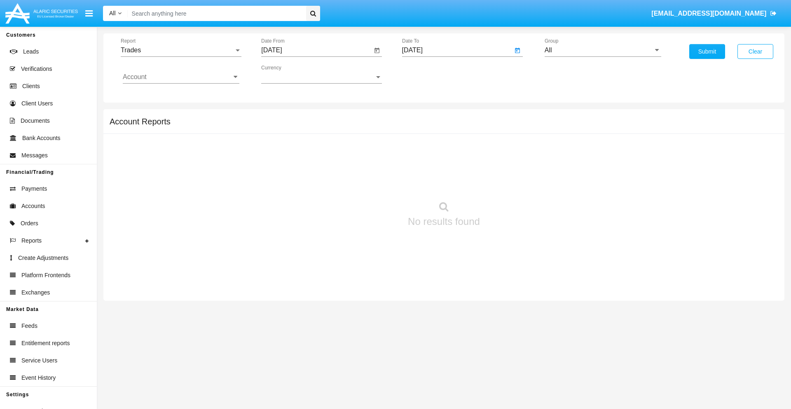
type input "08/19/25"
click at [602, 50] on input "All" at bounding box center [602, 50] width 117 height 7
click at [579, 159] on span "Hammer Web Lite" at bounding box center [579, 158] width 53 height 7
type input "Hammer Web Lite"
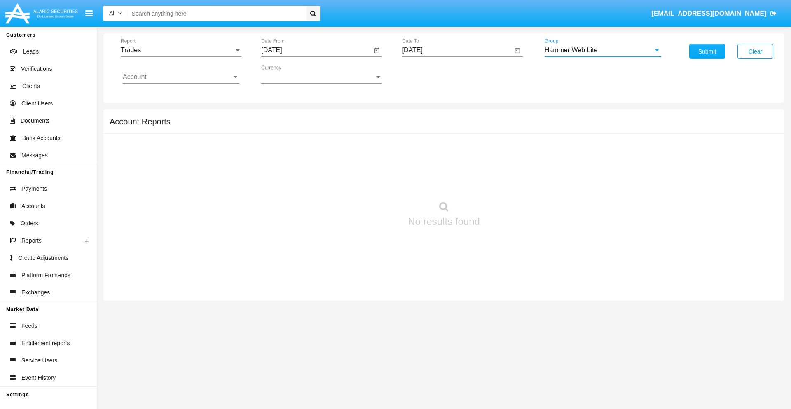
click at [181, 77] on input "Account" at bounding box center [181, 76] width 117 height 7
click at [154, 307] on span "HWLI025117A1" at bounding box center [154, 310] width 47 height 7
type input "HWLI025117A1"
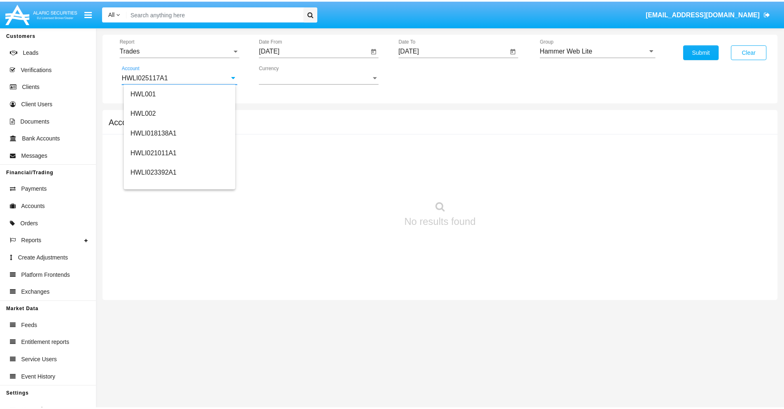
scroll to position [0, 0]
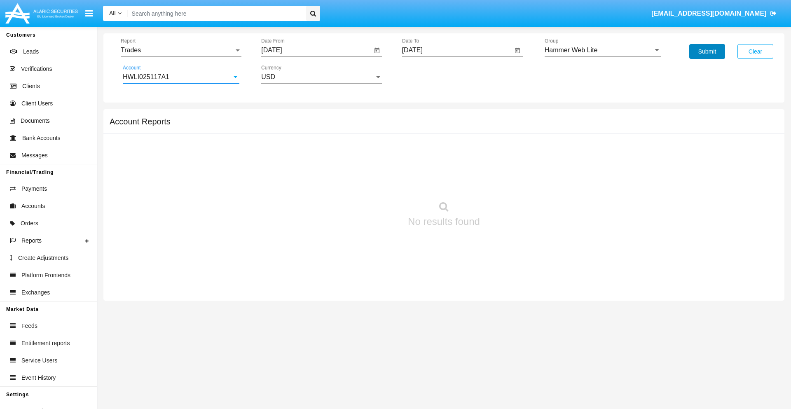
click at [707, 51] on button "Submit" at bounding box center [707, 51] width 36 height 15
click at [181, 50] on span "Report" at bounding box center [177, 50] width 113 height 7
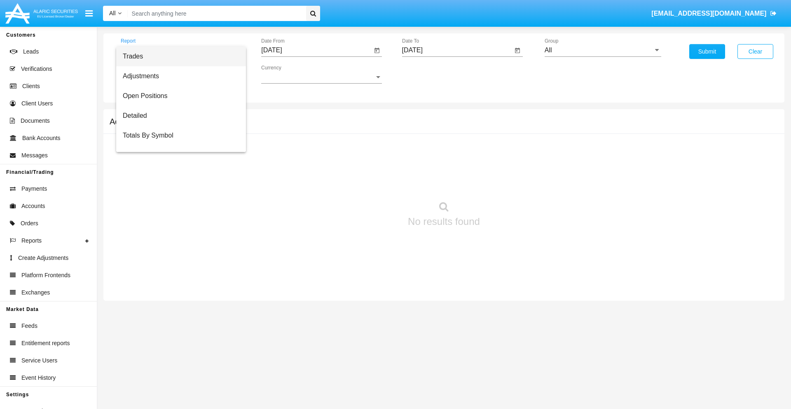
click at [177, 56] on span "Trades" at bounding box center [181, 57] width 117 height 20
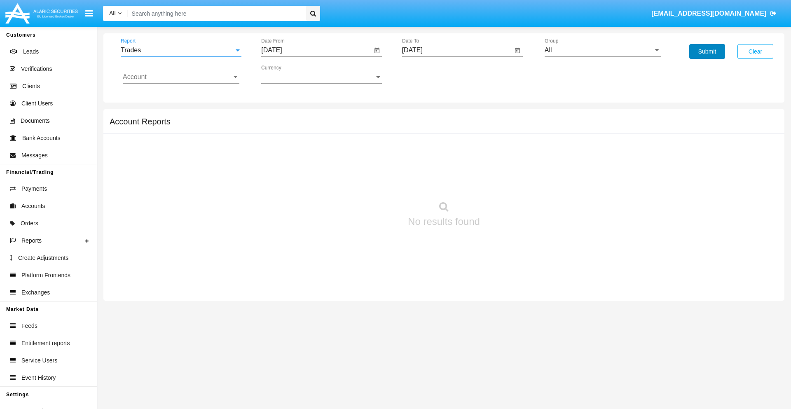
click at [707, 51] on button "Submit" at bounding box center [707, 51] width 36 height 15
click at [181, 50] on span "Report" at bounding box center [177, 50] width 113 height 7
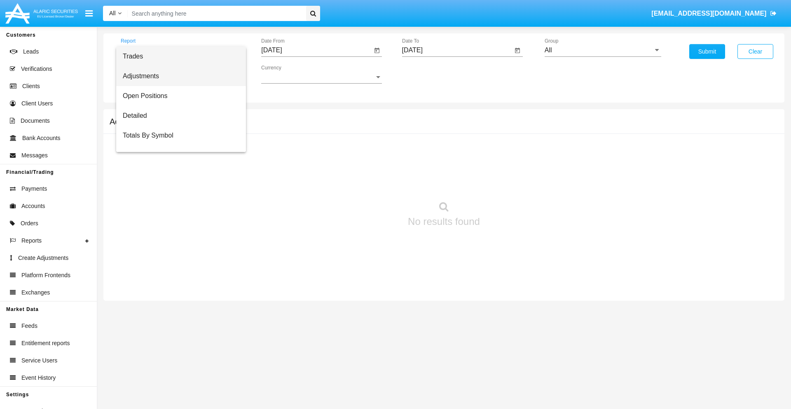
click at [177, 76] on span "Adjustments" at bounding box center [181, 76] width 117 height 20
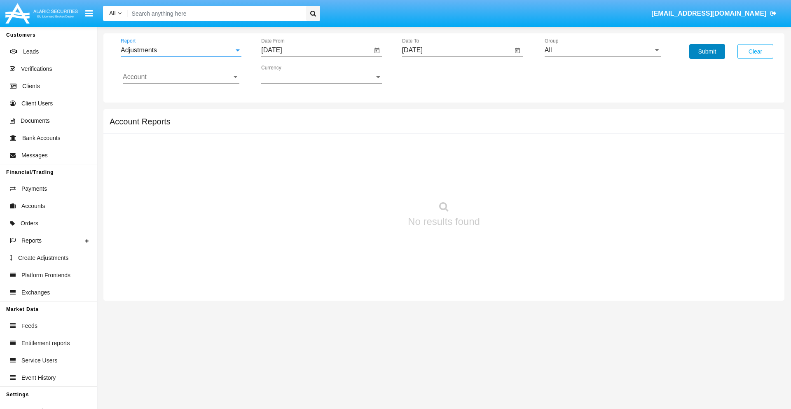
click at [707, 51] on button "Submit" at bounding box center [707, 51] width 36 height 15
click at [181, 50] on span "Report" at bounding box center [177, 50] width 113 height 7
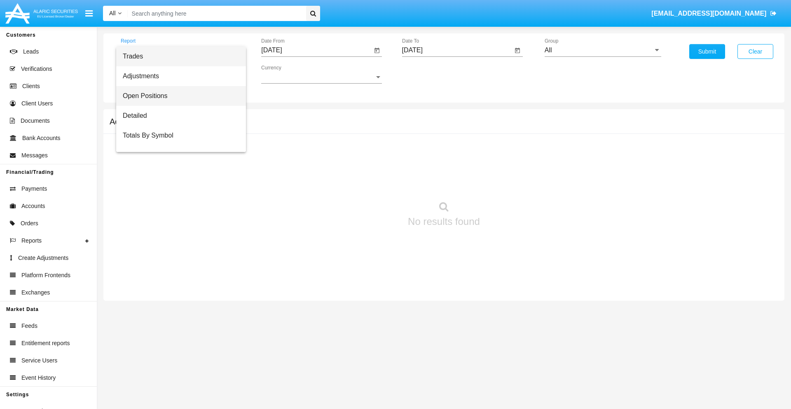
click at [177, 96] on span "Open Positions" at bounding box center [181, 96] width 117 height 20
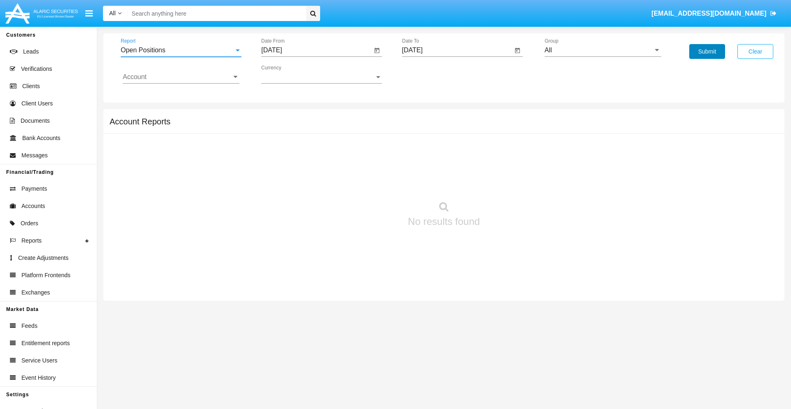
click at [707, 51] on button "Submit" at bounding box center [707, 51] width 36 height 15
click at [181, 50] on span "Report" at bounding box center [177, 50] width 113 height 7
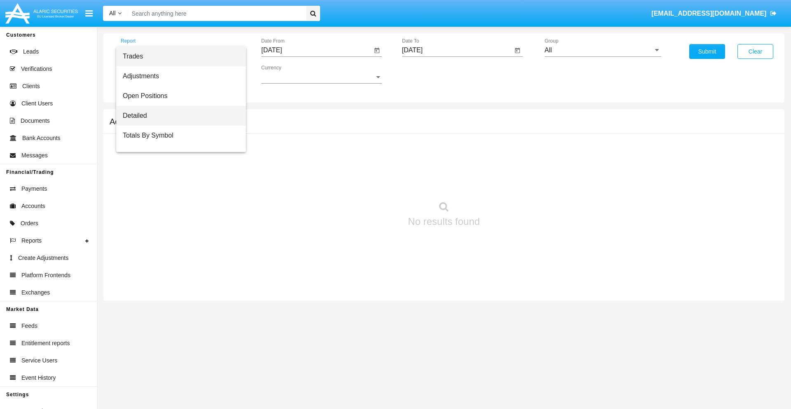
click at [177, 116] on span "Detailed" at bounding box center [181, 116] width 117 height 20
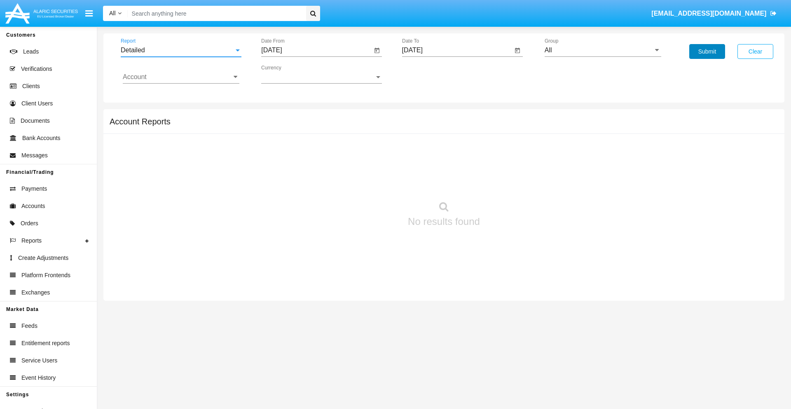
click at [707, 51] on button "Submit" at bounding box center [707, 51] width 36 height 15
click at [181, 50] on span "Report" at bounding box center [177, 50] width 113 height 7
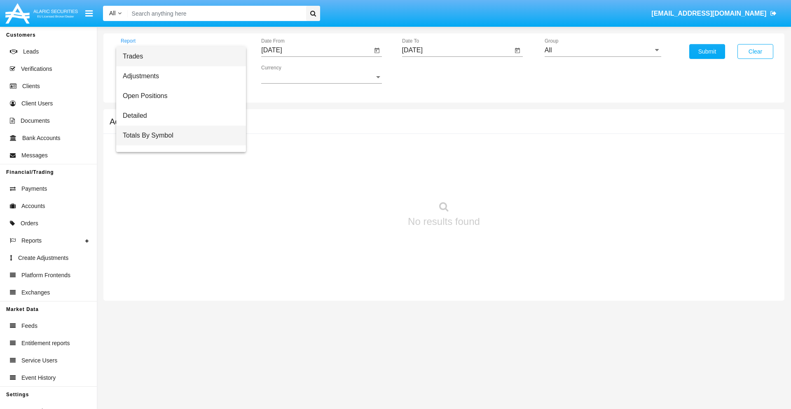
click at [177, 135] on span "Totals By Symbol" at bounding box center [181, 136] width 117 height 20
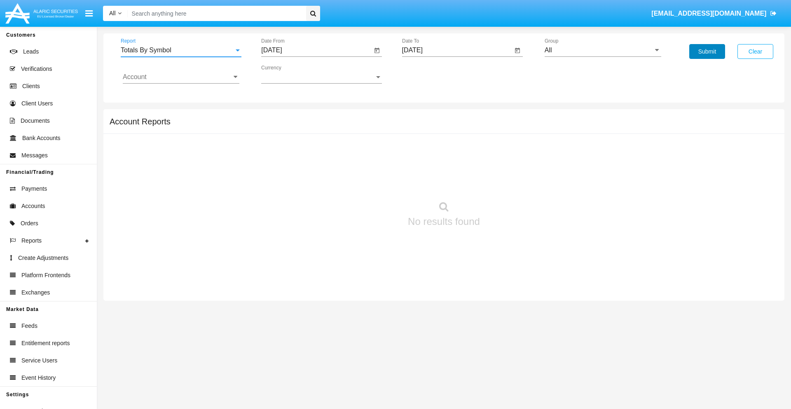
click at [707, 51] on button "Submit" at bounding box center [707, 51] width 36 height 15
click at [181, 50] on span "Report" at bounding box center [177, 50] width 113 height 7
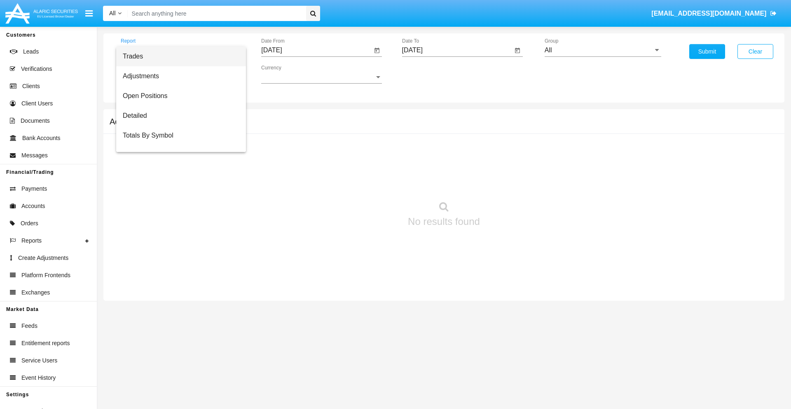
scroll to position [13, 0]
click at [177, 142] on span "Totals By Date" at bounding box center [181, 142] width 117 height 20
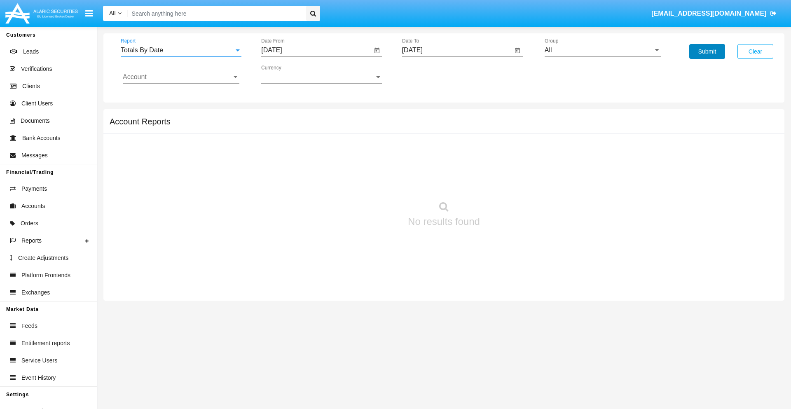
click at [707, 51] on button "Submit" at bounding box center [707, 51] width 36 height 15
click at [181, 50] on span "Report" at bounding box center [177, 50] width 113 height 7
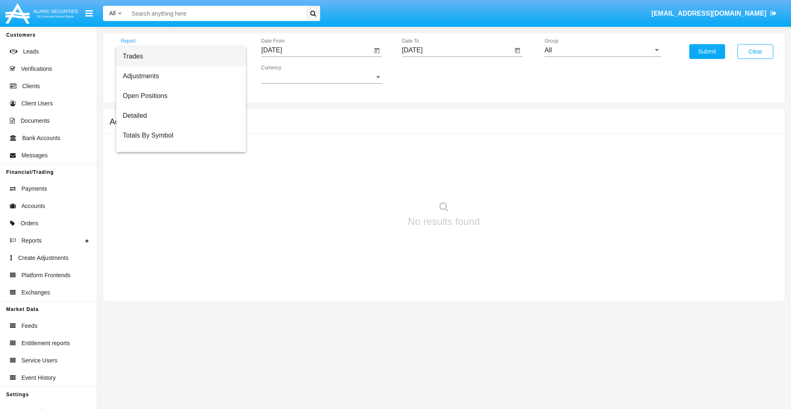
click at [177, 165] on span "Summary By Date" at bounding box center [181, 175] width 117 height 20
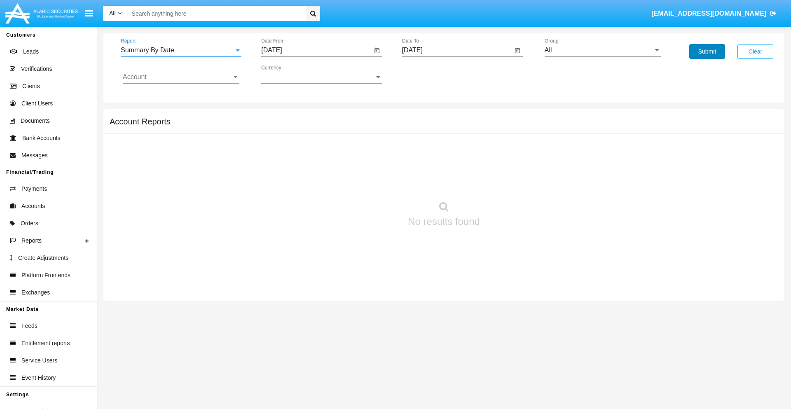
click at [707, 51] on button "Submit" at bounding box center [707, 51] width 36 height 15
